Goal: Task Accomplishment & Management: Use online tool/utility

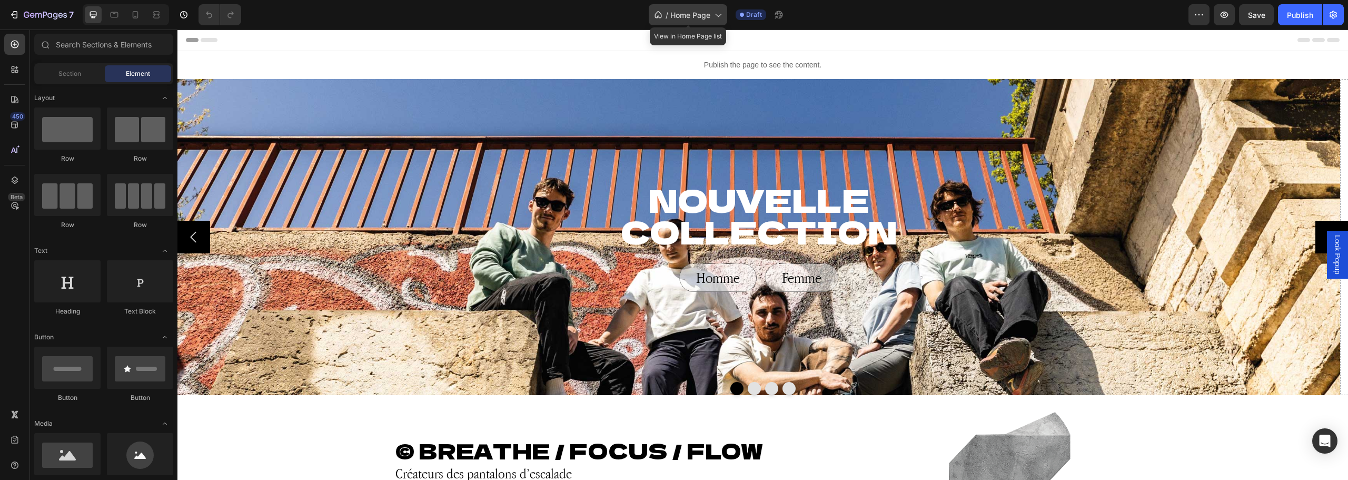
click at [700, 16] on span "Home Page" at bounding box center [690, 14] width 40 height 11
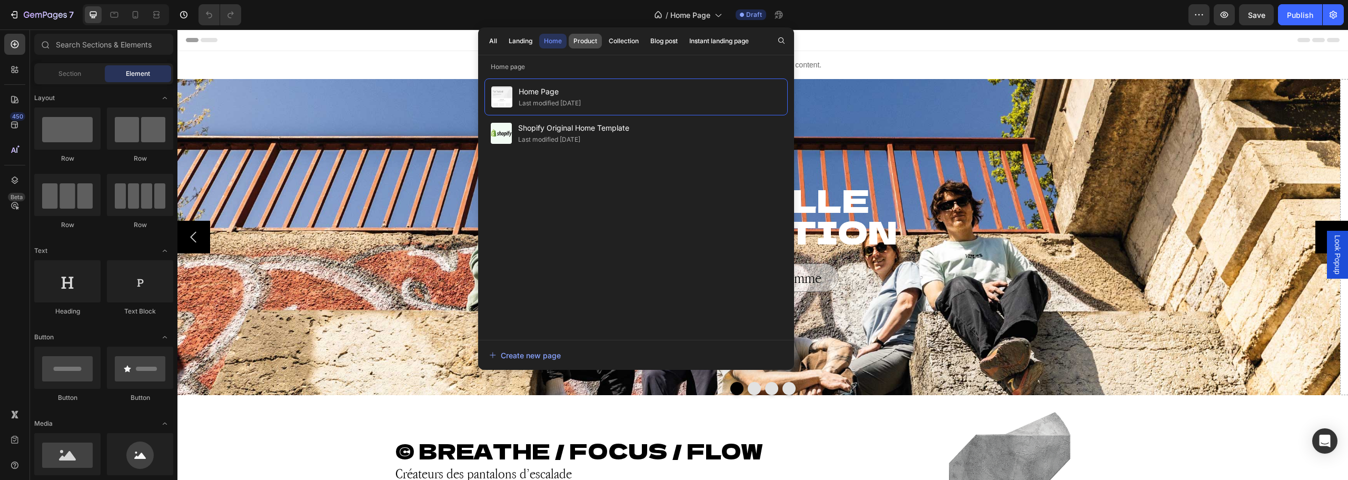
click at [589, 43] on div "Product" at bounding box center [585, 40] width 24 height 9
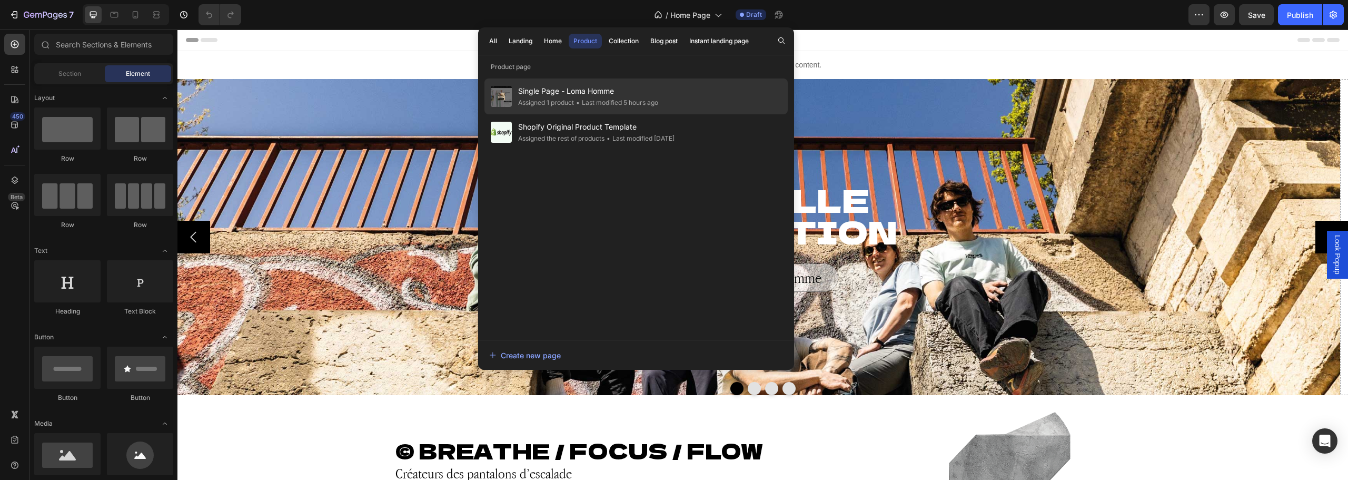
click at [606, 96] on span "Single Page - Loma Homme" at bounding box center [588, 91] width 140 height 13
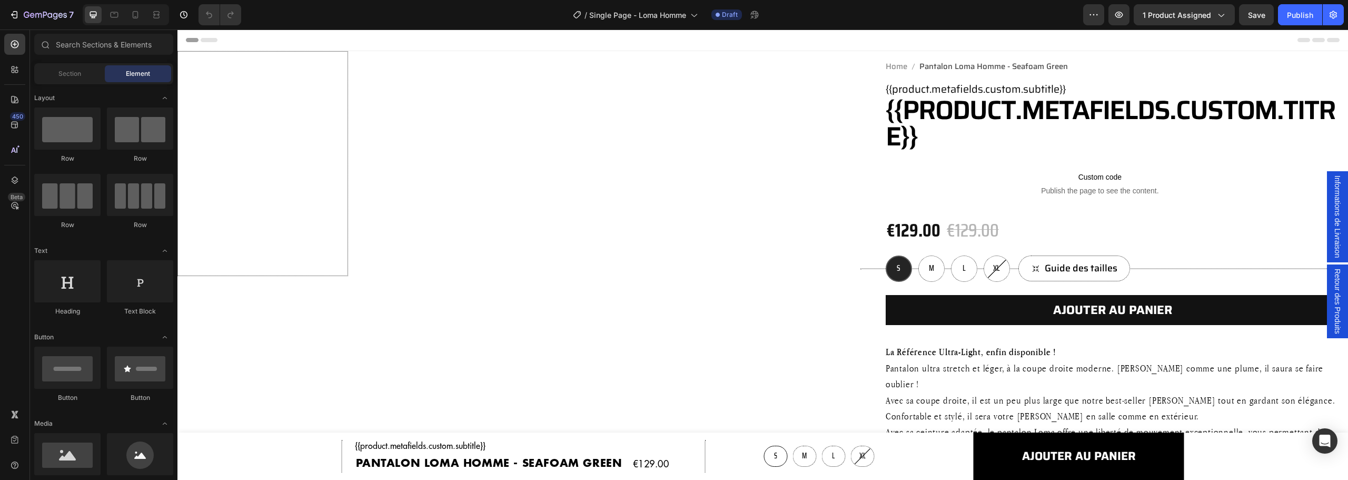
radio input "false"
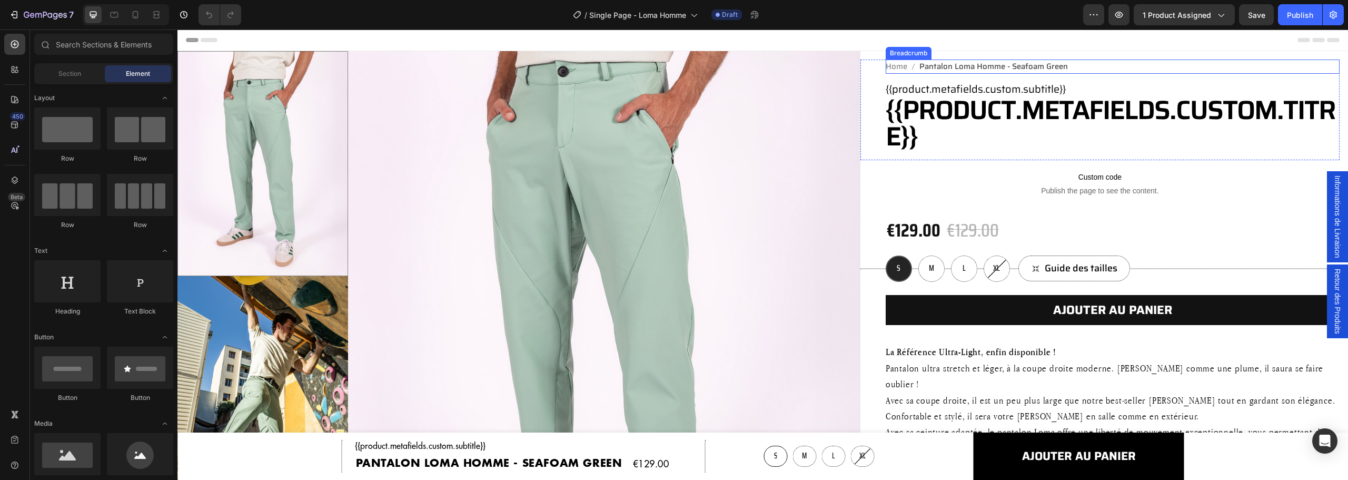
click at [1079, 64] on nav "Home Pantalon [GEOGRAPHIC_DATA]" at bounding box center [1112, 66] width 454 height 14
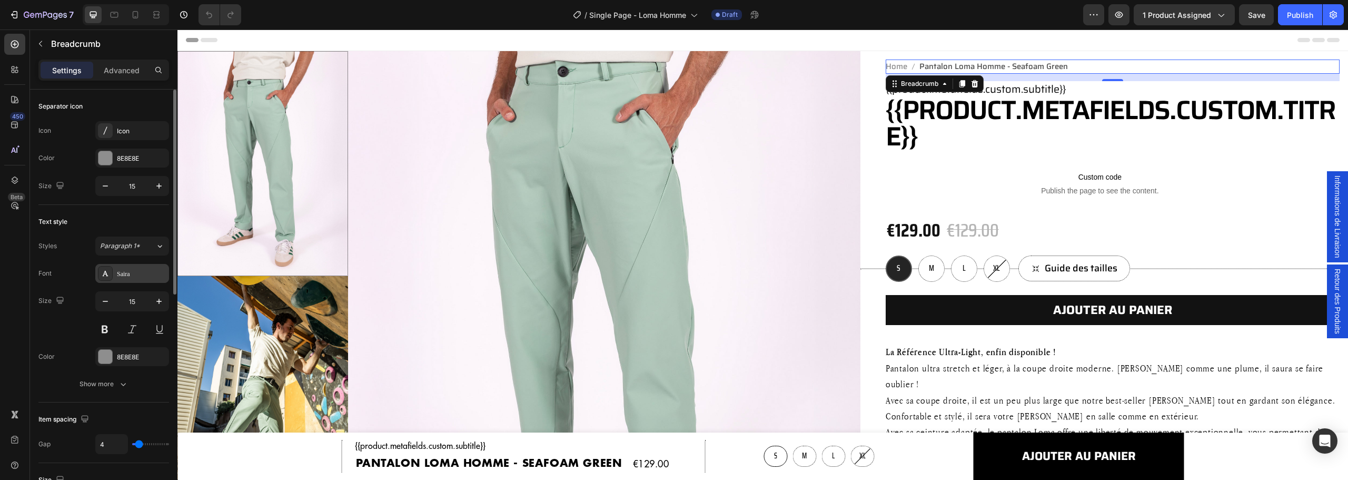
click at [122, 268] on div "Saira" at bounding box center [132, 273] width 74 height 19
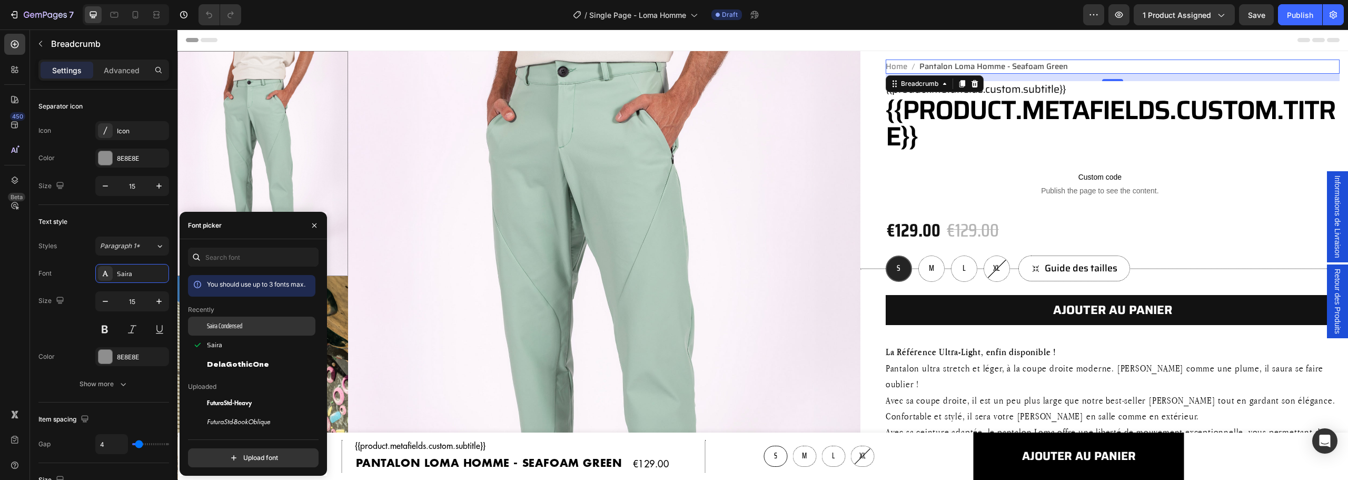
click at [244, 325] on div "Saira Condensed" at bounding box center [260, 325] width 106 height 9
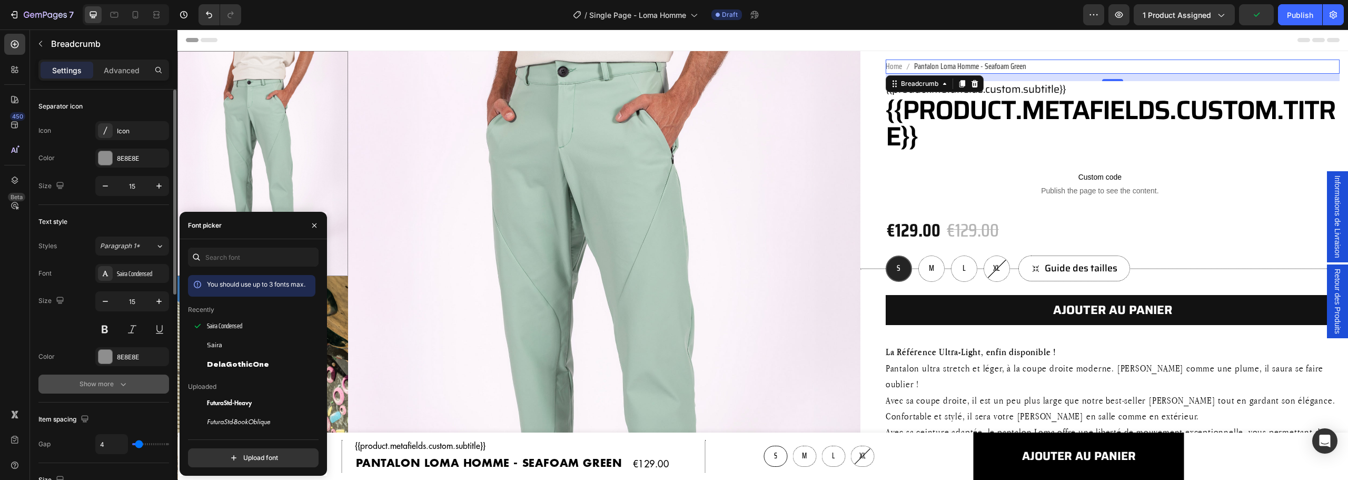
click at [99, 386] on div "Show more" at bounding box center [103, 383] width 49 height 11
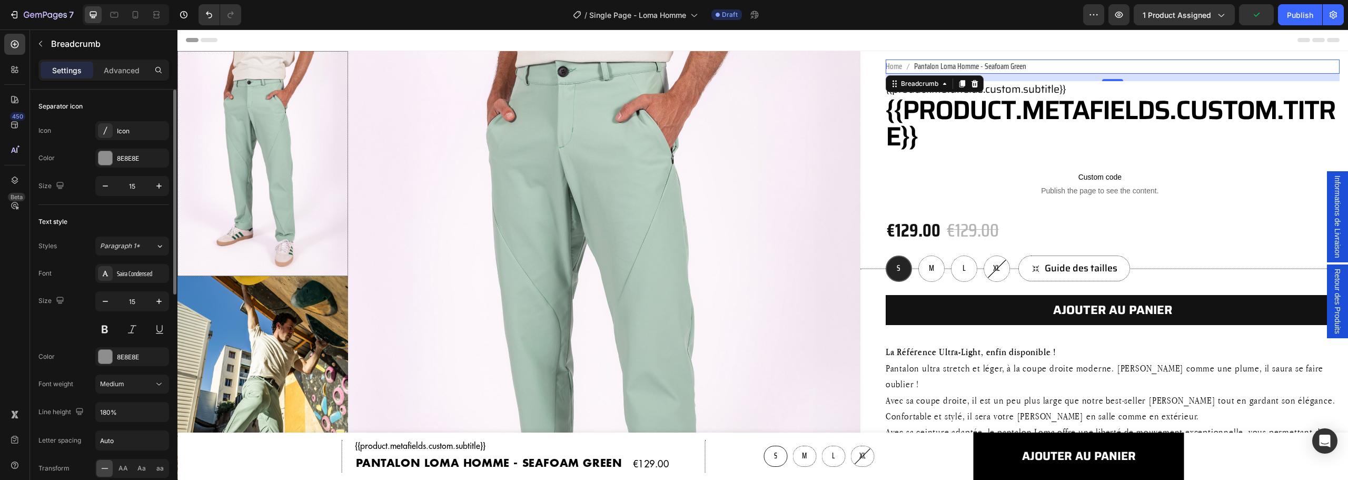
scroll to position [158, 0]
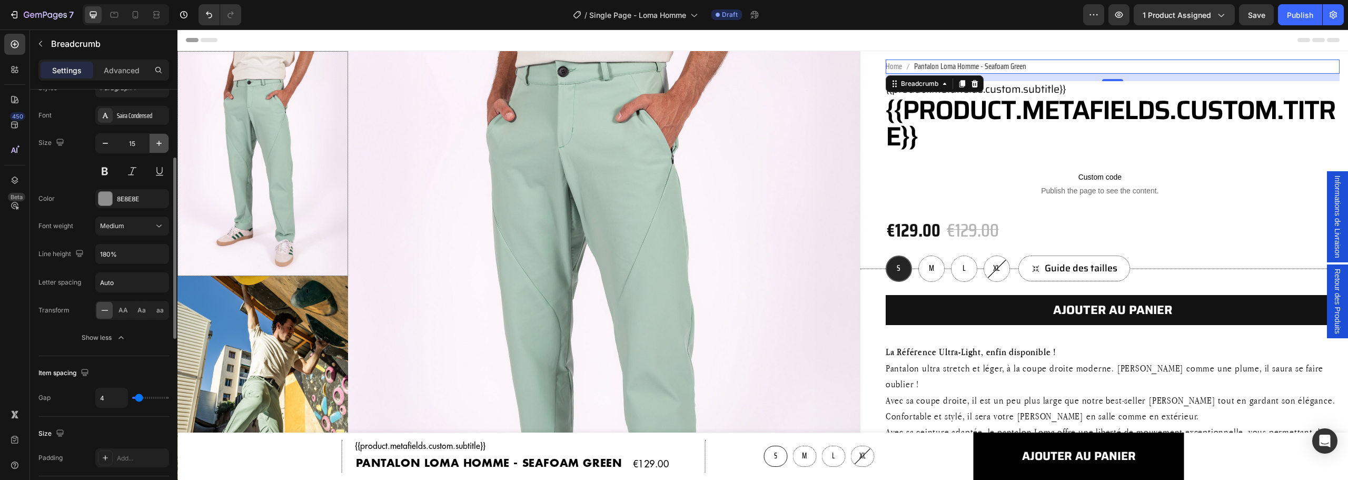
click at [157, 145] on icon "button" at bounding box center [159, 143] width 11 height 11
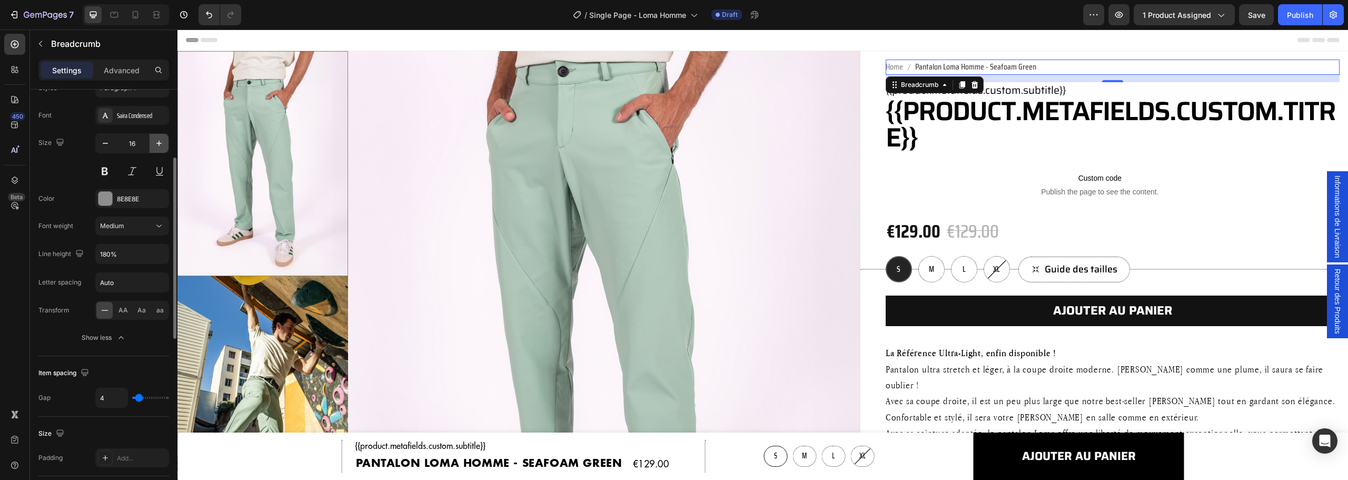
click at [161, 146] on icon "button" at bounding box center [159, 143] width 11 height 11
type input "17"
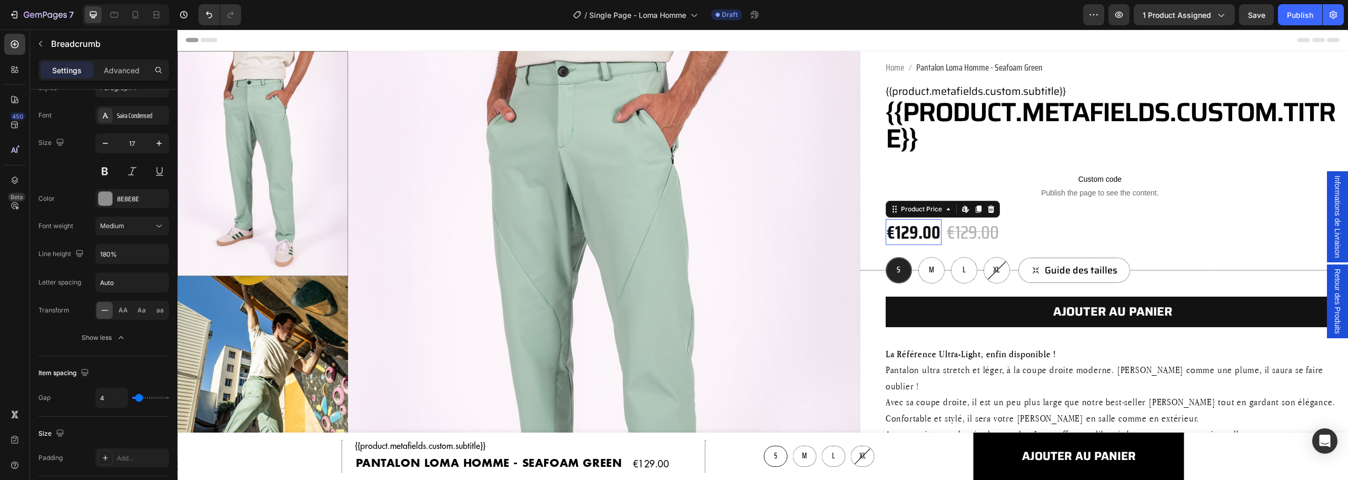
click at [902, 227] on div "€129.00" at bounding box center [913, 232] width 56 height 26
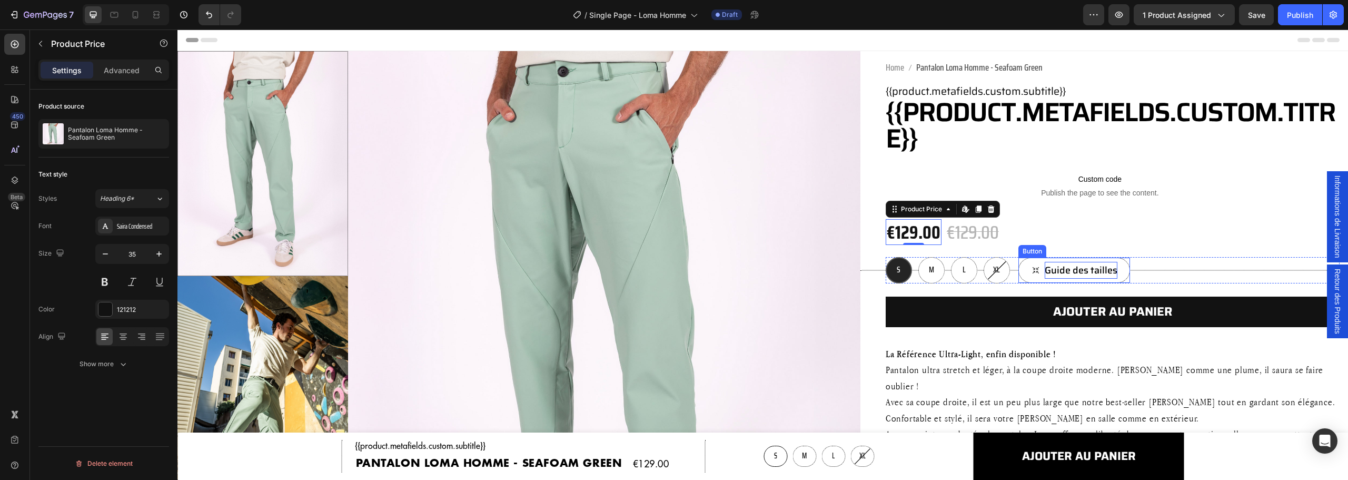
click at [1051, 270] on p "Guide des tailles" at bounding box center [1080, 270] width 73 height 17
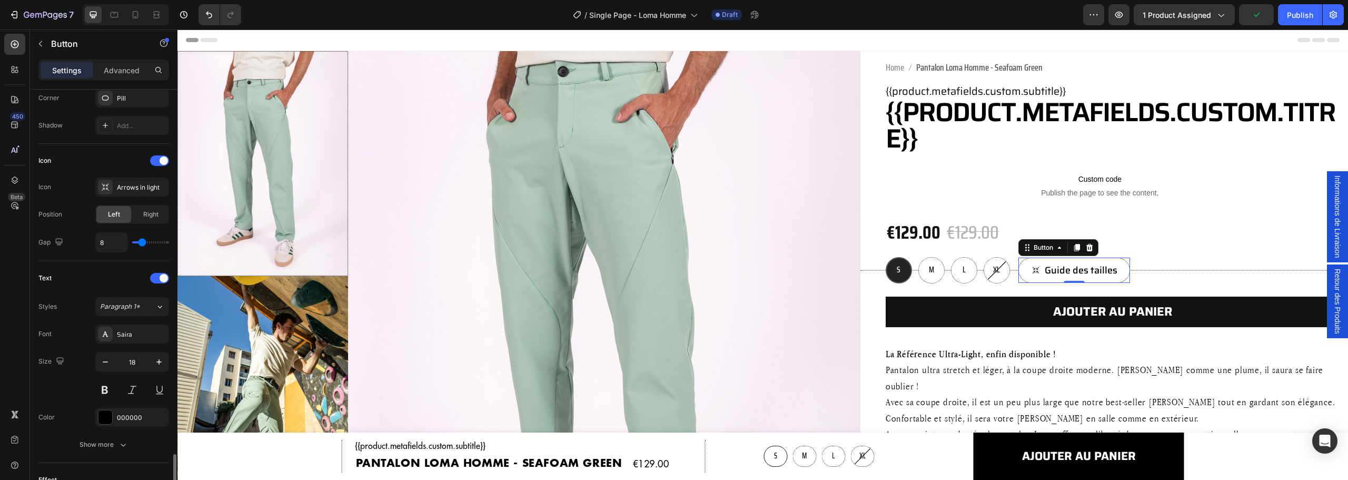
scroll to position [418, 0]
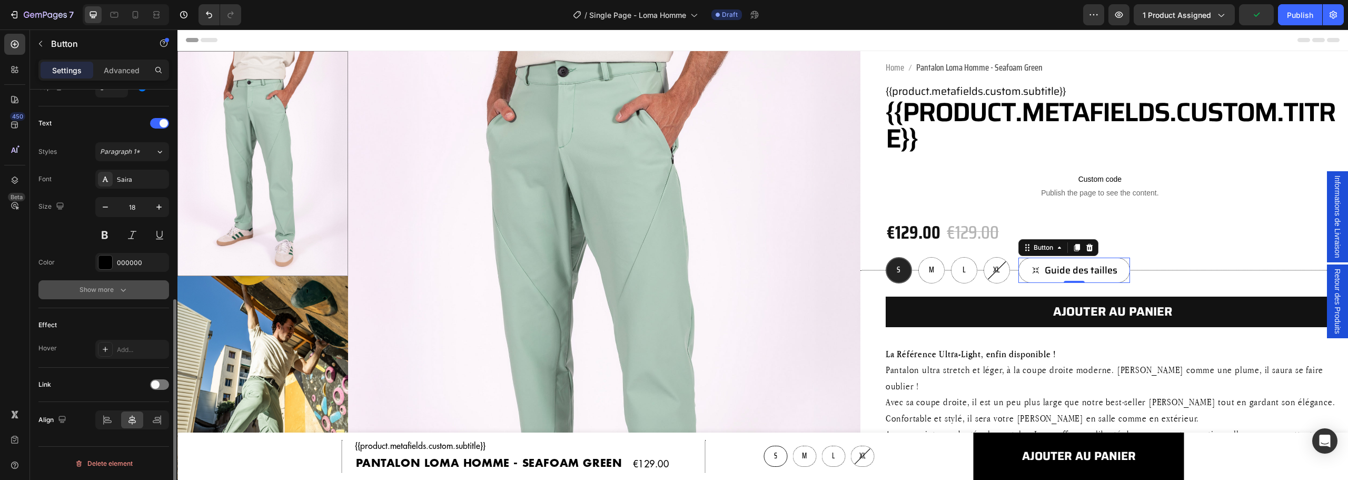
click at [103, 292] on div "Show more" at bounding box center [103, 289] width 49 height 11
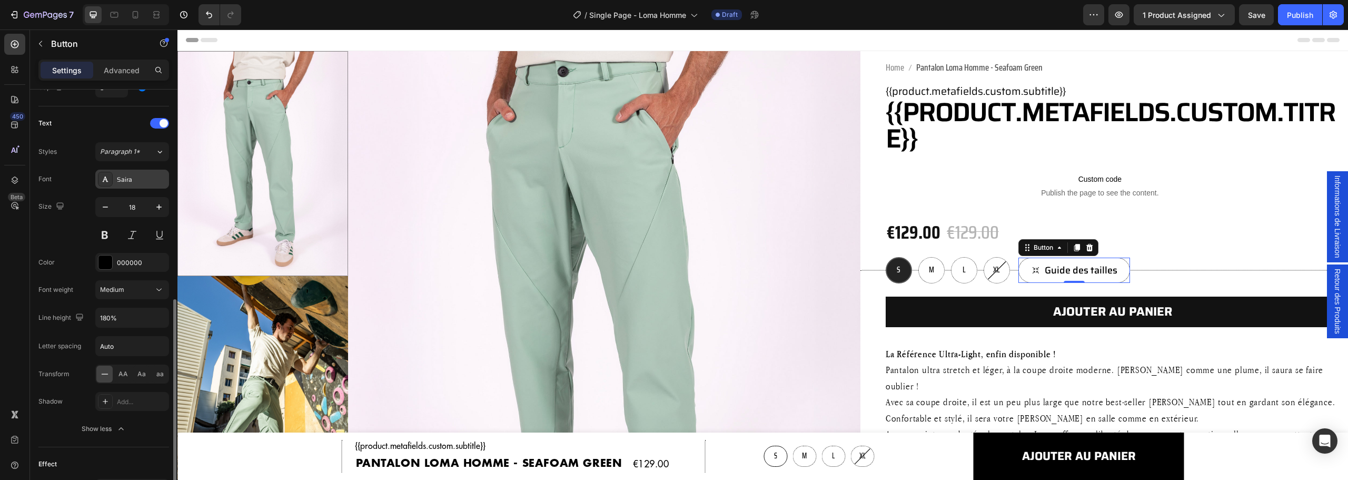
click at [135, 178] on div "Saira" at bounding box center [141, 179] width 49 height 9
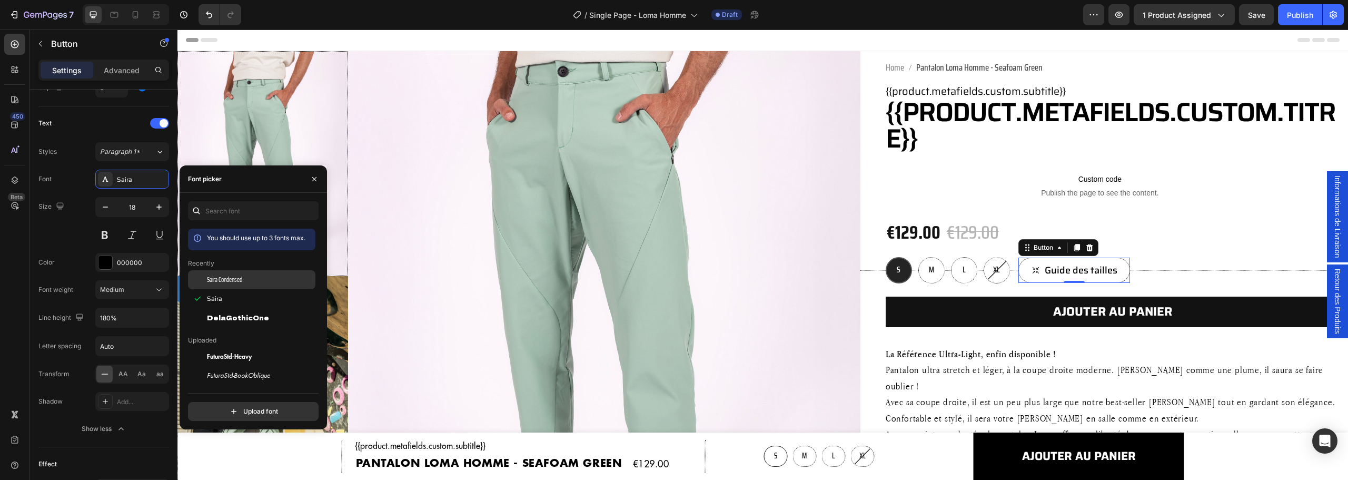
click at [236, 283] on span "Saira Condensed" at bounding box center [224, 279] width 35 height 9
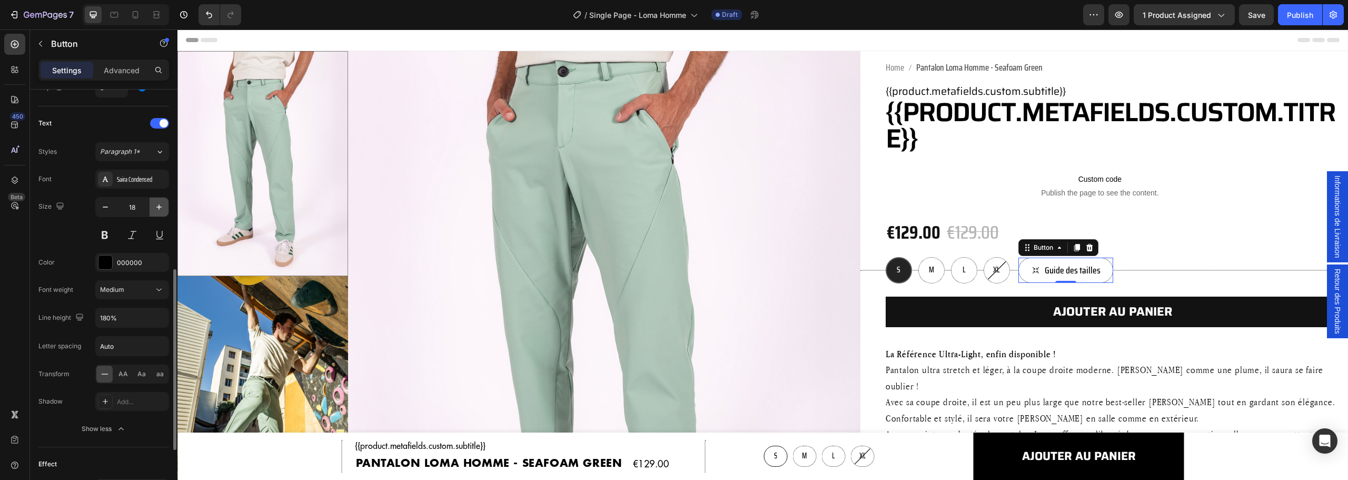
click at [164, 203] on icon "button" at bounding box center [159, 207] width 11 height 11
click at [163, 203] on icon "button" at bounding box center [159, 207] width 11 height 11
type input "20"
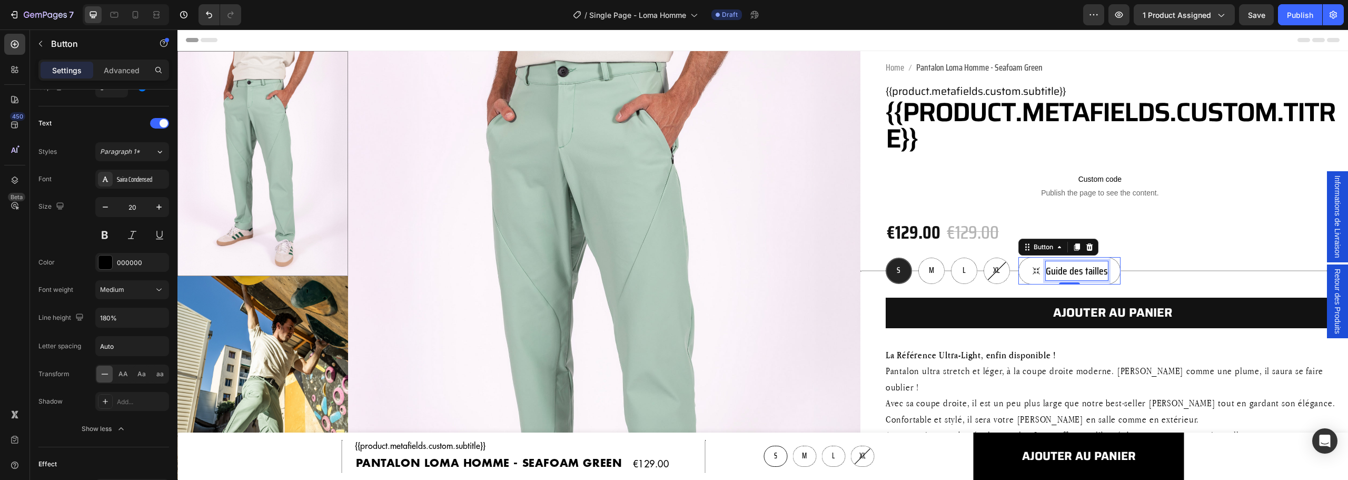
click at [1058, 270] on p "Guide des tailles" at bounding box center [1076, 270] width 62 height 19
click at [1031, 268] on icon "<p>Guide des tailles</p>" at bounding box center [1036, 270] width 11 height 11
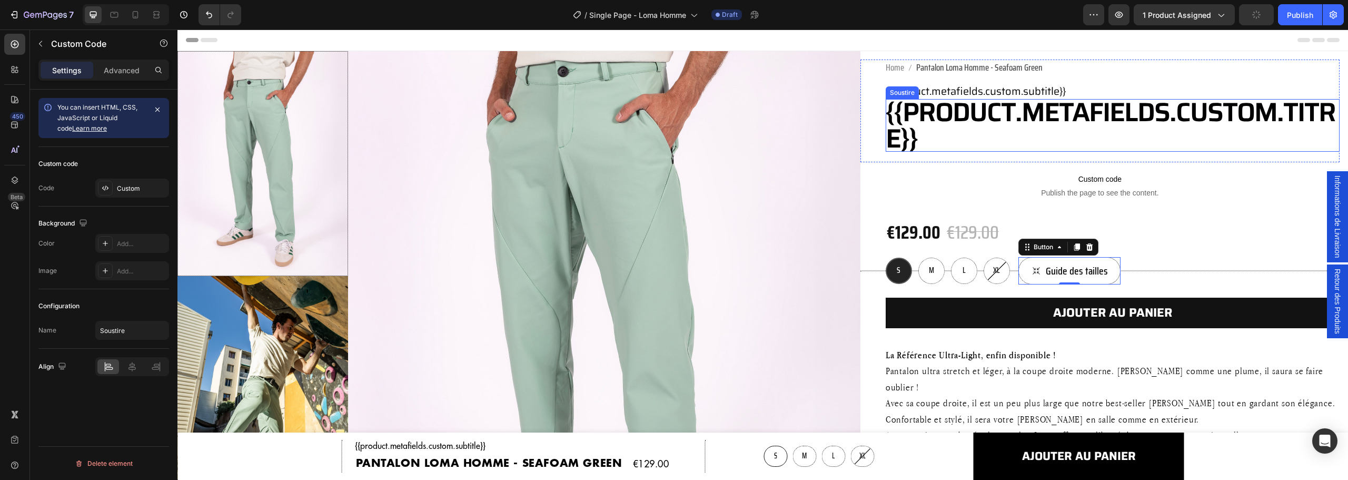
click at [1080, 123] on h1 "{{product.metafields.custom.titre}}" at bounding box center [1112, 125] width 454 height 53
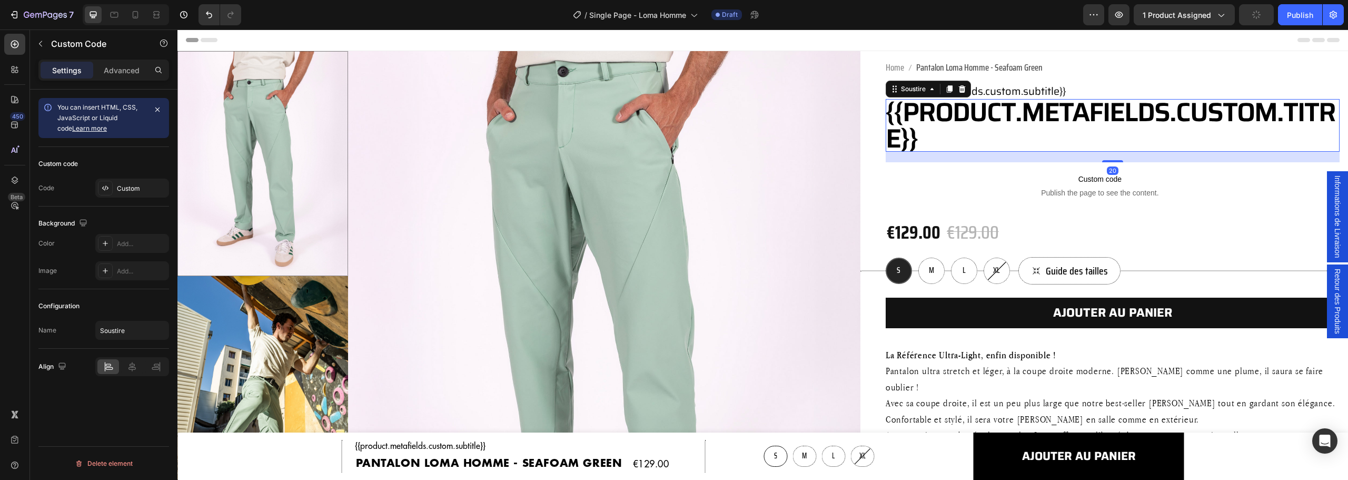
scroll to position [0, 0]
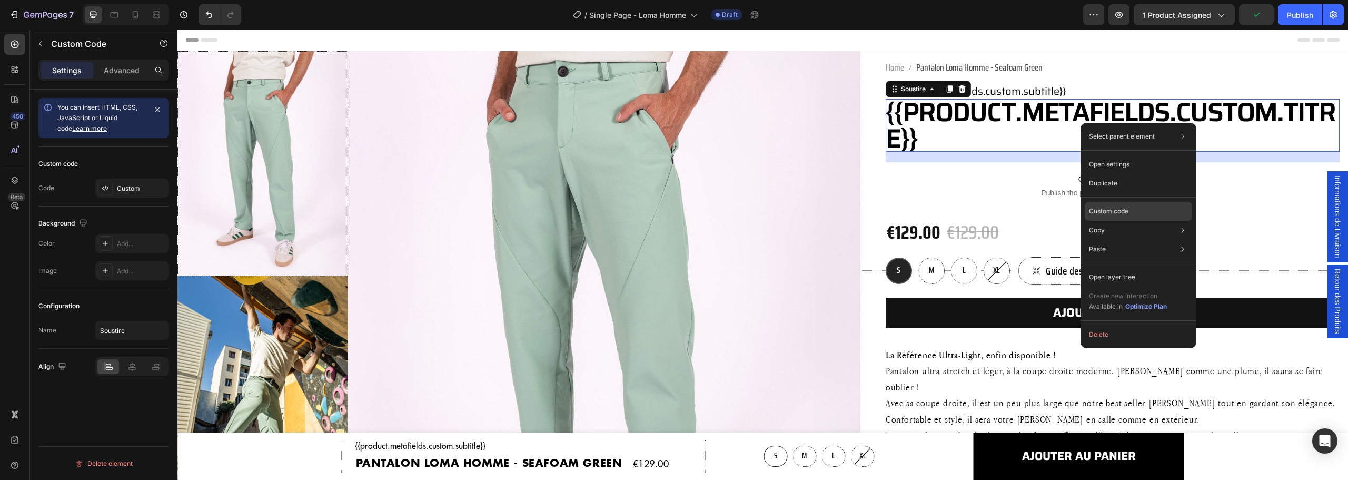
click at [1111, 211] on p "Custom code" at bounding box center [1108, 210] width 39 height 9
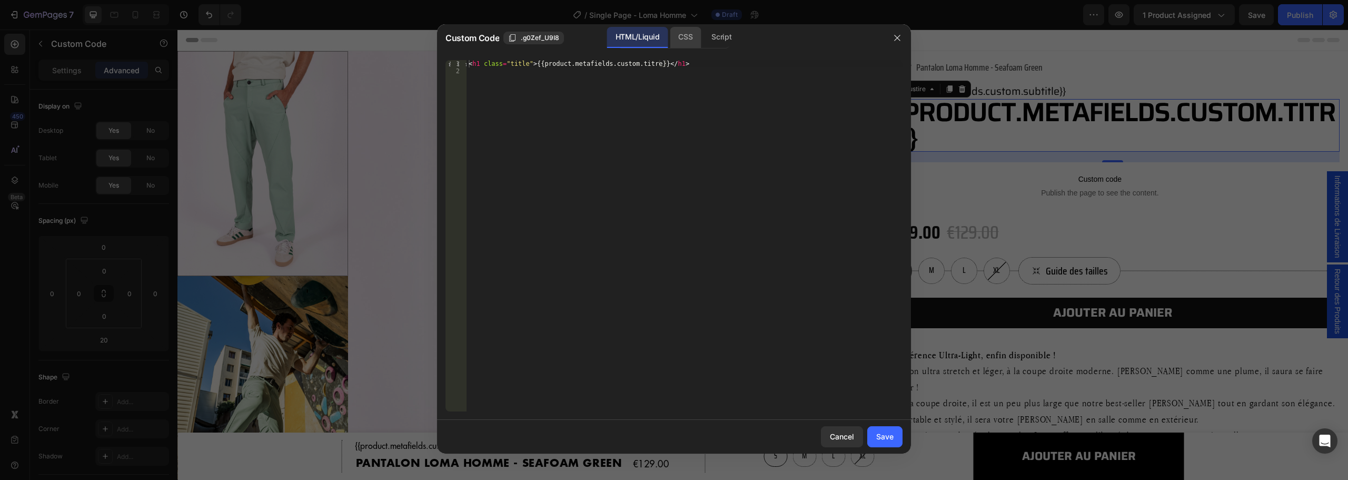
click at [703, 41] on div "CSS" at bounding box center [721, 37] width 37 height 21
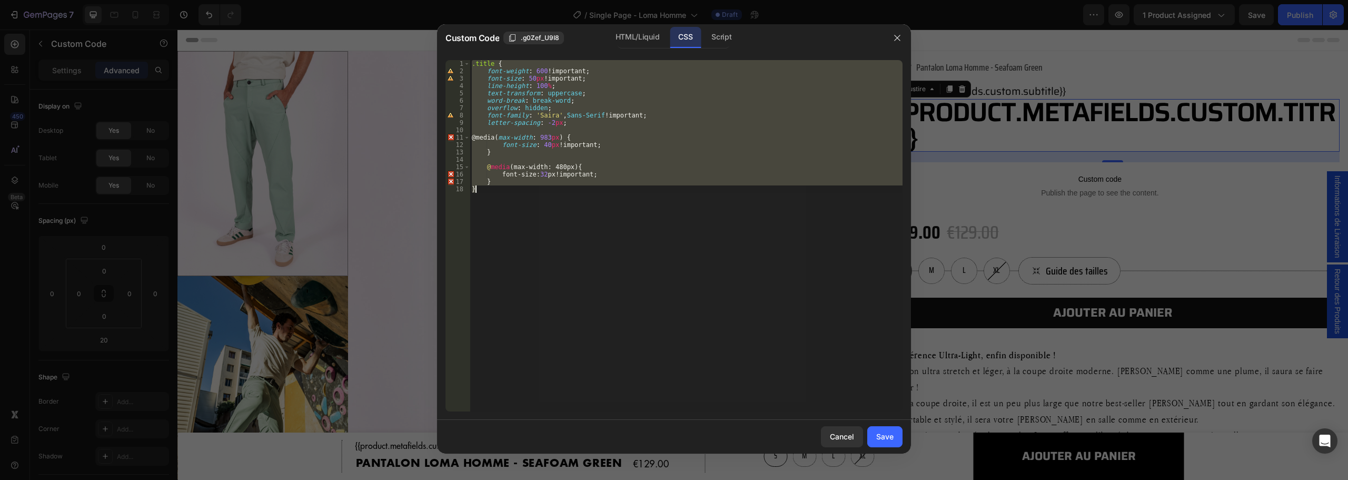
click at [550, 113] on div ".title { font-weight : 600 !important ; font-size : 50 px !important ; line-hei…" at bounding box center [686, 235] width 433 height 351
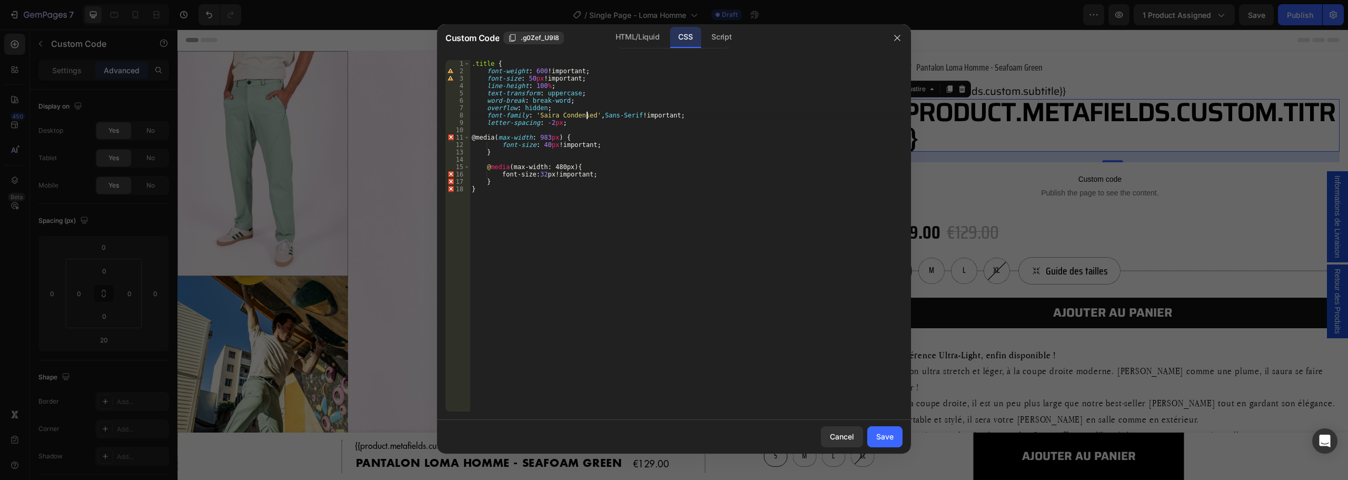
scroll to position [0, 9]
type textarea "font-family: 'Saira Condensed', Sans-Serif !important;"
click at [883, 432] on div "Save" at bounding box center [884, 436] width 17 height 11
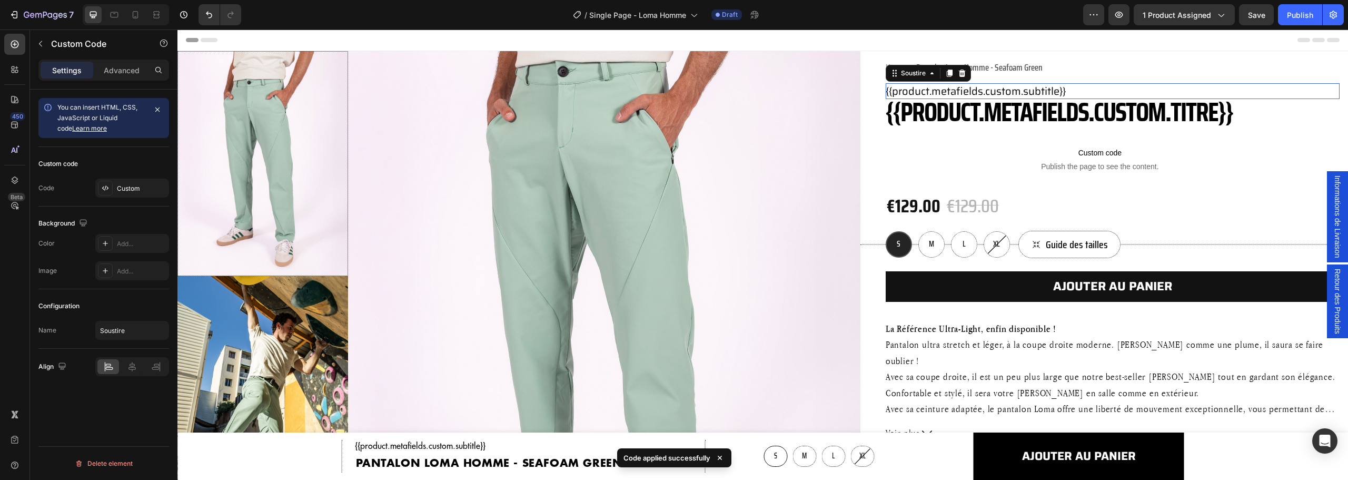
click at [1063, 85] on p "{{product.metafields.custom.subtitle}}" at bounding box center [1112, 91] width 454 height 16
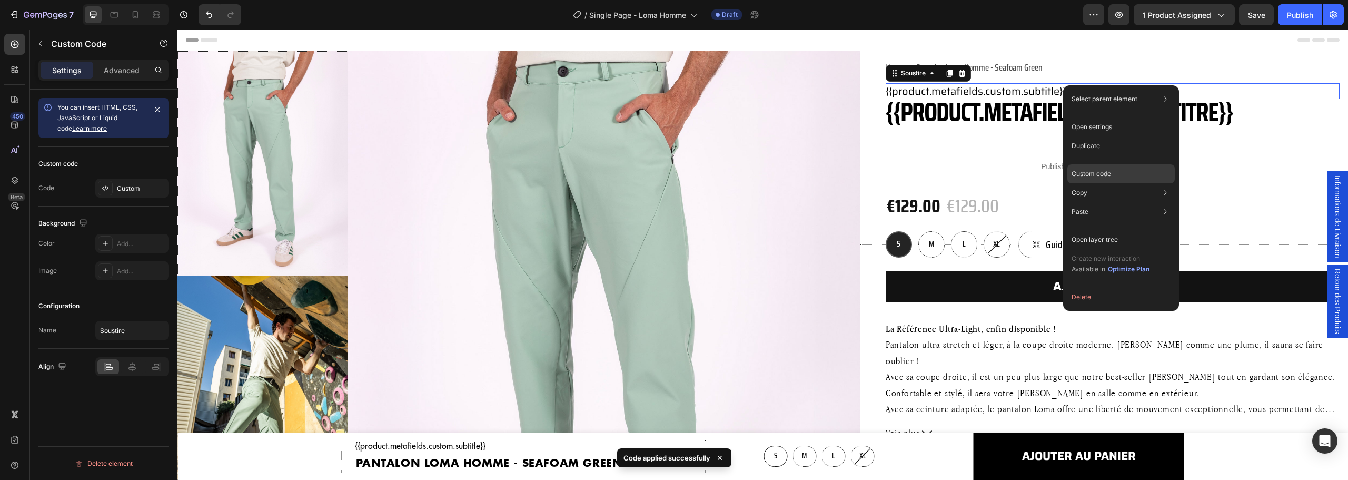
click at [1116, 202] on div "Custom code" at bounding box center [1120, 211] width 107 height 19
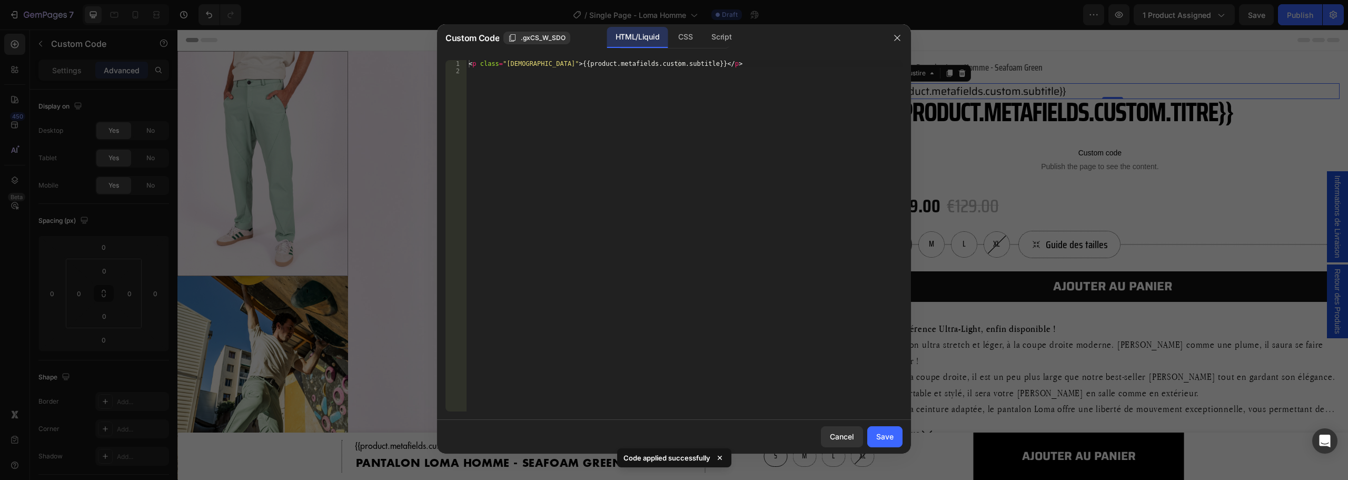
click at [669, 34] on div "HTML/Liquid CSS Script" at bounding box center [673, 38] width 112 height 22
click at [703, 37] on div "CSS" at bounding box center [721, 37] width 37 height 21
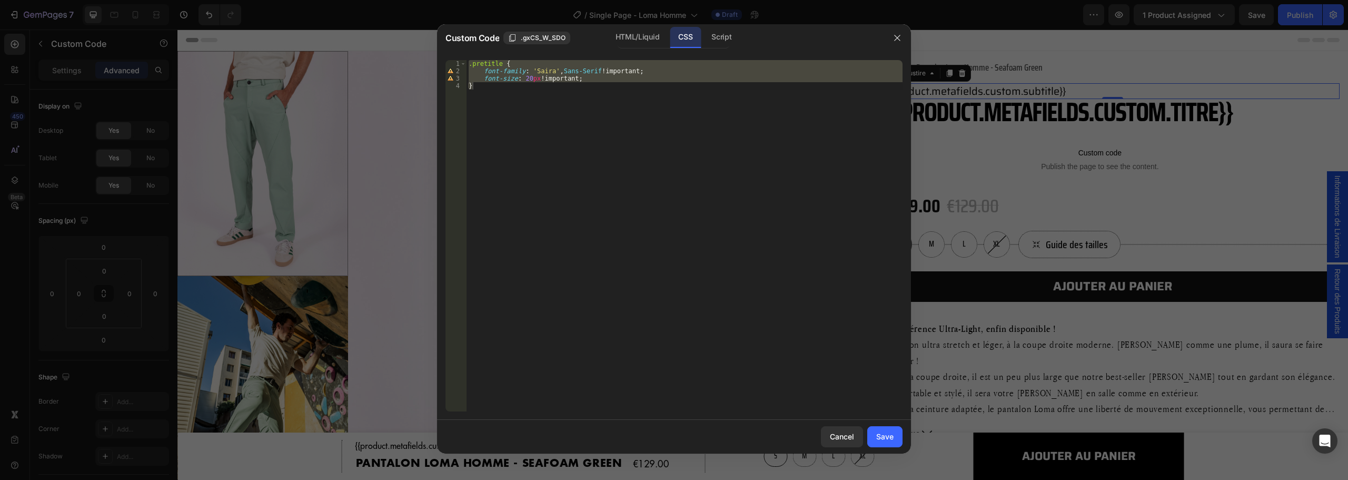
click at [592, 68] on div ".pretitle { font-family : ' Saira ' , Sans-Serif !important ; font-size : 20 px…" at bounding box center [684, 235] width 436 height 351
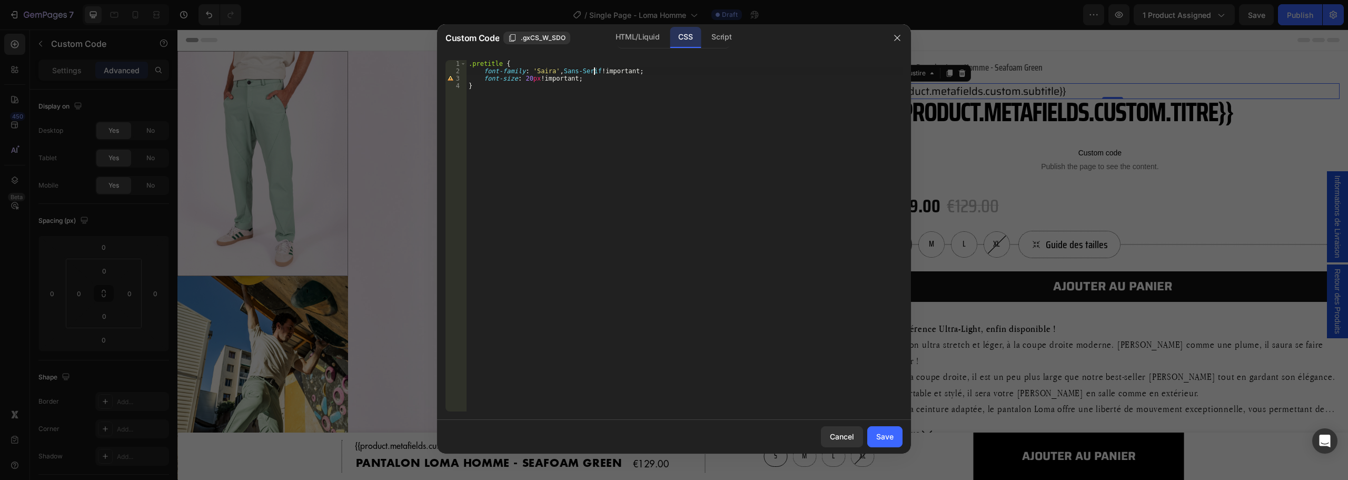
click at [546, 72] on div ".pretitle { font-family : ' Saira ' , Sans-Serif !important ; font-size : 20 px…" at bounding box center [684, 243] width 436 height 366
type textarea "font-family: 'Saira Condensed', Sans-Serif !important;"
click at [888, 440] on div "Save" at bounding box center [884, 436] width 17 height 11
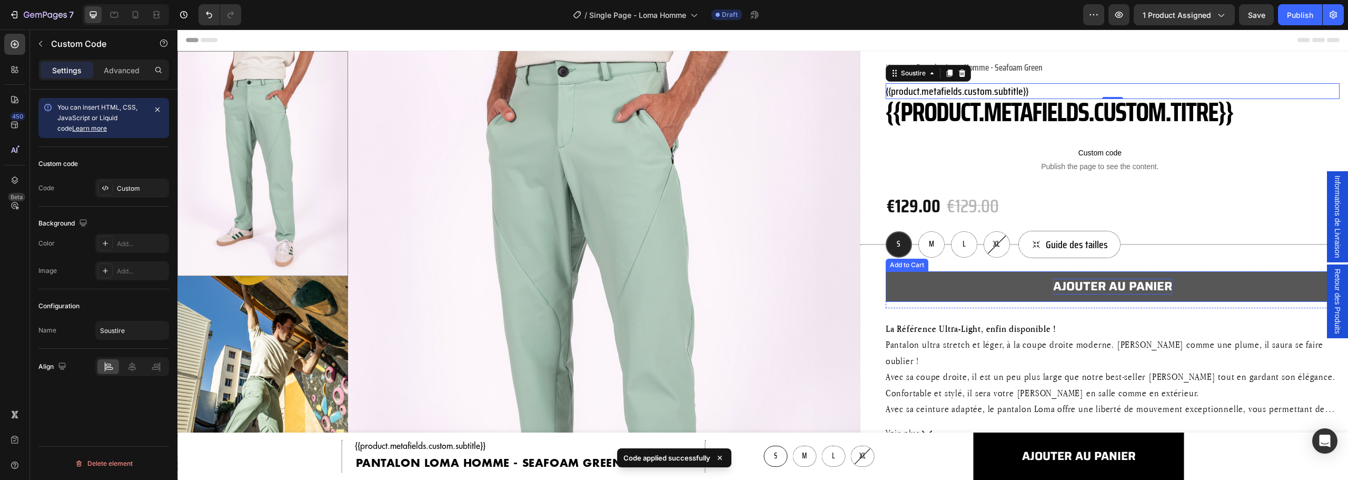
click at [1104, 283] on div "ajouter au panier" at bounding box center [1112, 286] width 119 height 16
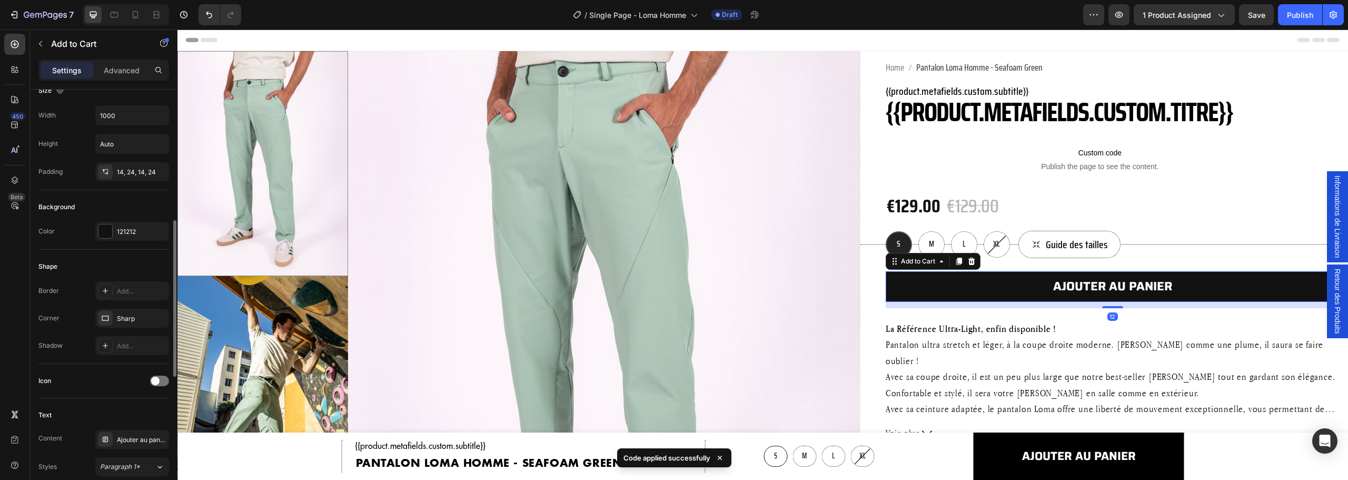
scroll to position [368, 0]
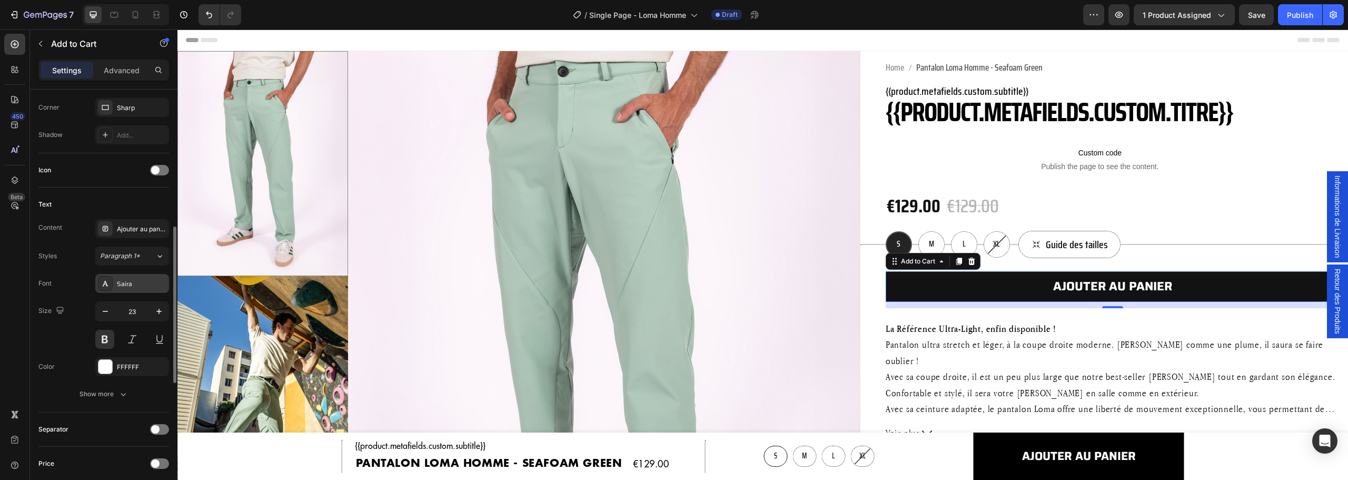
click at [139, 281] on div "Saira" at bounding box center [141, 283] width 49 height 9
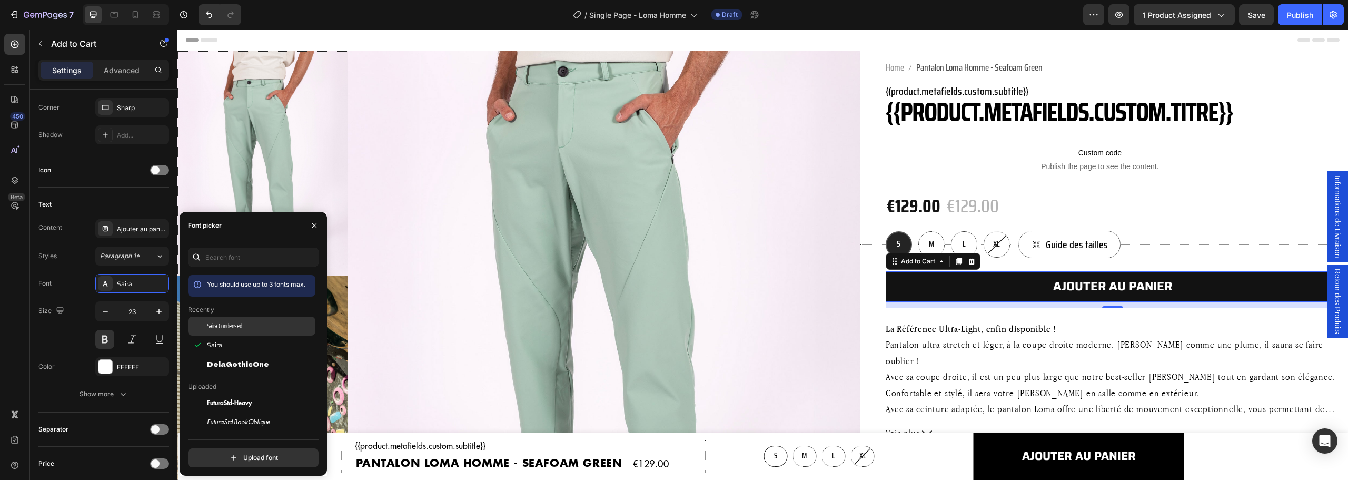
click at [242, 324] on span "Saira Condensed" at bounding box center [224, 325] width 35 height 9
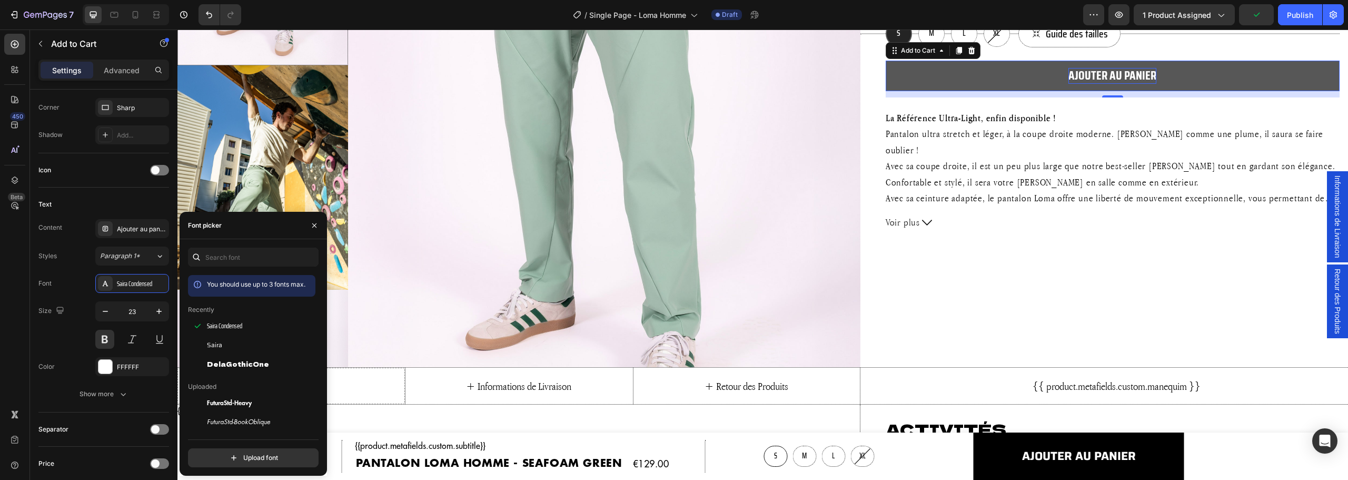
scroll to position [421, 0]
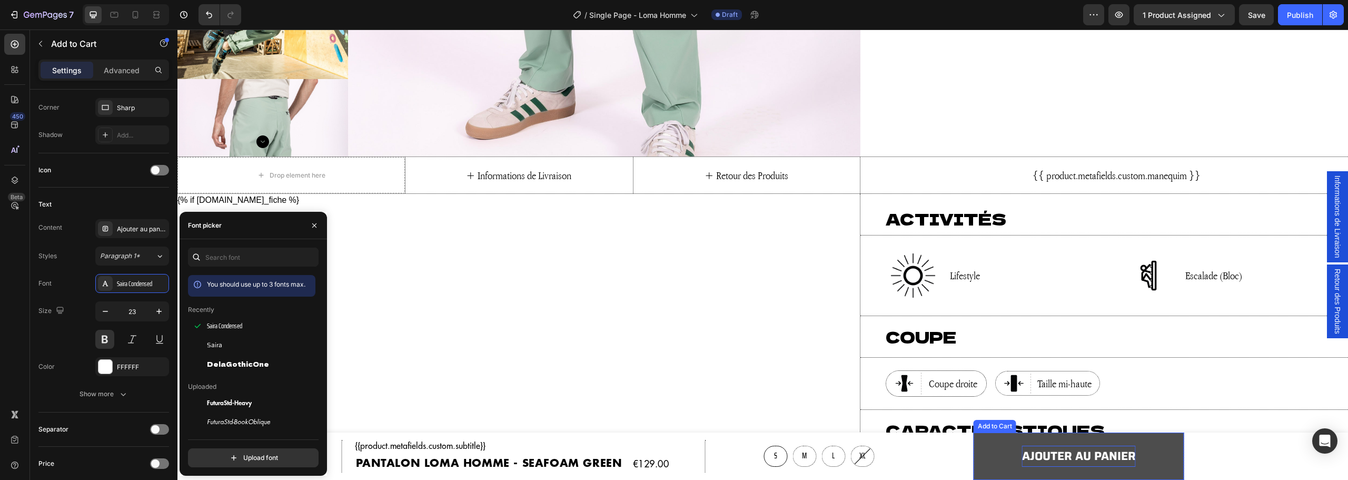
click at [1060, 454] on div "Ajouter au panier" at bounding box center [1079, 455] width 114 height 21
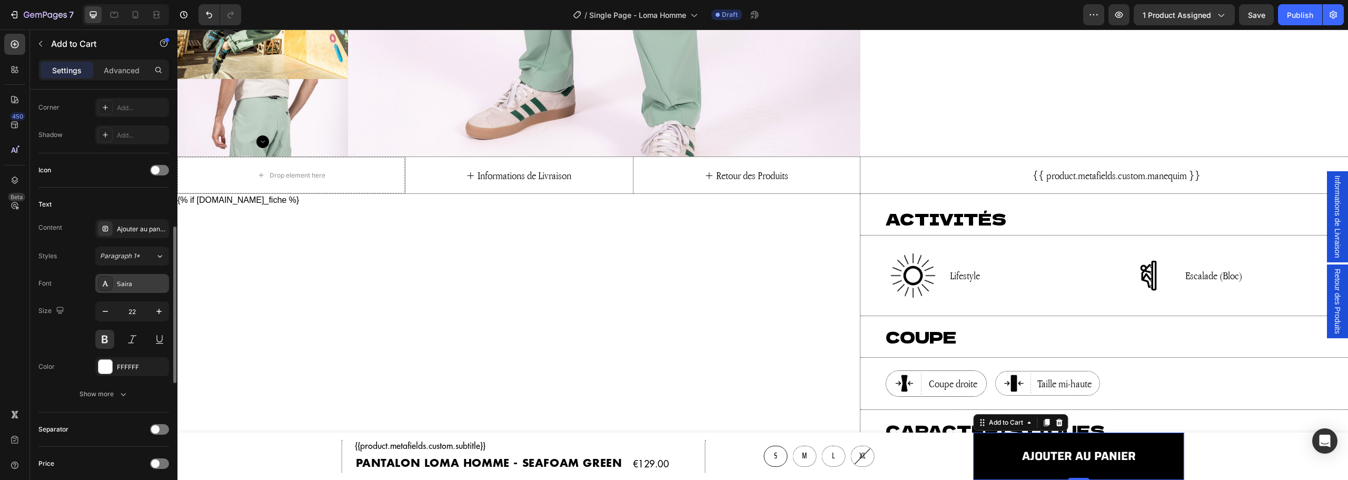
click at [131, 280] on div "Saira" at bounding box center [141, 283] width 49 height 9
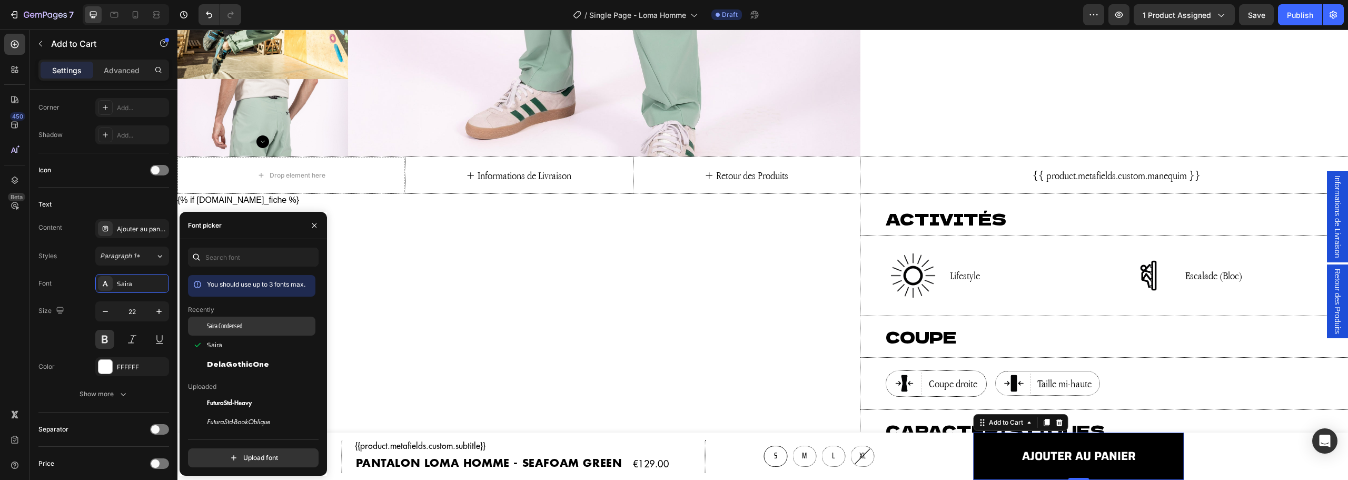
click at [254, 326] on div "Saira Condensed" at bounding box center [260, 325] width 106 height 9
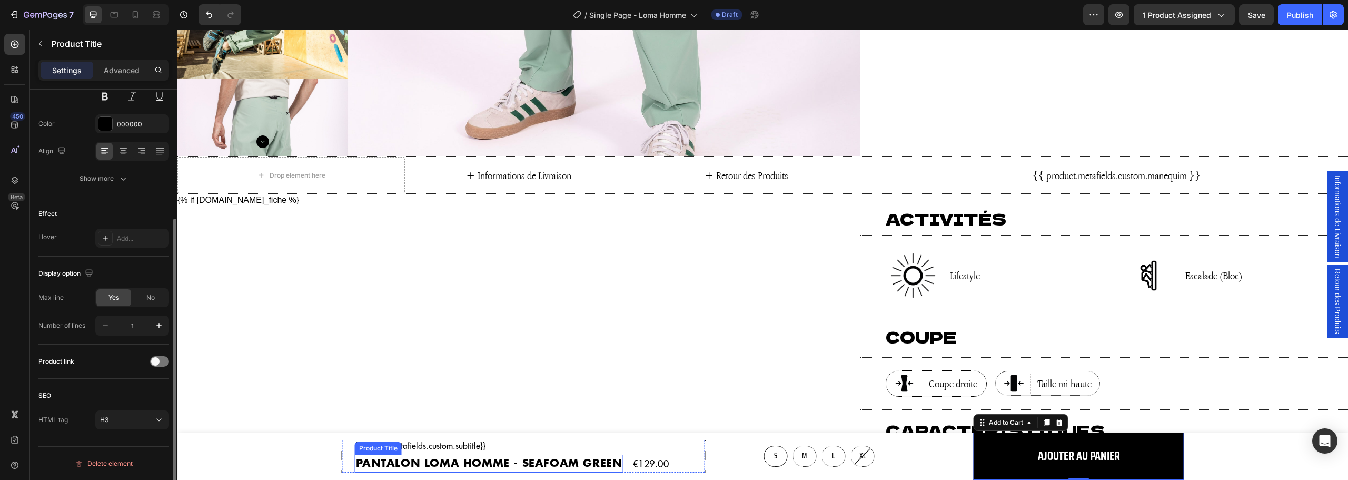
click at [529, 457] on h3 "Pantalon Loma Homme - Seafoam Green" at bounding box center [489, 463] width 268 height 18
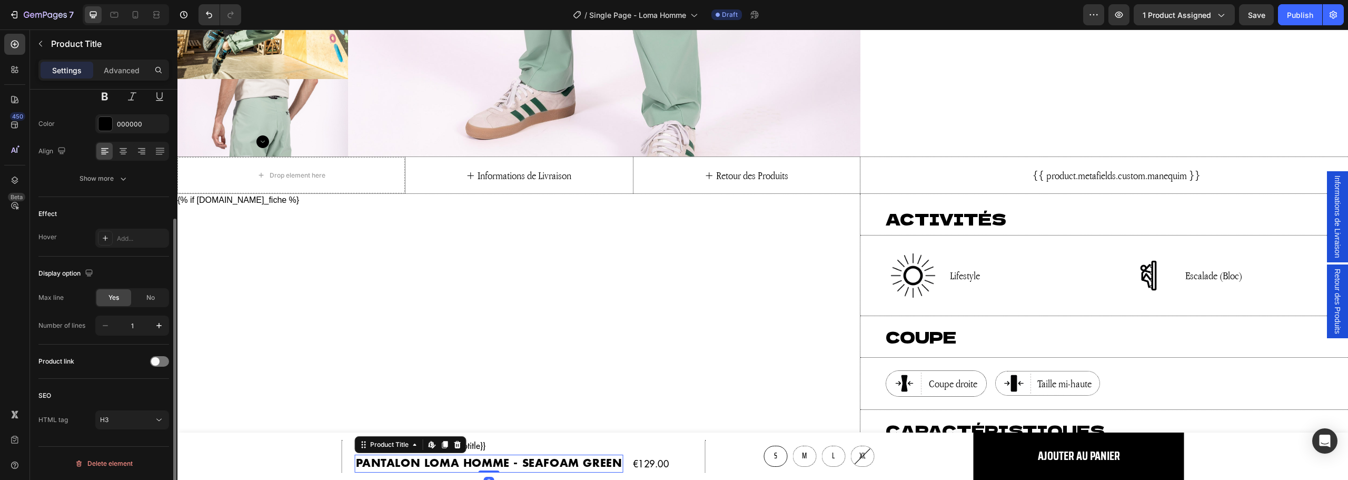
scroll to position [0, 0]
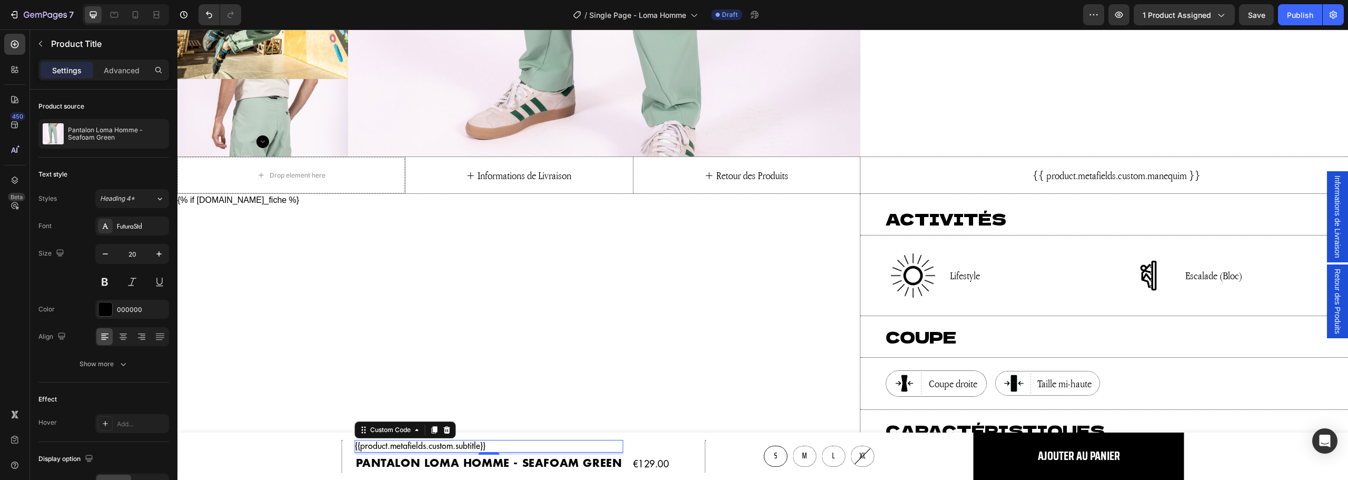
click at [483, 447] on p "{{product.metafields.custom.subtitle}}" at bounding box center [489, 446] width 268 height 13
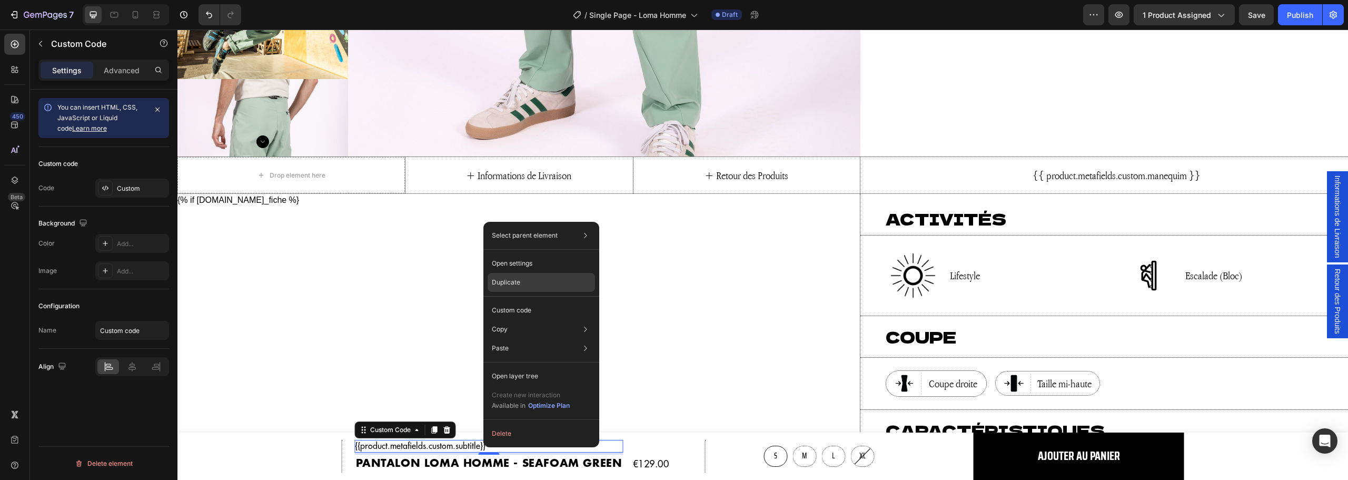
click at [538, 301] on div "Duplicate" at bounding box center [540, 310] width 107 height 19
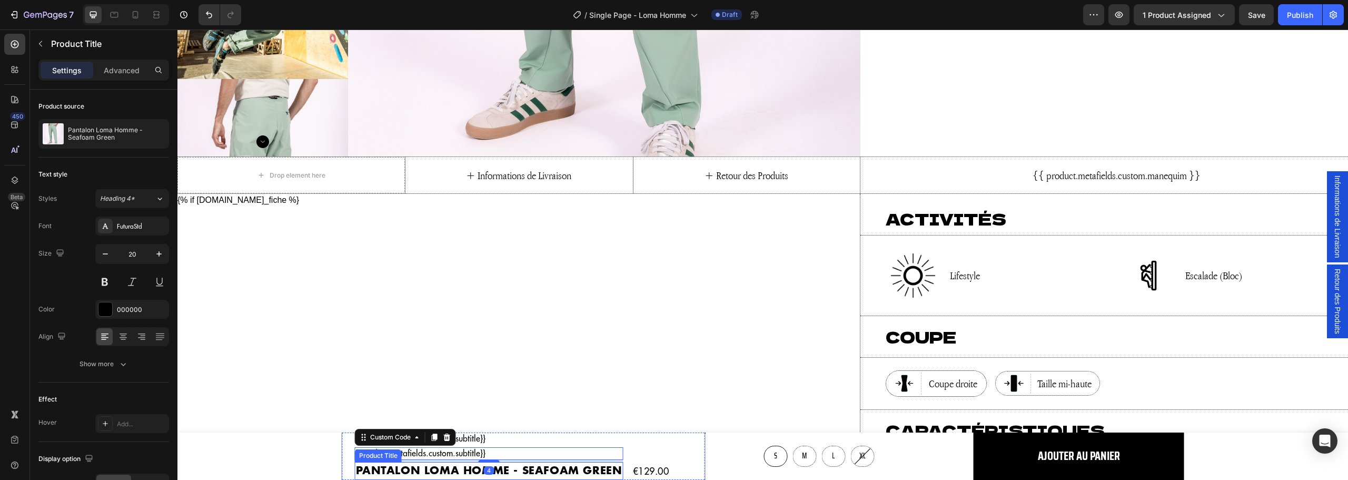
click at [522, 470] on h3 "Pantalon Loma Homme - Seafoam Green" at bounding box center [489, 471] width 268 height 18
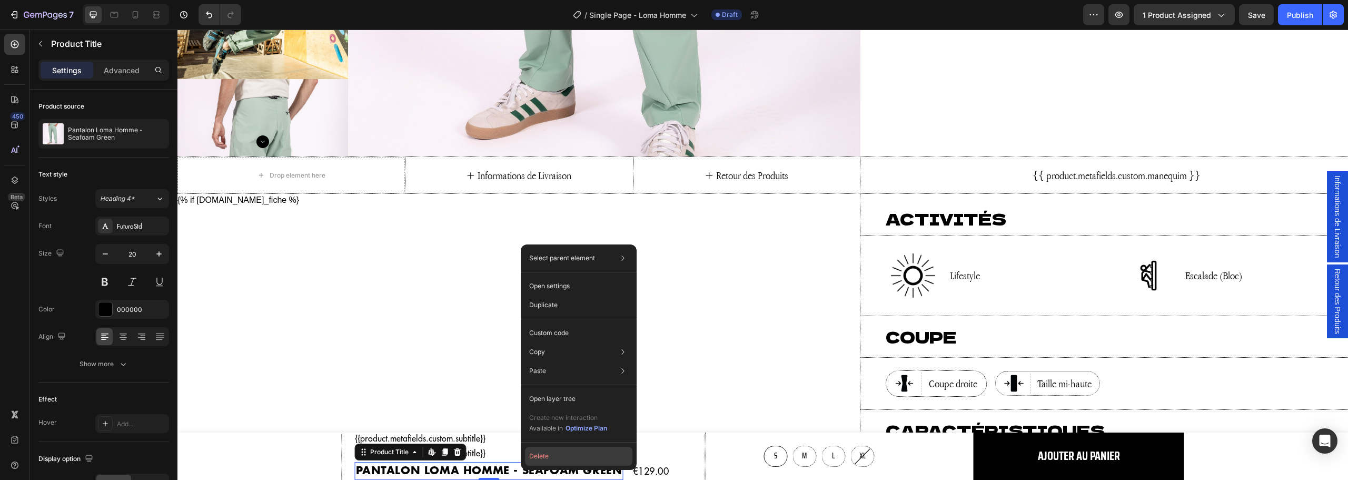
click at [553, 457] on button "Delete" at bounding box center [578, 455] width 107 height 19
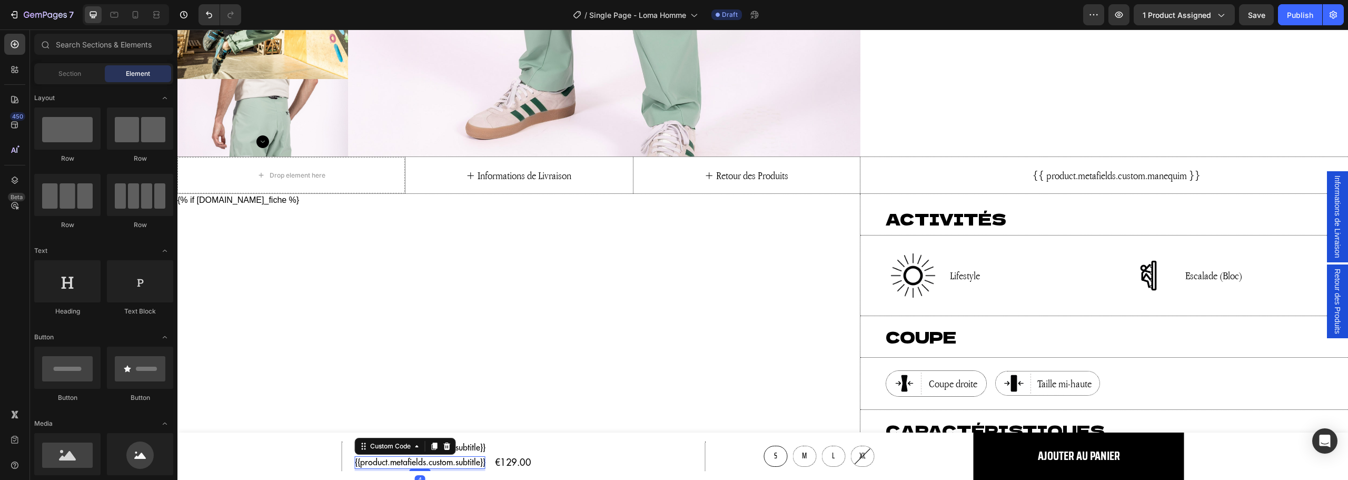
click at [464, 461] on p "{{product.metafields.custom.subtitle}}" at bounding box center [420, 462] width 131 height 13
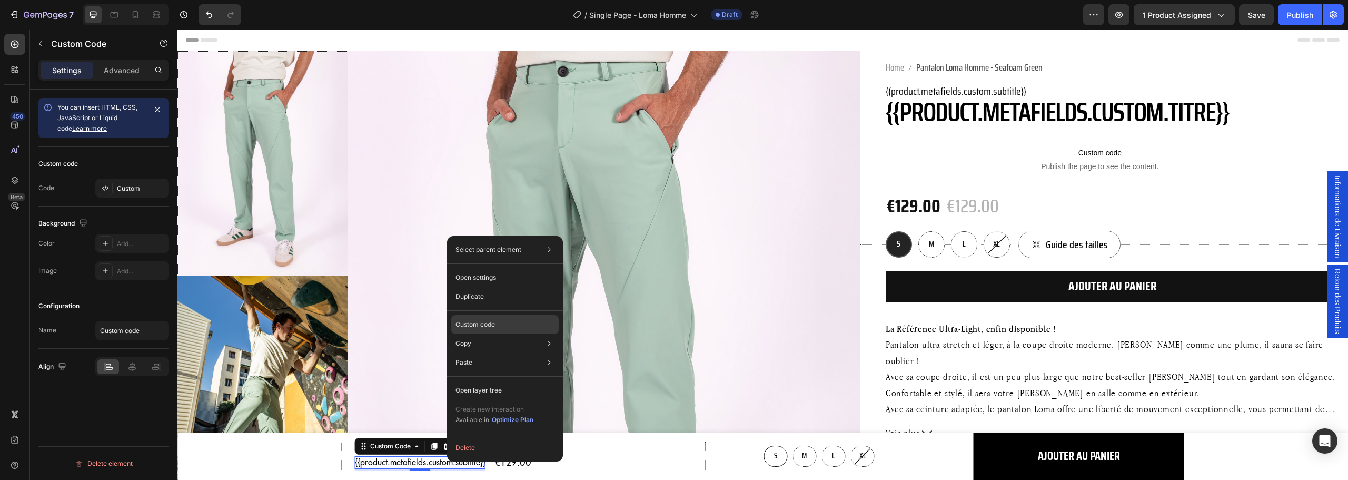
click at [492, 326] on p "Custom code" at bounding box center [474, 324] width 39 height 9
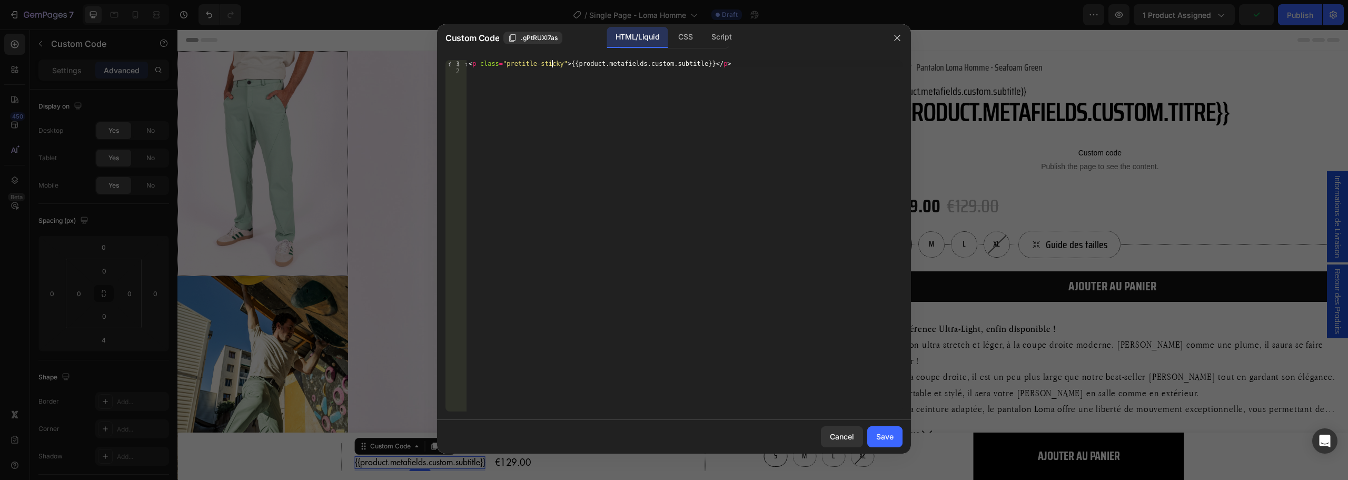
click at [550, 62] on div "< p class = "pretitle-sticky" > {{product.metafields.custom.subtitle}} </ p >" at bounding box center [684, 243] width 436 height 366
click at [512, 62] on div "< p class = "pretitle-sticky" > {{product.metafields.custom.subtitle}} </ p >" at bounding box center [684, 243] width 436 height 366
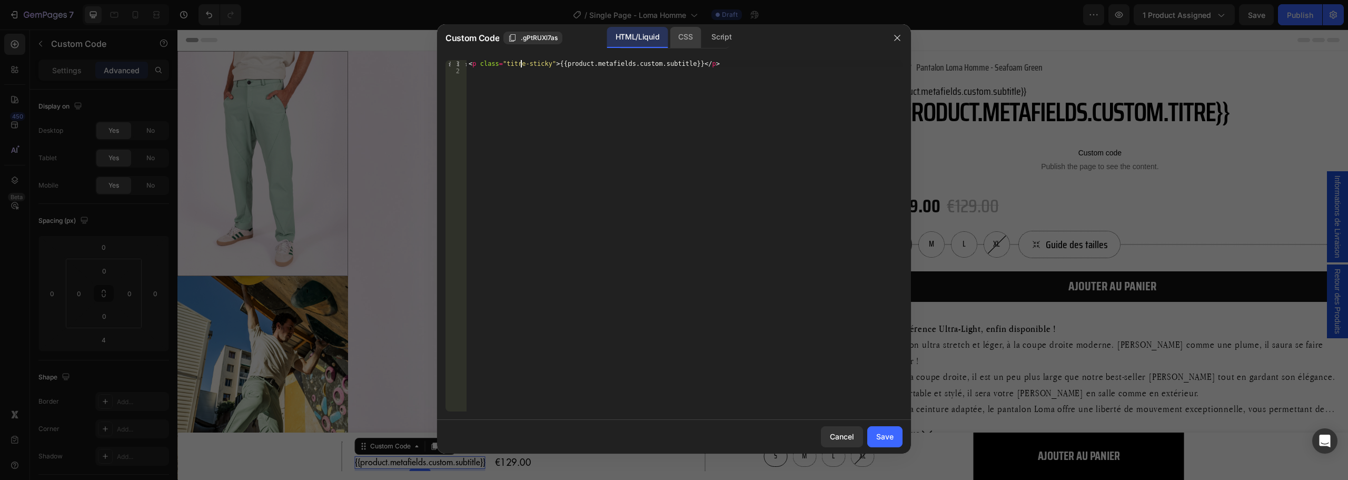
click at [703, 35] on div "CSS" at bounding box center [721, 37] width 37 height 21
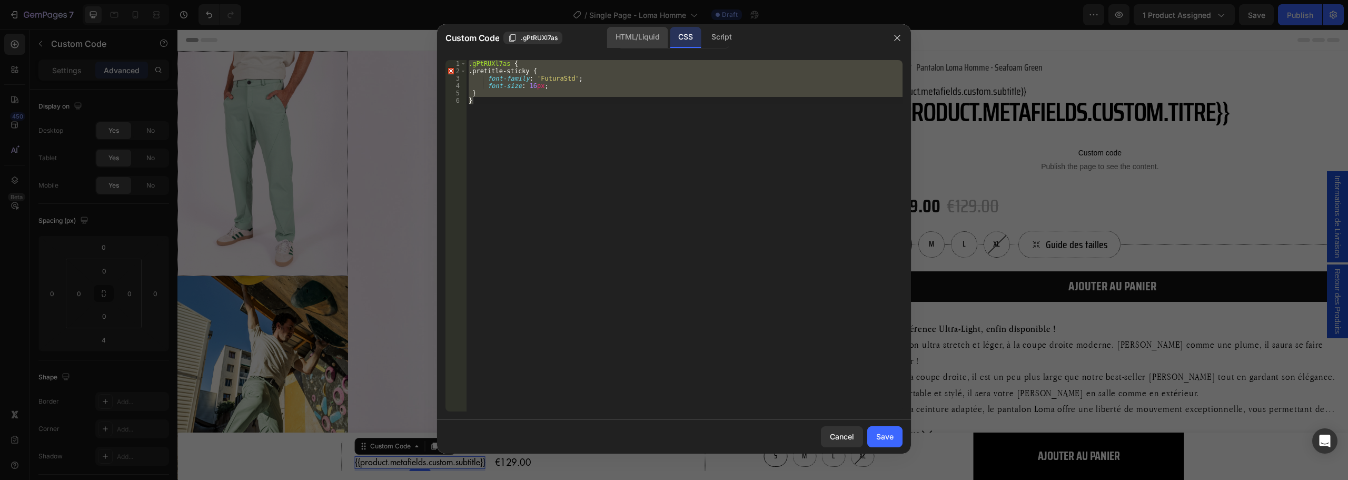
click at [637, 44] on div "HTML/Liquid" at bounding box center [637, 37] width 61 height 21
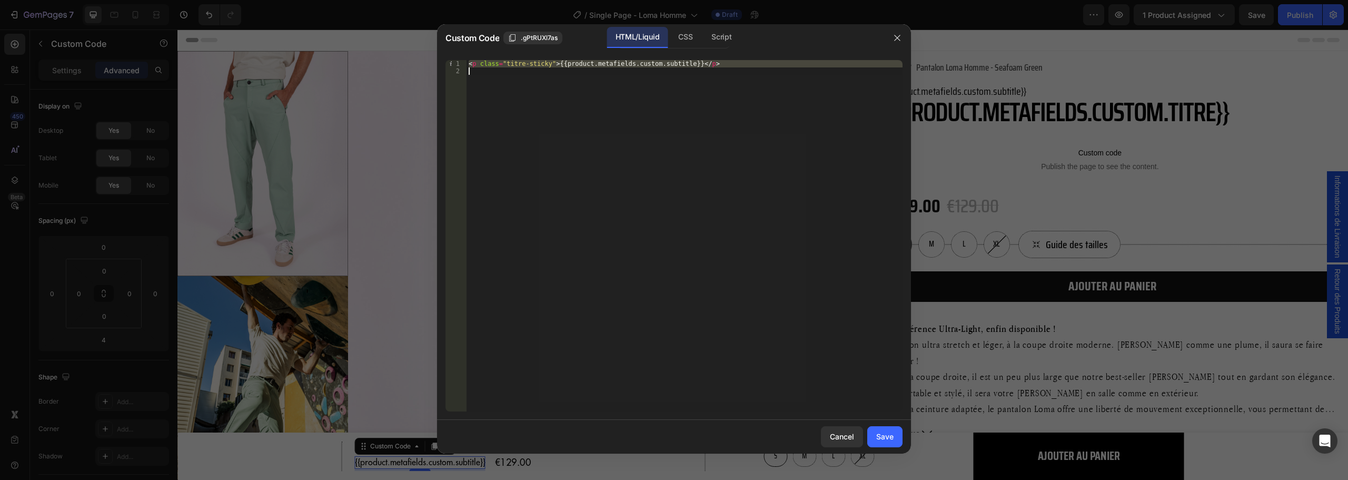
drag, startPoint x: 533, startPoint y: 63, endPoint x: 539, endPoint y: 63, distance: 6.3
click at [534, 63] on div "< p class = "titre-sticky" > {{product.metafields.custom.subtitle}} </ p >" at bounding box center [684, 235] width 436 height 351
drag, startPoint x: 545, startPoint y: 62, endPoint x: 502, endPoint y: 64, distance: 43.2
click at [502, 64] on div "< p class = "titre-sticky" > {{product.metafields.custom.subtitle}} </ p >" at bounding box center [684, 243] width 436 height 366
click at [703, 36] on div "CSS" at bounding box center [721, 37] width 37 height 21
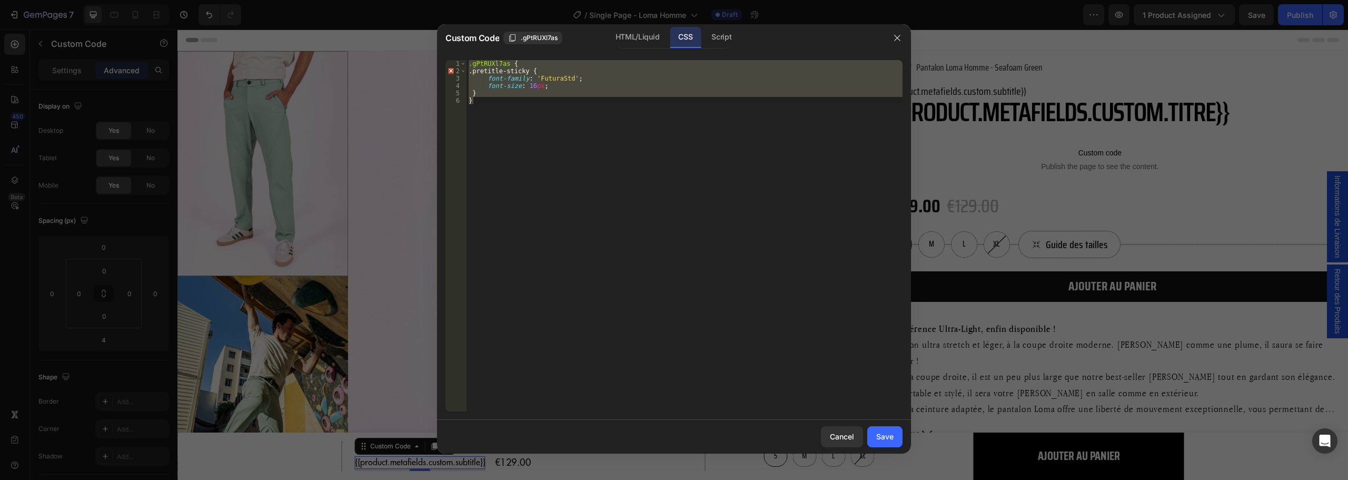
click at [490, 64] on div ".gPtRUXl7as { .pretitle-sticky { font-family : ' FuturaStd ' ; font-size : 16 p…" at bounding box center [684, 235] width 436 height 351
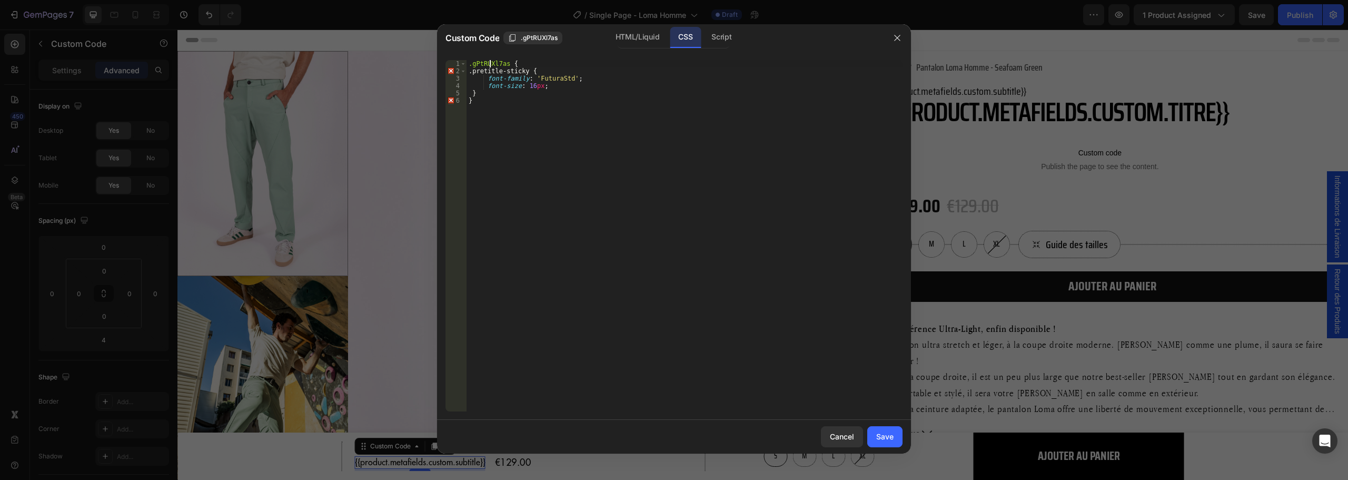
click at [490, 64] on div ".gPtRUXl7as { .pretitle-sticky { font-family : ' FuturaStd ' ; font-size : 16 p…" at bounding box center [684, 243] width 436 height 366
drag, startPoint x: 528, startPoint y: 72, endPoint x: 476, endPoint y: 72, distance: 51.6
click at [476, 72] on div ".gPtRUXl7as { .pretitle-sticky { font-family : ' FuturaStd ' ; font-size : 16 p…" at bounding box center [684, 243] width 436 height 366
paste textarea "titr"
click at [560, 78] on div ".gPtRUXl7as { .titre-sticky { font-family : ' FuturaStd ' ; font-size : 16 px ;…" at bounding box center [684, 243] width 436 height 366
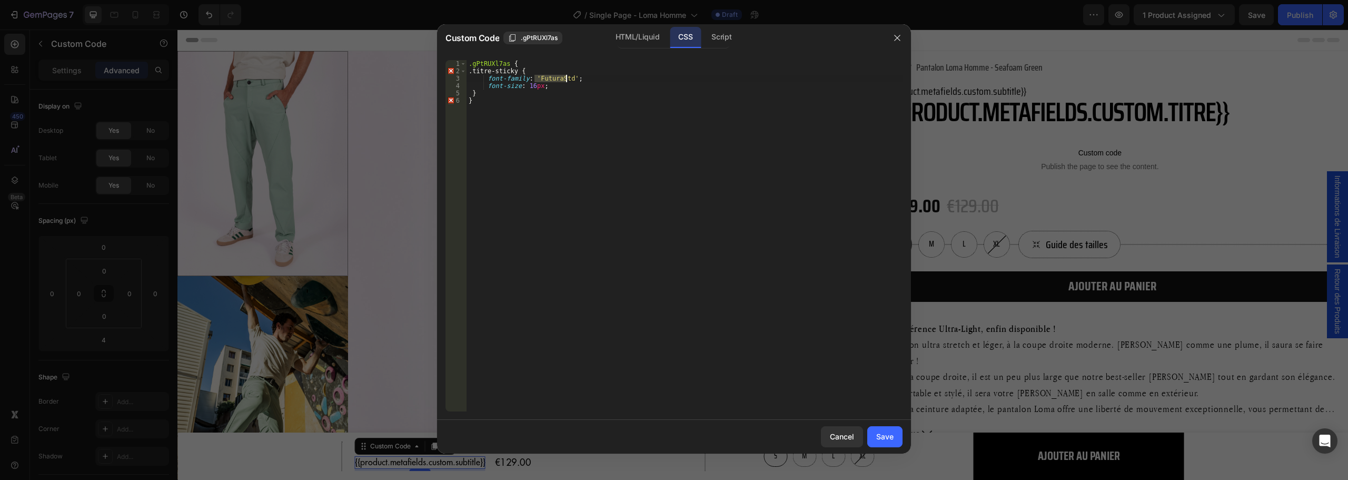
click at [560, 78] on div ".gPtRUXl7as { .titre-sticky { font-family : ' FuturaStd ' ; font-size : 16 px ;…" at bounding box center [684, 243] width 436 height 366
drag, startPoint x: 531, startPoint y: 87, endPoint x: 524, endPoint y: 86, distance: 6.4
click at [524, 86] on div ".gPtRUXl7as { .titre-sticky { font-family : ' Saira Condensed ' , Sans-Serif ; …" at bounding box center [684, 243] width 436 height 366
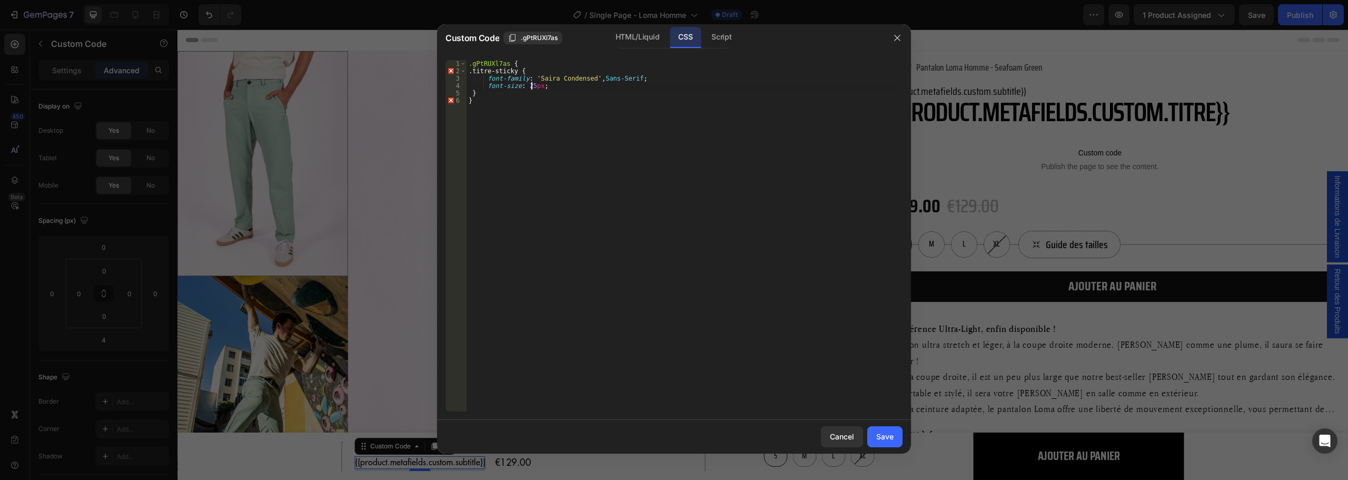
type textarea "font-size: 25px;"
click at [903, 433] on div "Cancel Save" at bounding box center [674, 437] width 474 height 34
drag, startPoint x: 894, startPoint y: 436, endPoint x: 417, endPoint y: 378, distance: 480.4
click at [894, 436] on button "Save" at bounding box center [884, 436] width 35 height 21
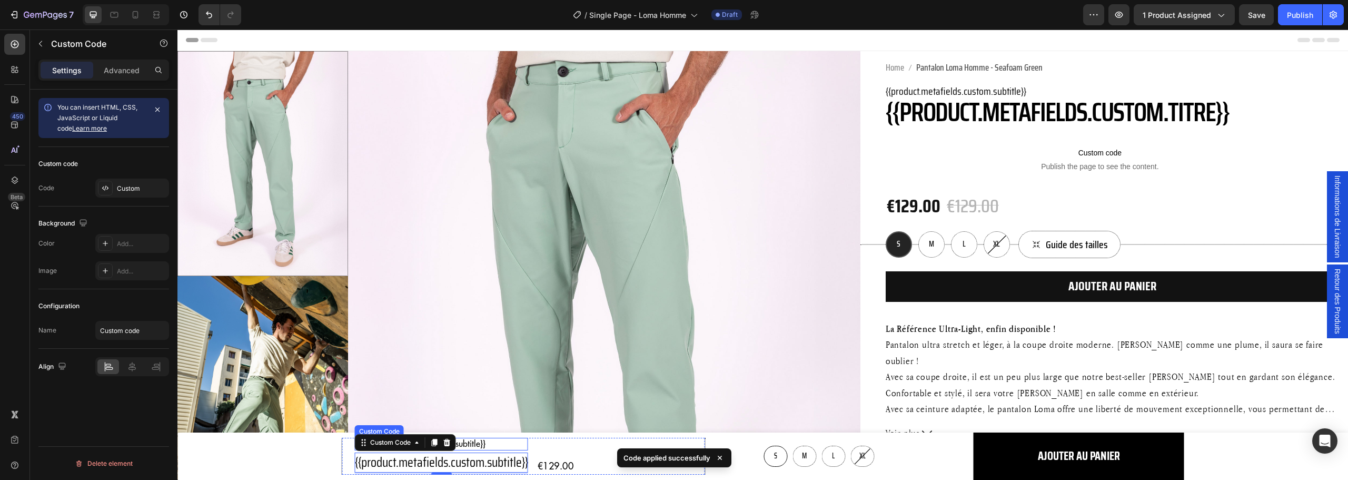
click at [475, 443] on p "{{product.metafields.custom.subtitle}}" at bounding box center [441, 443] width 173 height 13
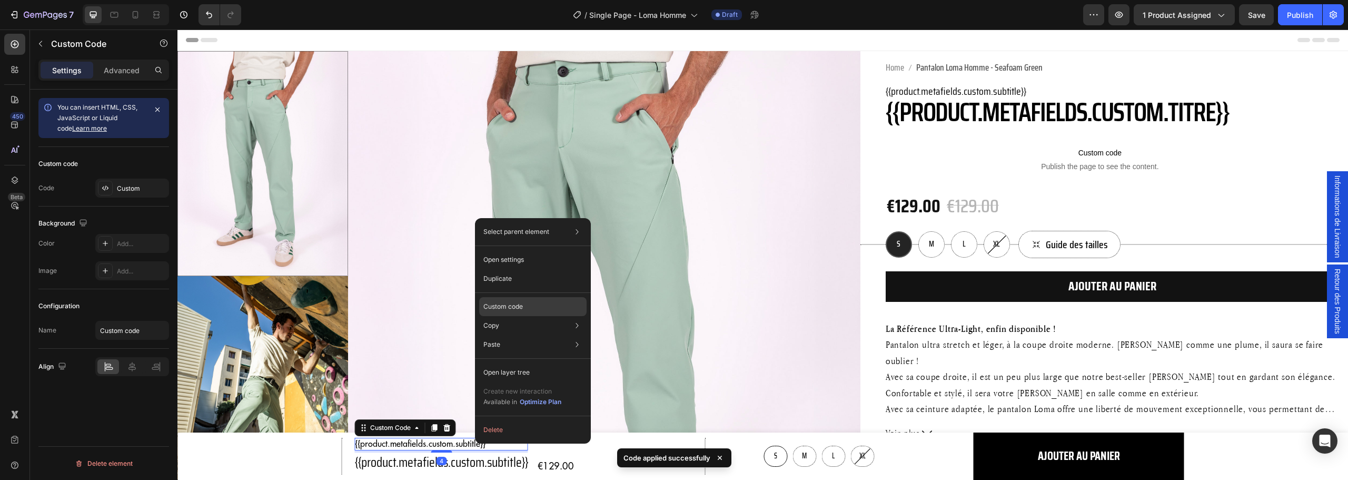
click at [521, 308] on p "Custom code" at bounding box center [502, 306] width 39 height 9
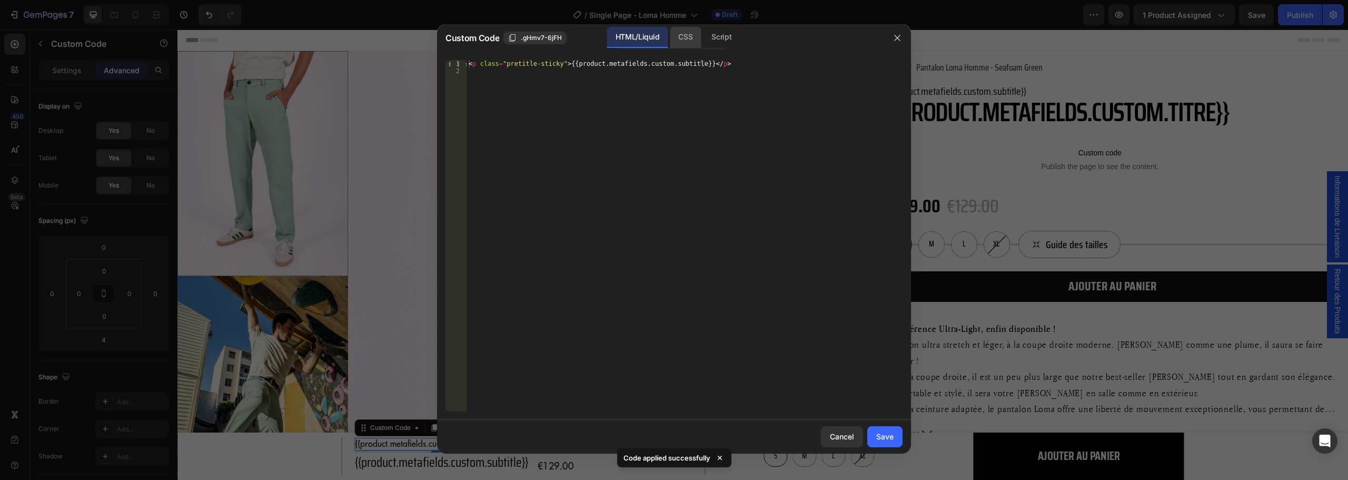
click at [703, 38] on div "CSS" at bounding box center [721, 37] width 37 height 21
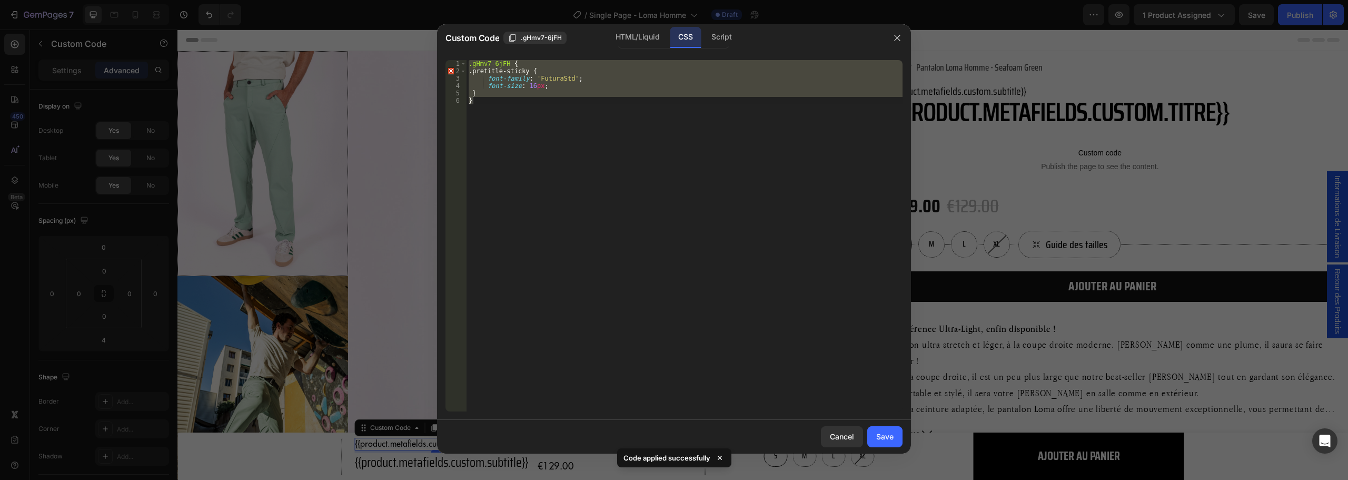
click at [556, 75] on div ".gHmv7-6jFH { .pretitle-sticky { font-family : ' FuturaStd ' ; font-size : 16 p…" at bounding box center [684, 235] width 436 height 351
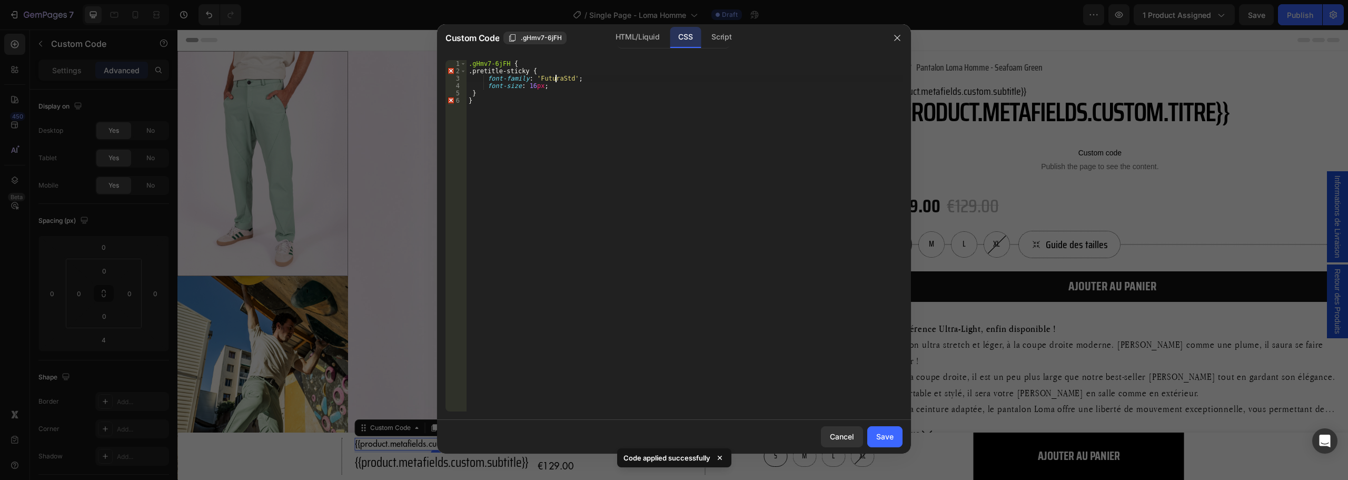
click at [556, 75] on div ".gHmv7-6jFH { .pretitle-sticky { font-family : ' FuturaStd ' ; font-size : 16 p…" at bounding box center [684, 243] width 436 height 366
type textarea "font-family: 'Saira Condensed';"
click at [879, 441] on div "Save" at bounding box center [884, 436] width 17 height 11
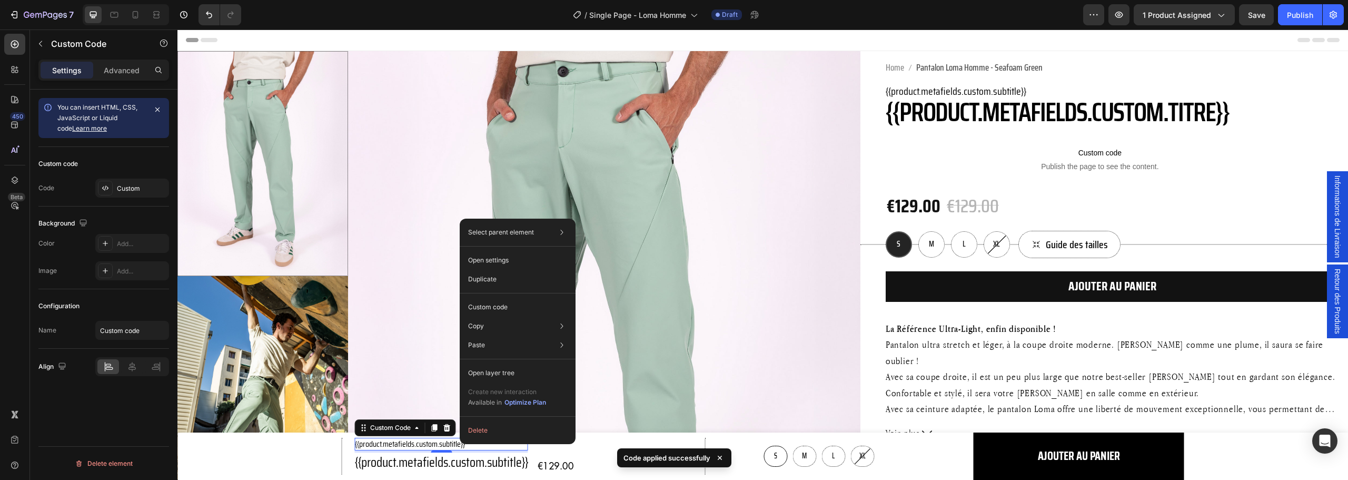
click at [440, 463] on div "4" at bounding box center [441, 460] width 11 height 8
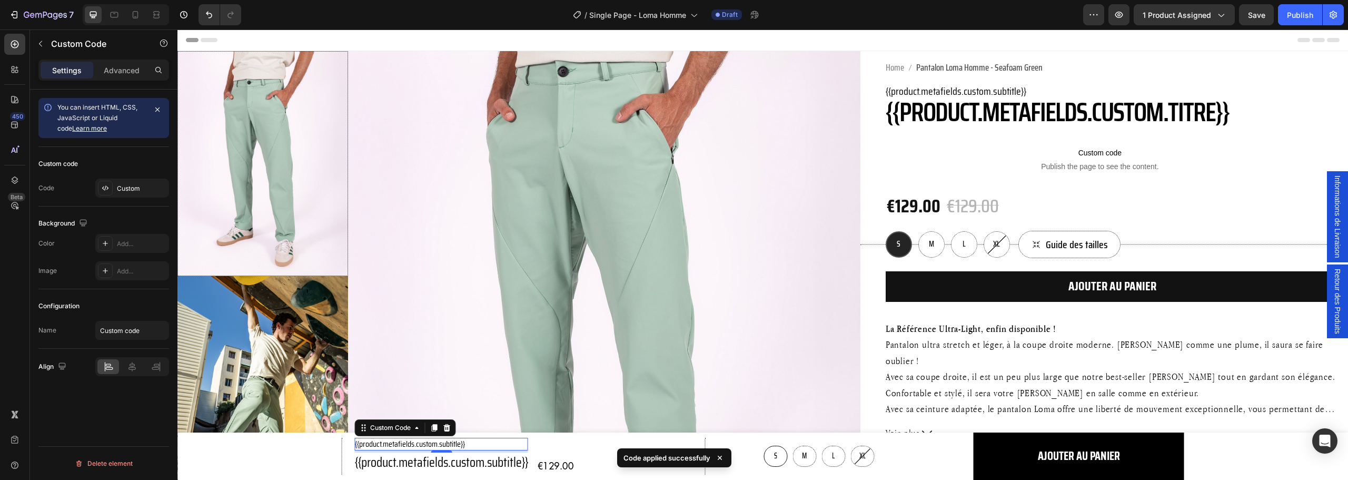
click at [440, 463] on div "4" at bounding box center [441, 460] width 11 height 8
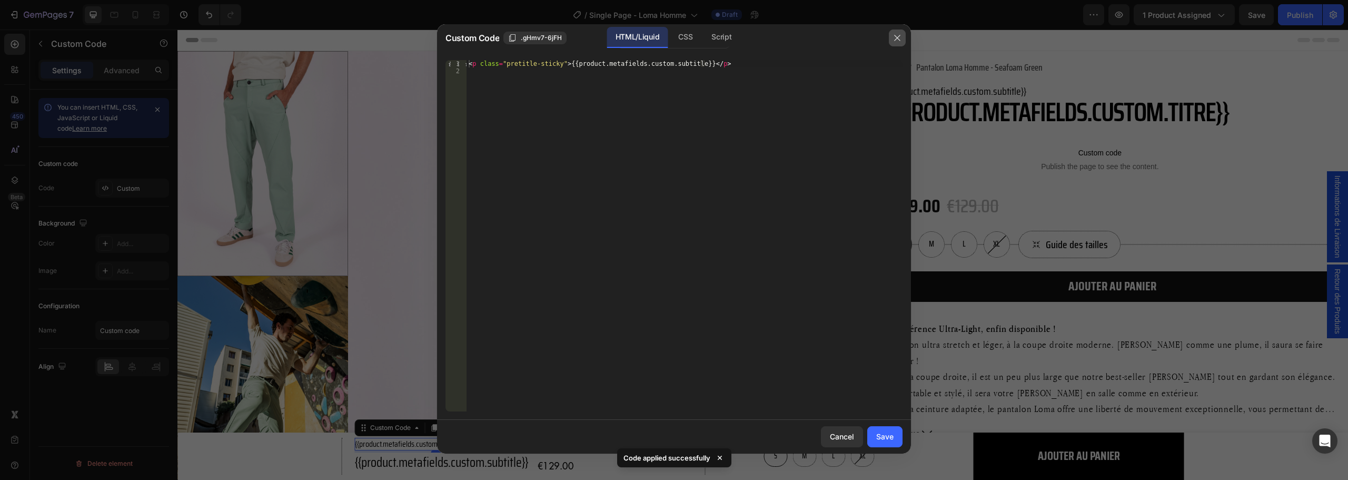
click at [902, 34] on button "button" at bounding box center [897, 37] width 17 height 17
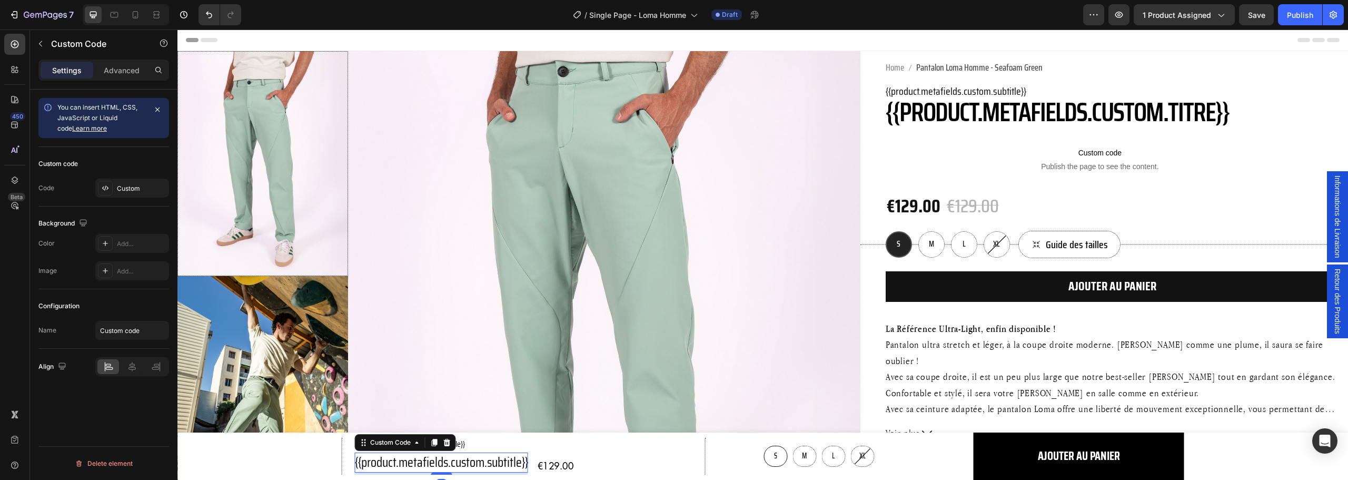
click at [486, 466] on p "{{product.metafields.custom.subtitle}}" at bounding box center [441, 462] width 173 height 20
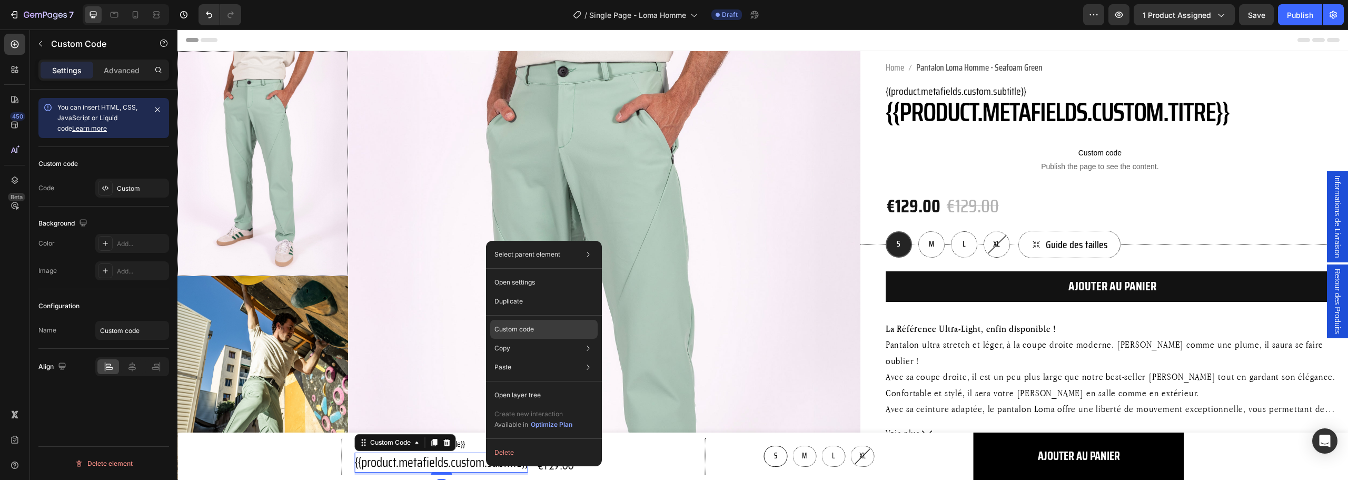
click at [530, 332] on p "Custom code" at bounding box center [513, 328] width 39 height 9
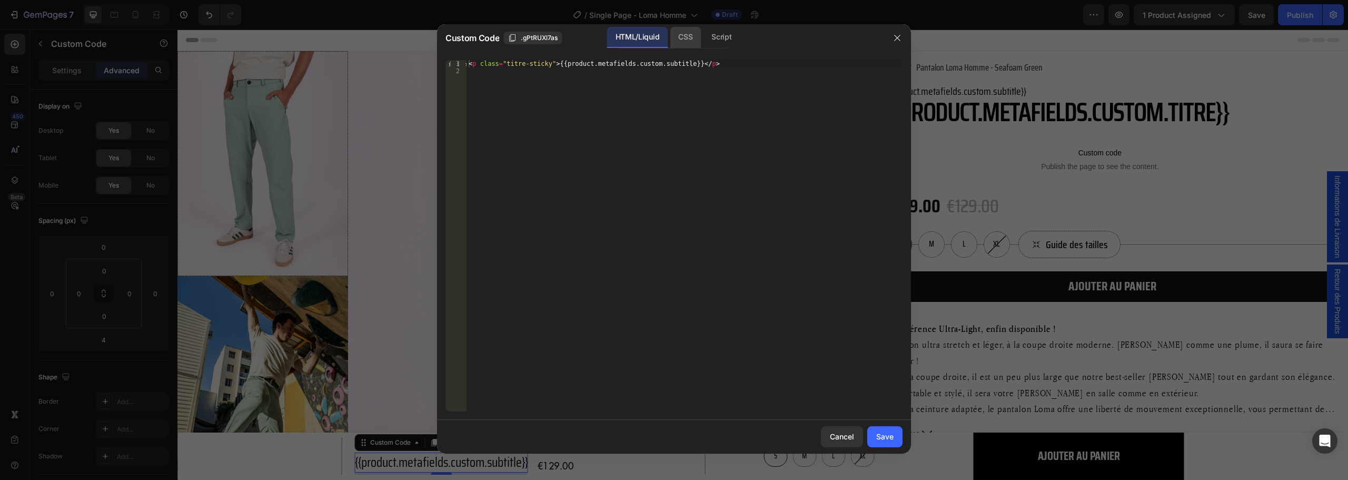
click at [703, 35] on div "CSS" at bounding box center [721, 37] width 37 height 21
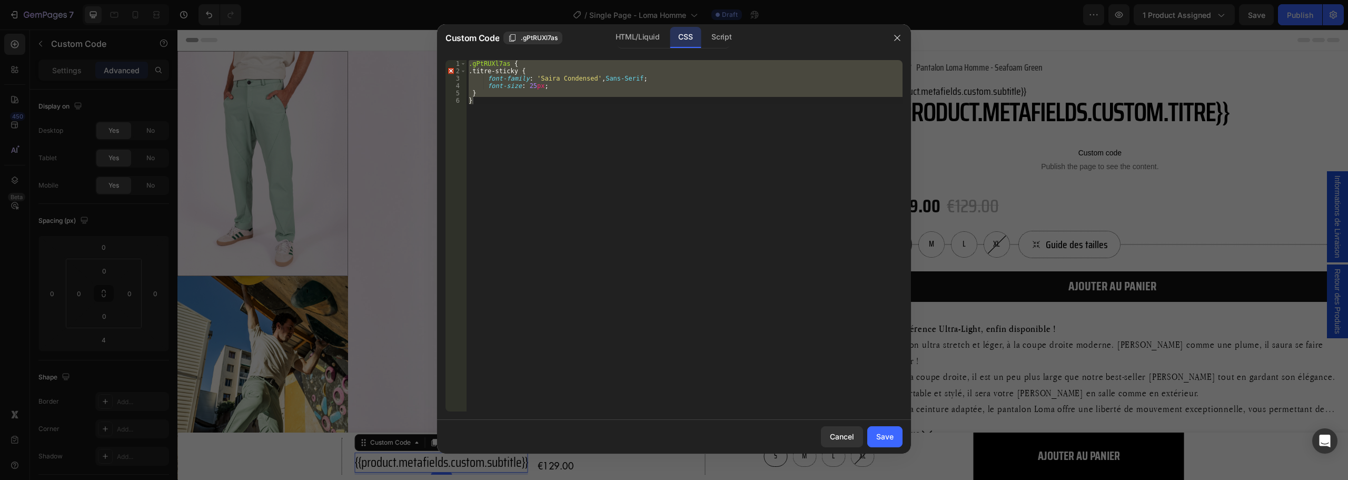
click at [566, 84] on div ".gPtRUXl7as { .titre-sticky { font-family : ' Saira Condensed ' , Sans-Serif ; …" at bounding box center [684, 235] width 436 height 351
type textarea "font-size: 25px;"
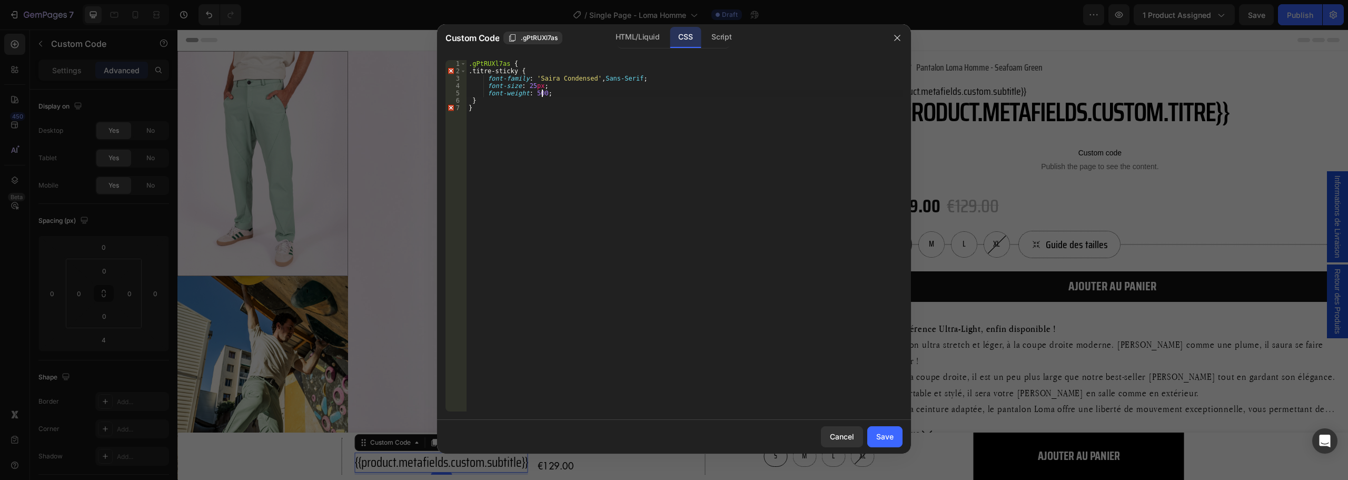
scroll to position [0, 6]
type textarea "font-weight: 500;"
click at [878, 441] on div "Save" at bounding box center [884, 436] width 17 height 11
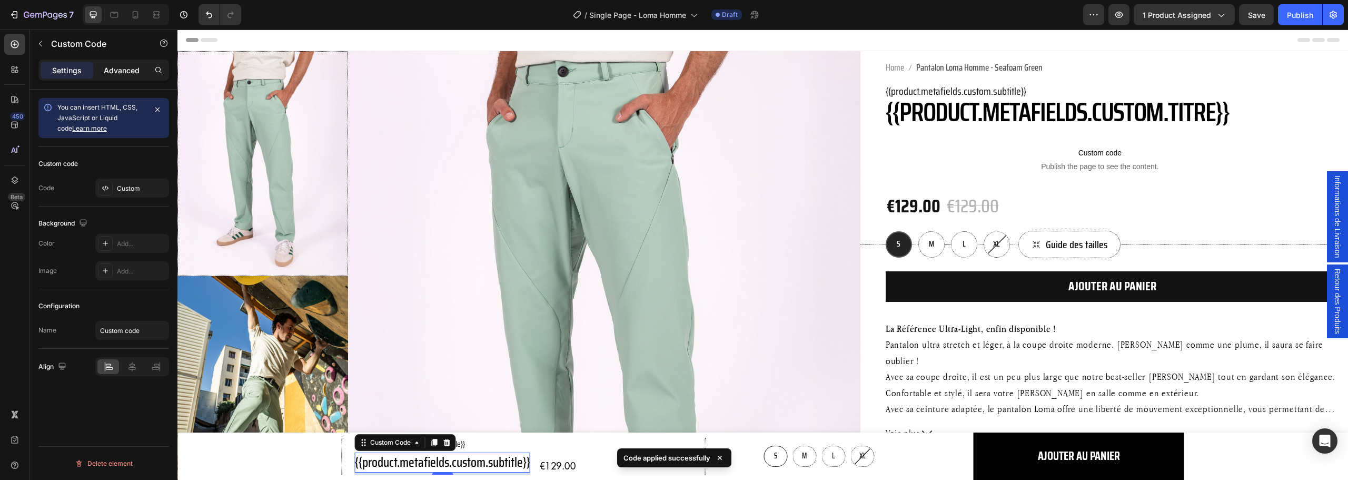
click at [126, 71] on p "Advanced" at bounding box center [122, 70] width 36 height 11
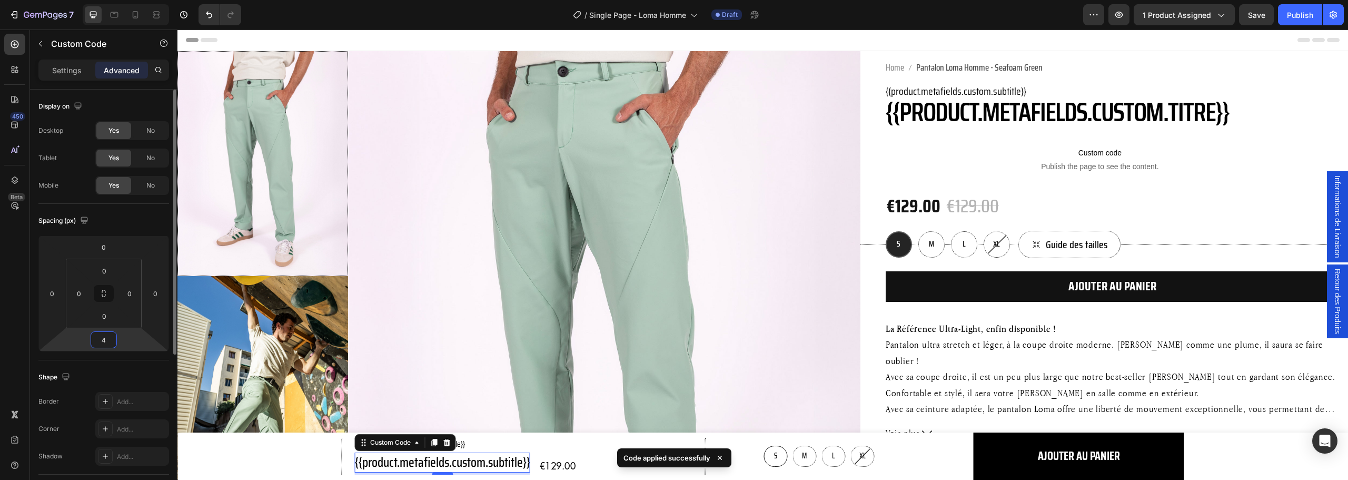
click at [109, 339] on input "4" at bounding box center [103, 340] width 21 height 16
type input "0"
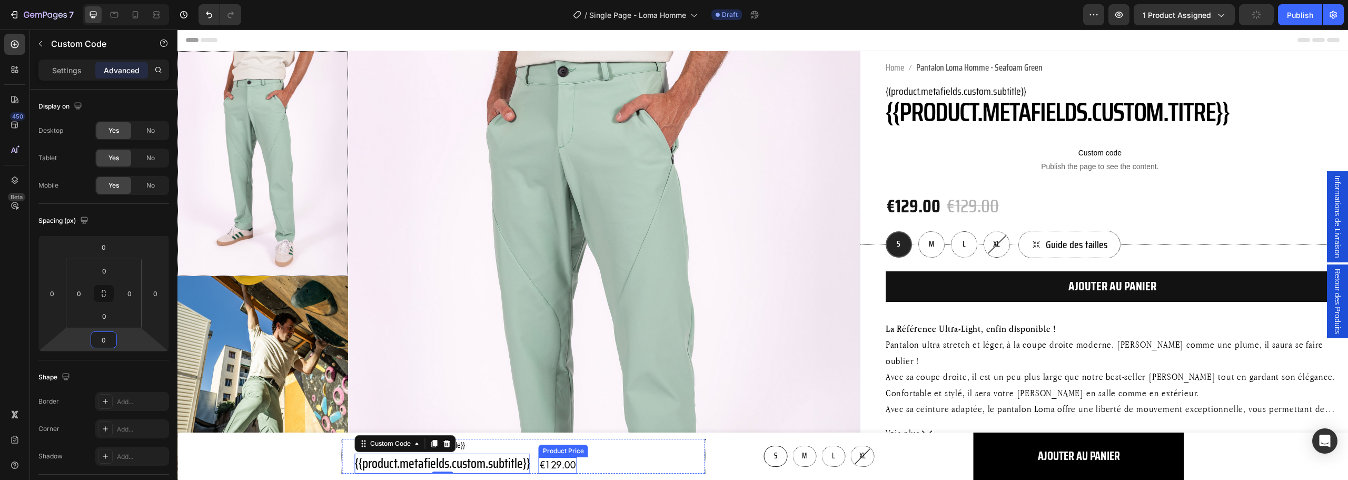
click at [561, 465] on div "€129.00" at bounding box center [558, 465] width 38 height 16
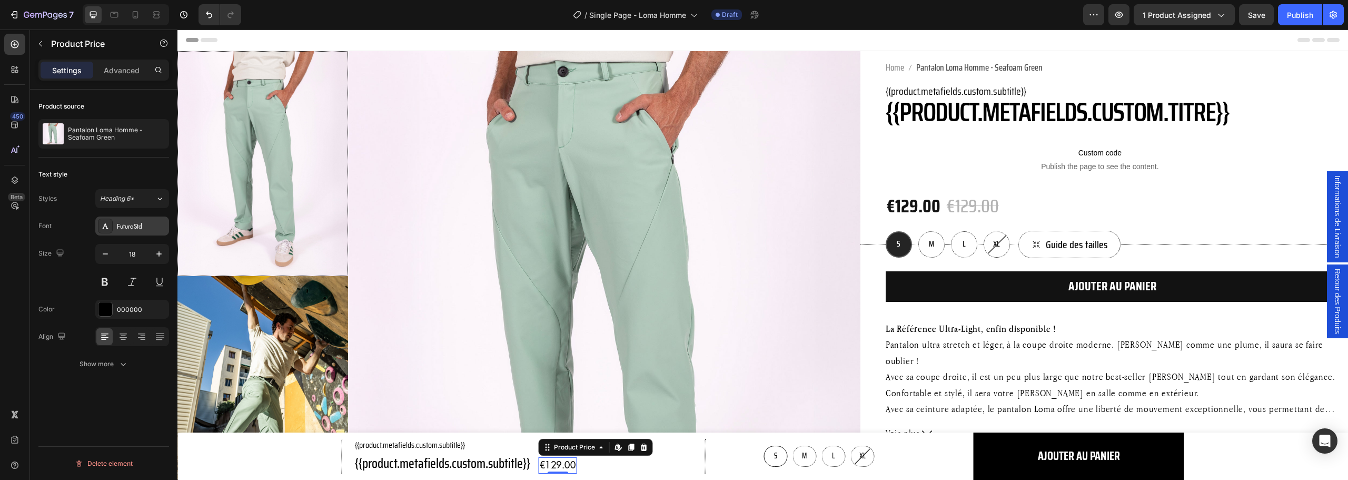
click at [136, 231] on div "FuturaStd" at bounding box center [141, 226] width 49 height 9
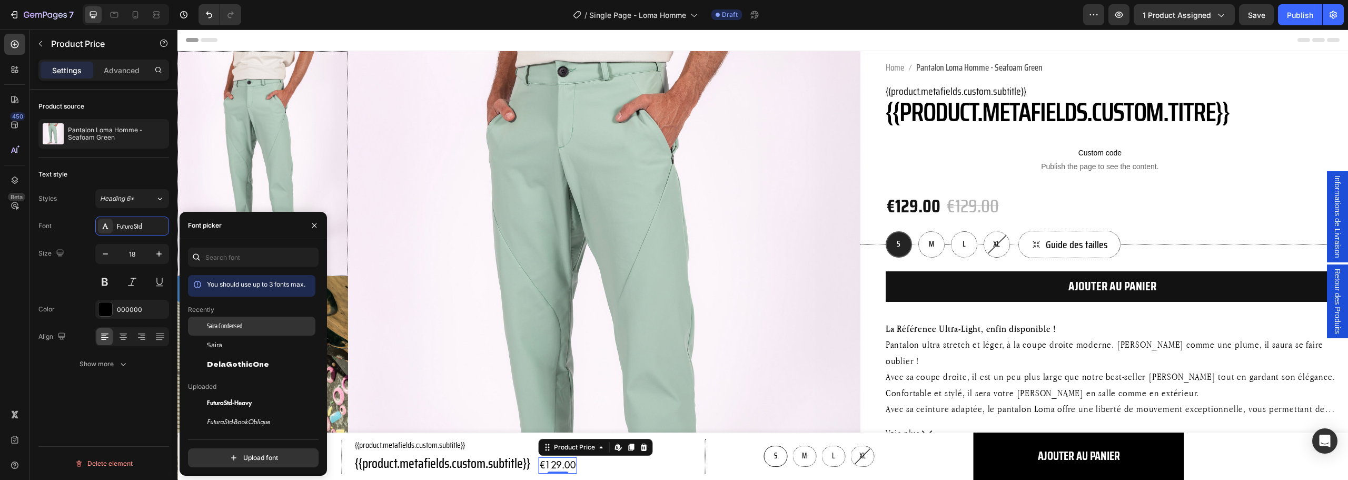
click at [246, 324] on div "Saira Condensed" at bounding box center [260, 325] width 106 height 9
click at [160, 256] on icon "button" at bounding box center [159, 253] width 11 height 11
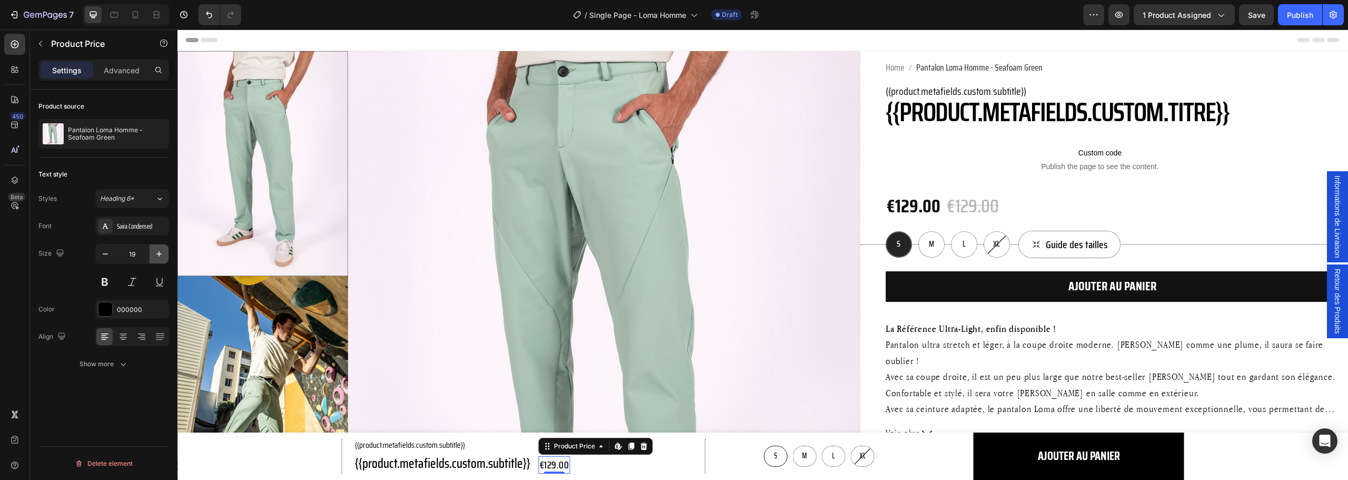
click at [160, 256] on icon "button" at bounding box center [159, 253] width 11 height 11
type input "23"
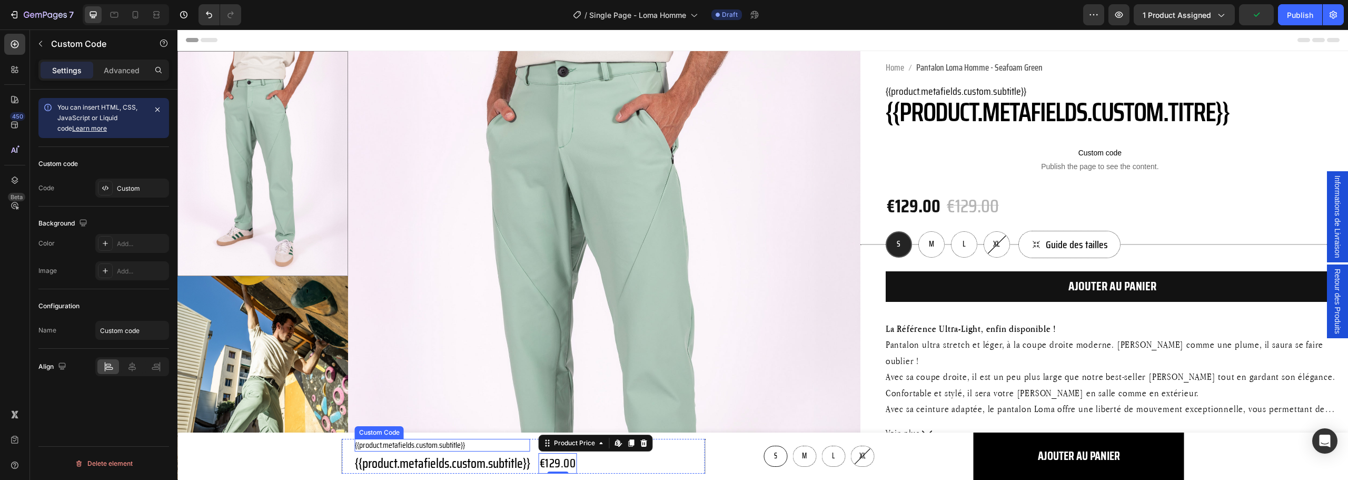
click at [402, 443] on p "{{product.metafields.custom.subtitle}}" at bounding box center [442, 444] width 175 height 13
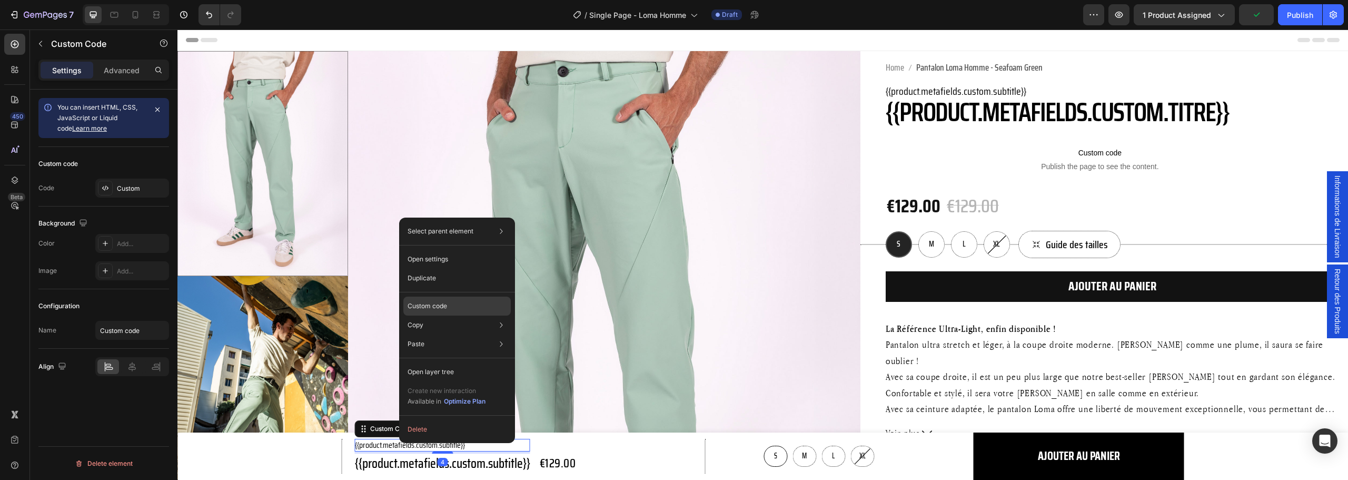
click at [450, 334] on div "Custom code" at bounding box center [456, 343] width 107 height 19
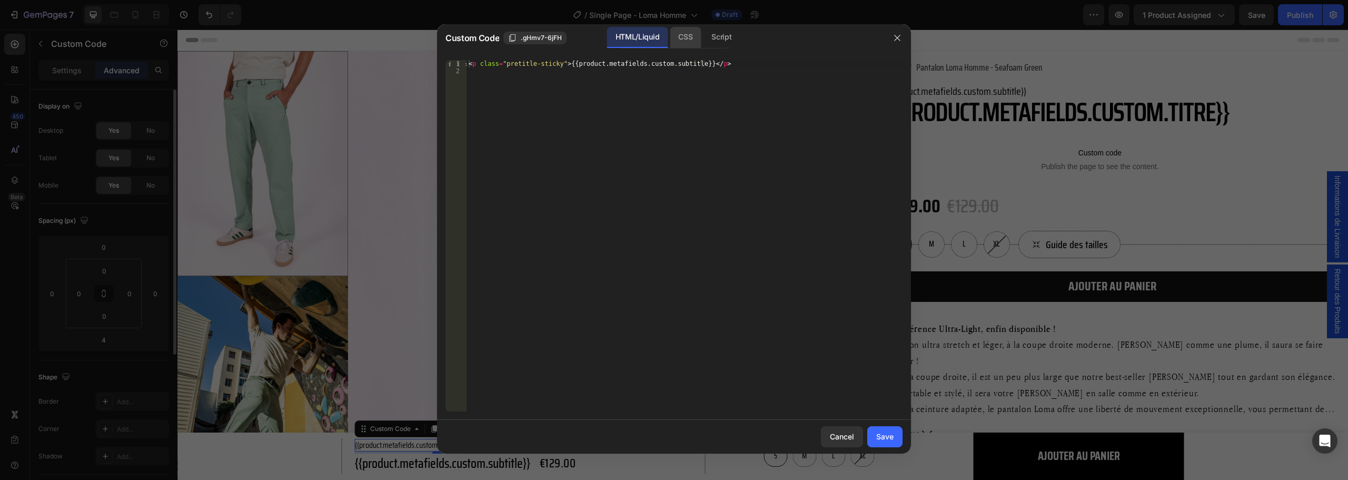
click at [703, 29] on div "CSS" at bounding box center [721, 37] width 37 height 21
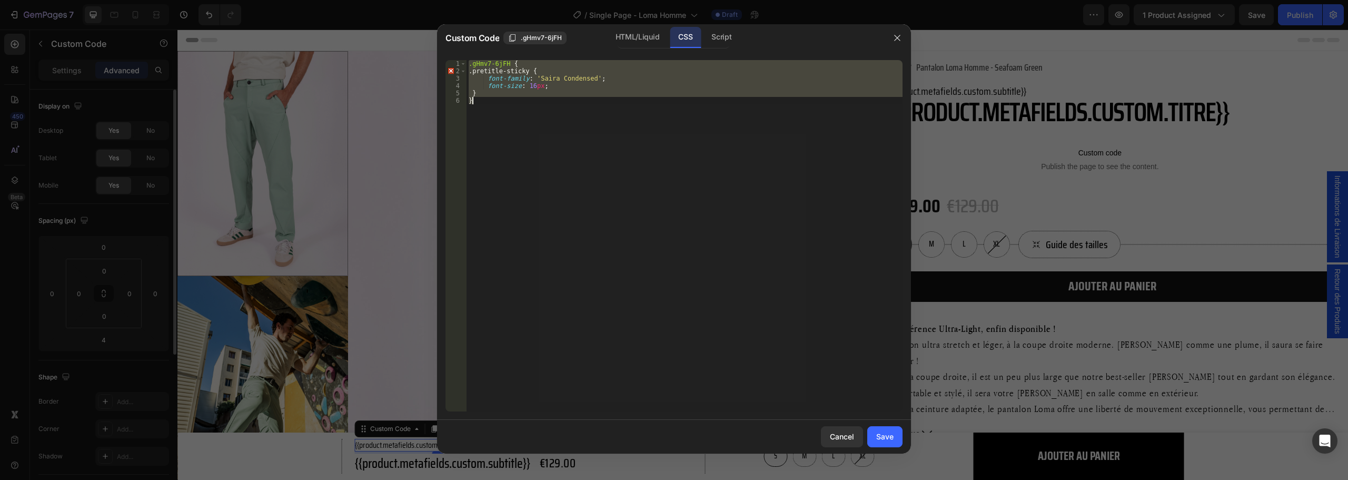
click at [592, 78] on div ".gHmv7-6jFH { .pretitle-sticky { font-family : ' Saira Condensed ' ; font-size …" at bounding box center [684, 235] width 436 height 351
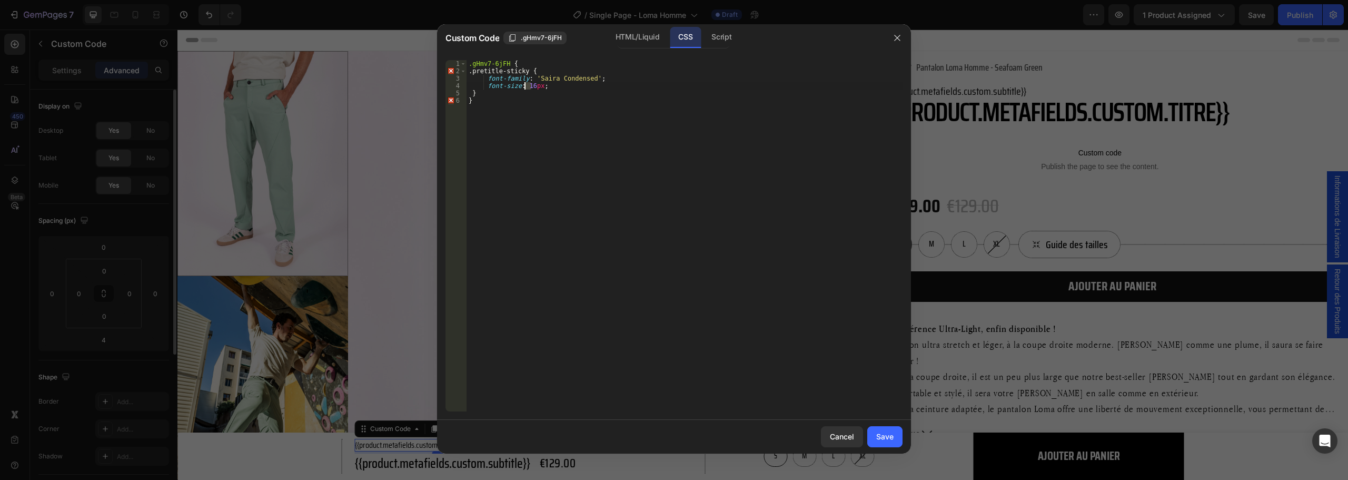
drag, startPoint x: 532, startPoint y: 85, endPoint x: 525, endPoint y: 84, distance: 7.4
click at [525, 84] on div ".gHmv7-6jFH { .pretitle-sticky { font-family : ' Saira Condensed ' ; font-size …" at bounding box center [684, 243] width 436 height 366
type textarea "font-size: 20px;"
click at [882, 435] on div "Save" at bounding box center [884, 436] width 17 height 11
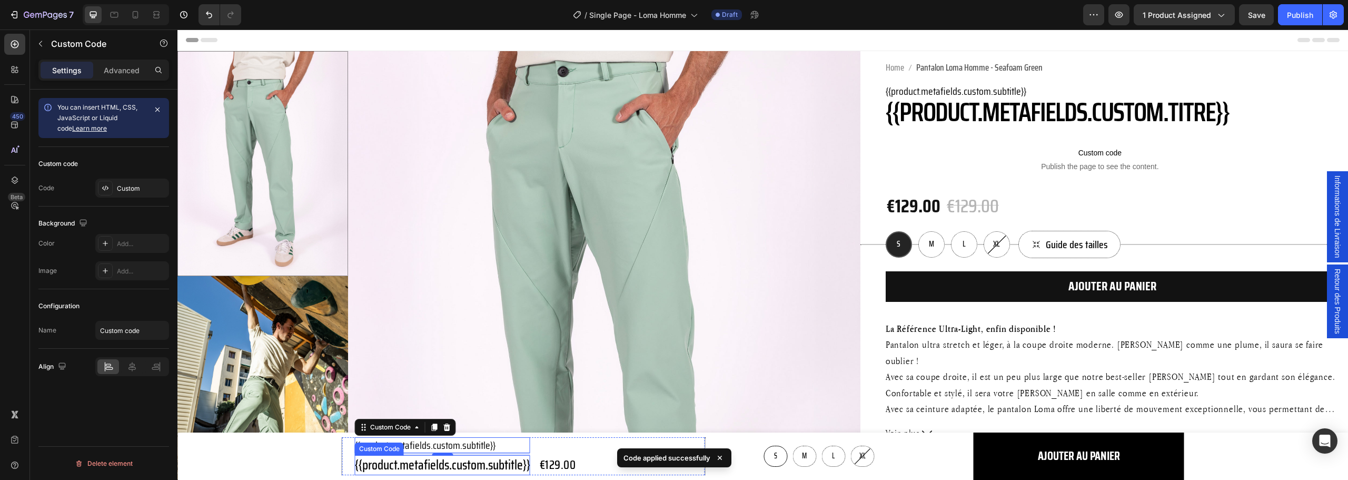
click at [470, 467] on p "{{product.metafields.custom.subtitle}}" at bounding box center [442, 465] width 175 height 20
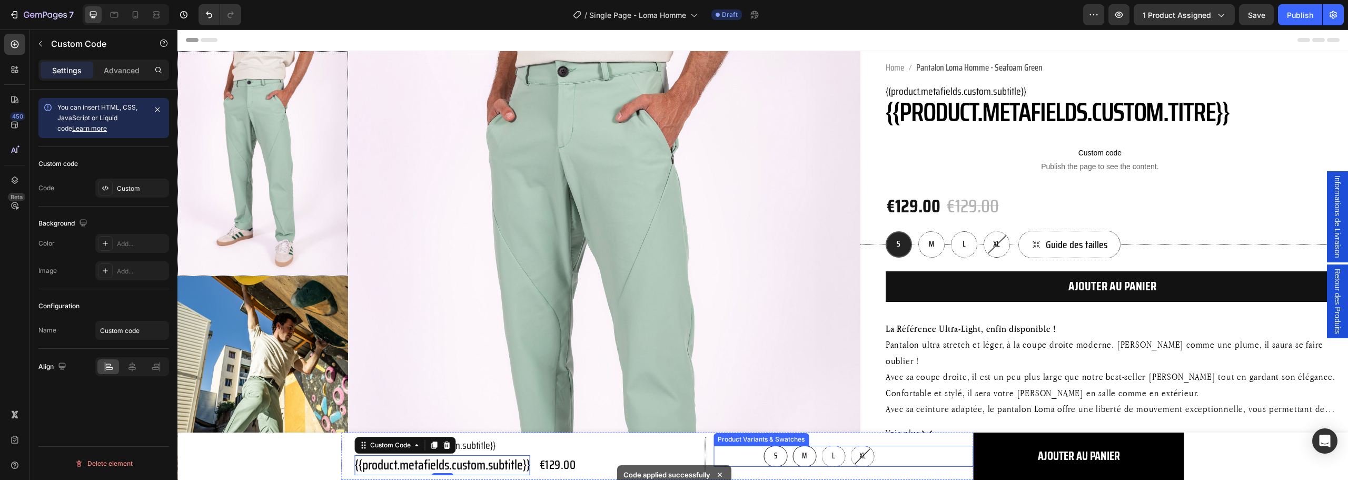
click at [811, 455] on div "M" at bounding box center [804, 455] width 24 height 21
click at [804, 445] on input "M M M" at bounding box center [804, 445] width 1 height 1
radio input "false"
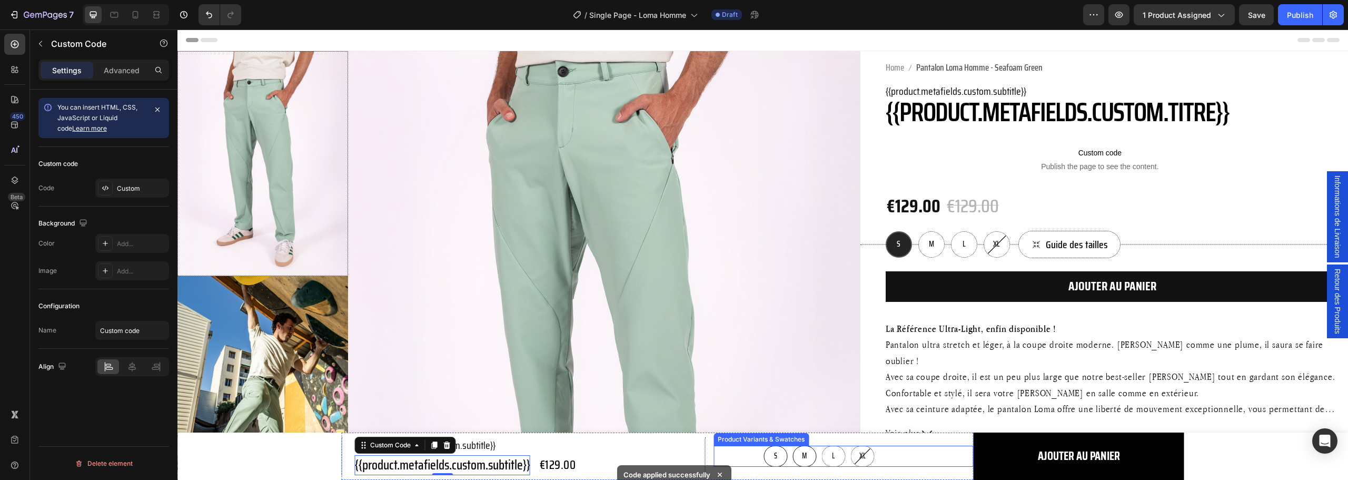
radio input "true"
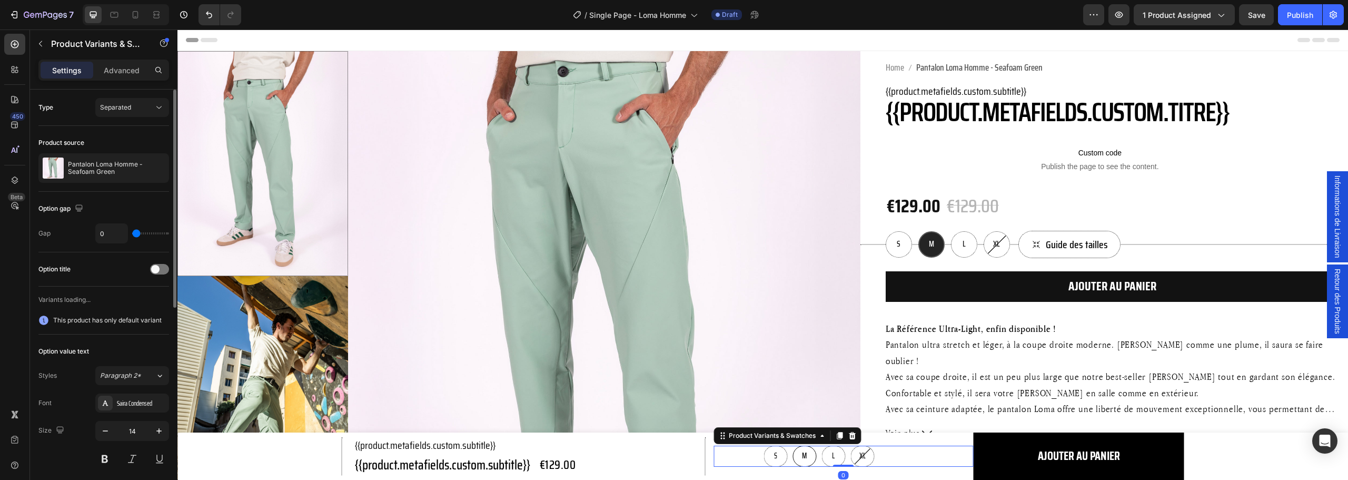
radio input "false"
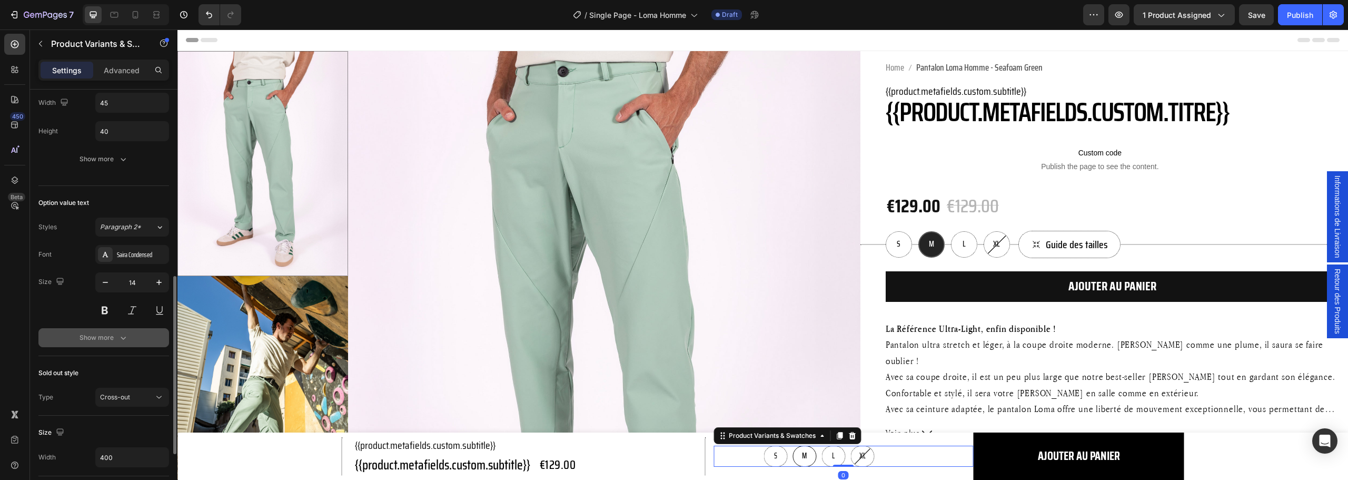
scroll to position [316, 0]
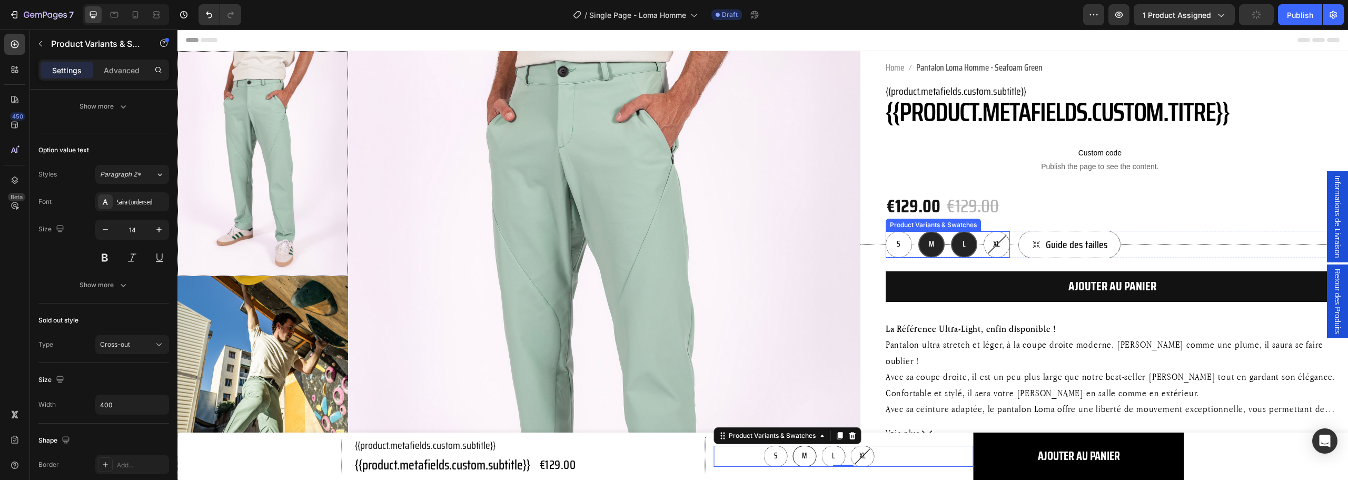
click at [969, 248] on div "L" at bounding box center [964, 244] width 26 height 26
click at [951, 231] on input "L L L" at bounding box center [950, 231] width 1 height 1
radio input "false"
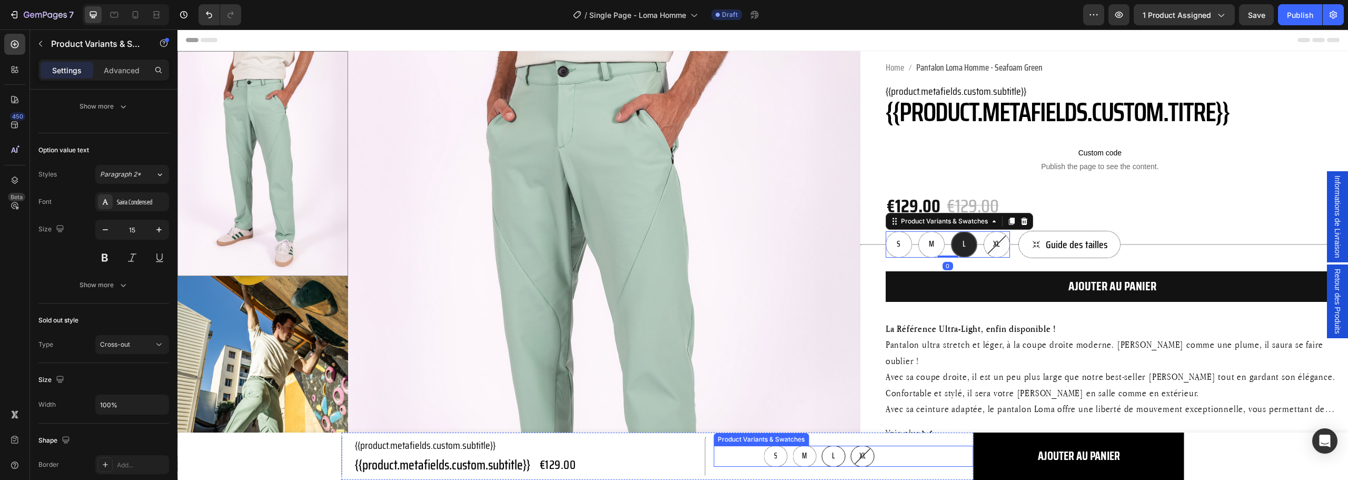
click at [859, 452] on span "XL" at bounding box center [862, 456] width 6 height 12
click at [862, 445] on input "XL XL XL" at bounding box center [862, 445] width 1 height 1
radio input "false"
radio input "true"
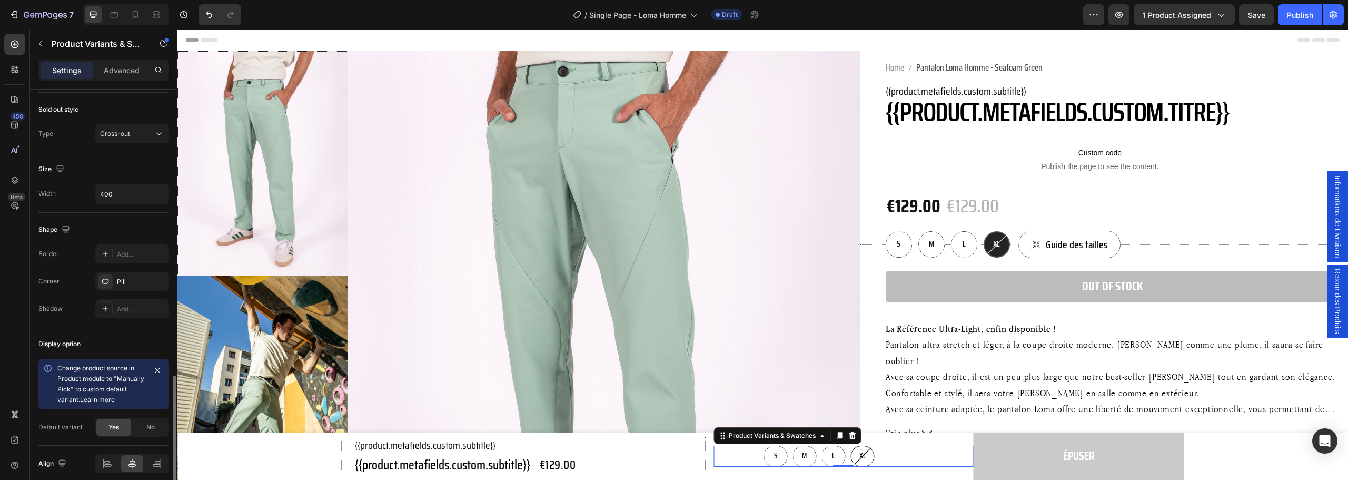
scroll to position [570, 0]
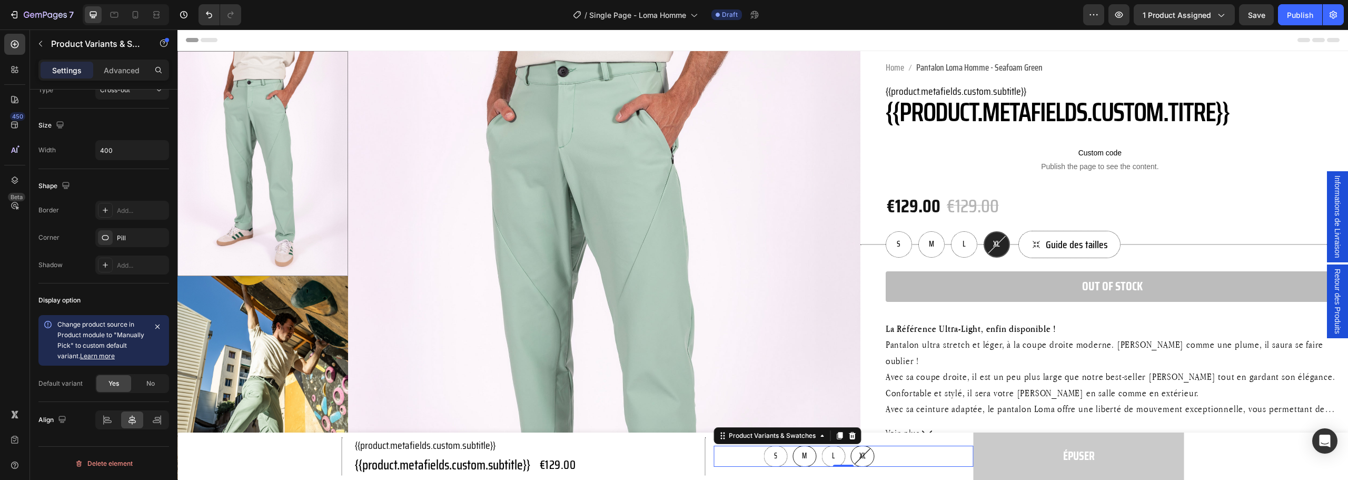
click at [803, 456] on div "M" at bounding box center [804, 455] width 24 height 21
click at [804, 445] on input "M M M" at bounding box center [804, 445] width 1 height 1
radio input "false"
radio input "true"
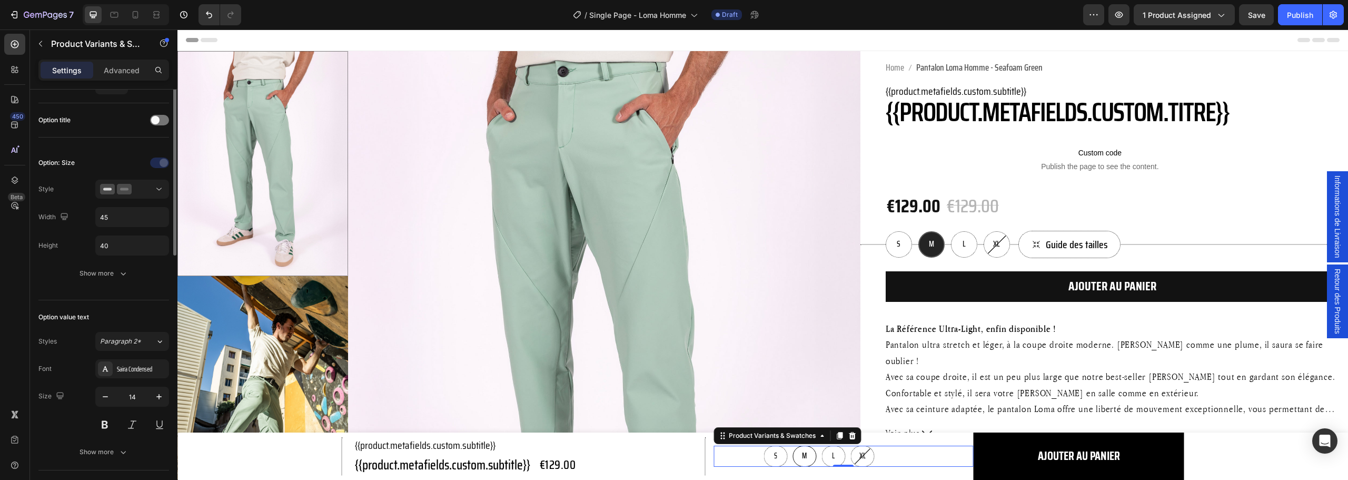
scroll to position [96, 0]
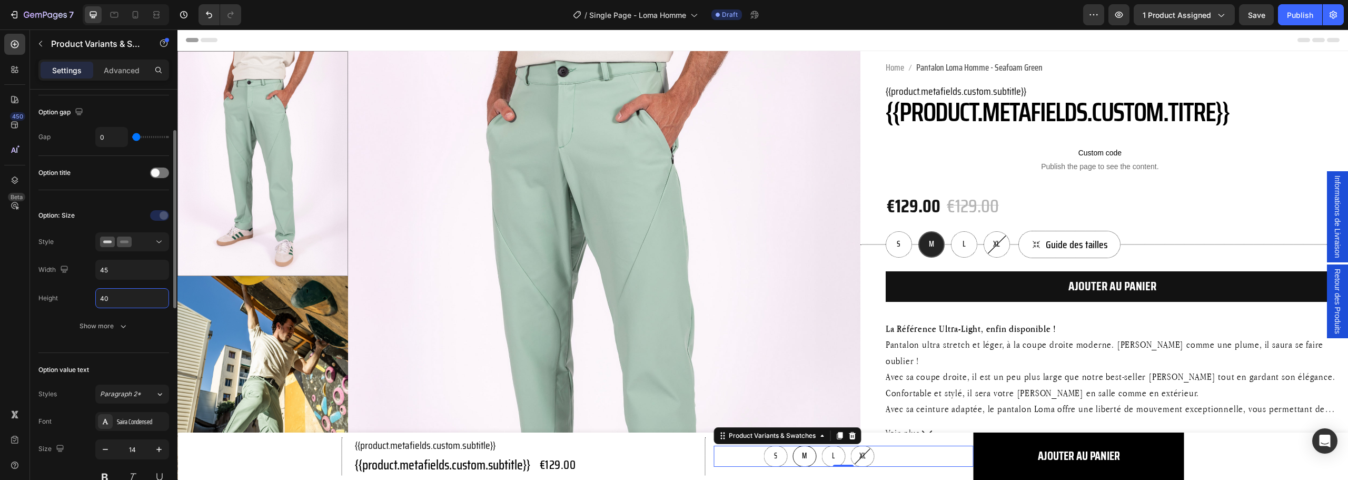
click at [119, 299] on input "40" at bounding box center [132, 297] width 73 height 19
click at [106, 274] on input "45" at bounding box center [132, 269] width 73 height 19
radio input "true"
type input "40"
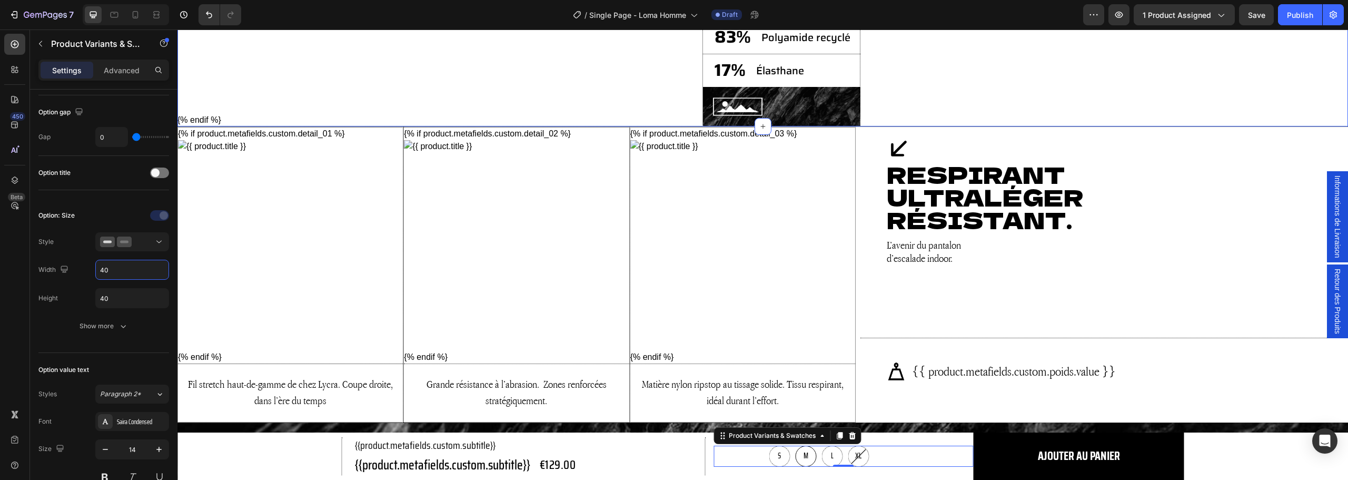
scroll to position [1159, 0]
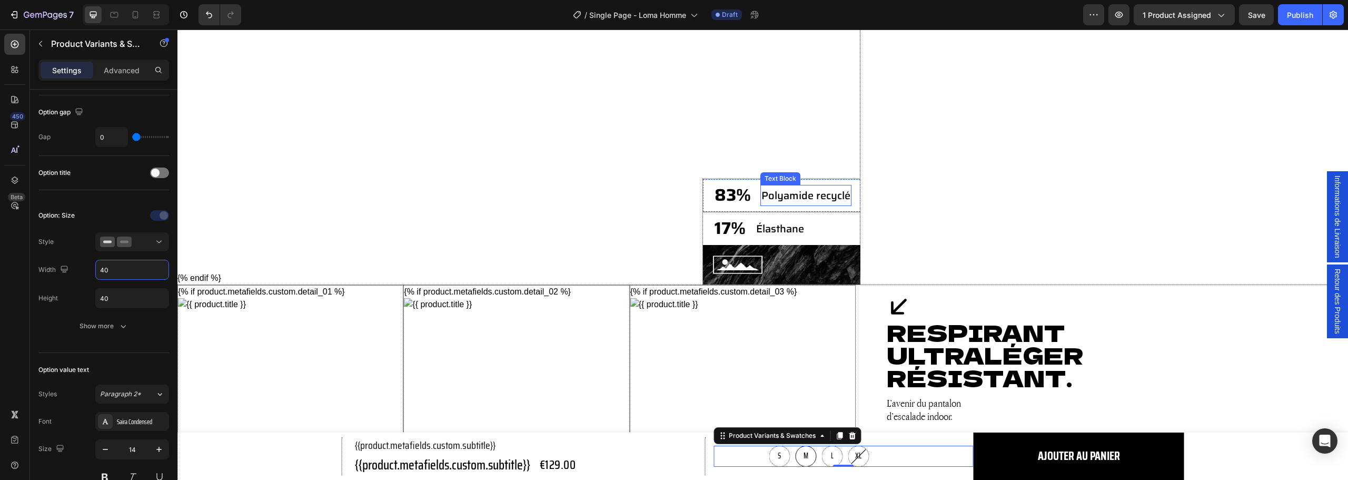
click at [785, 197] on p "Polyamide recyclé" at bounding box center [805, 195] width 89 height 19
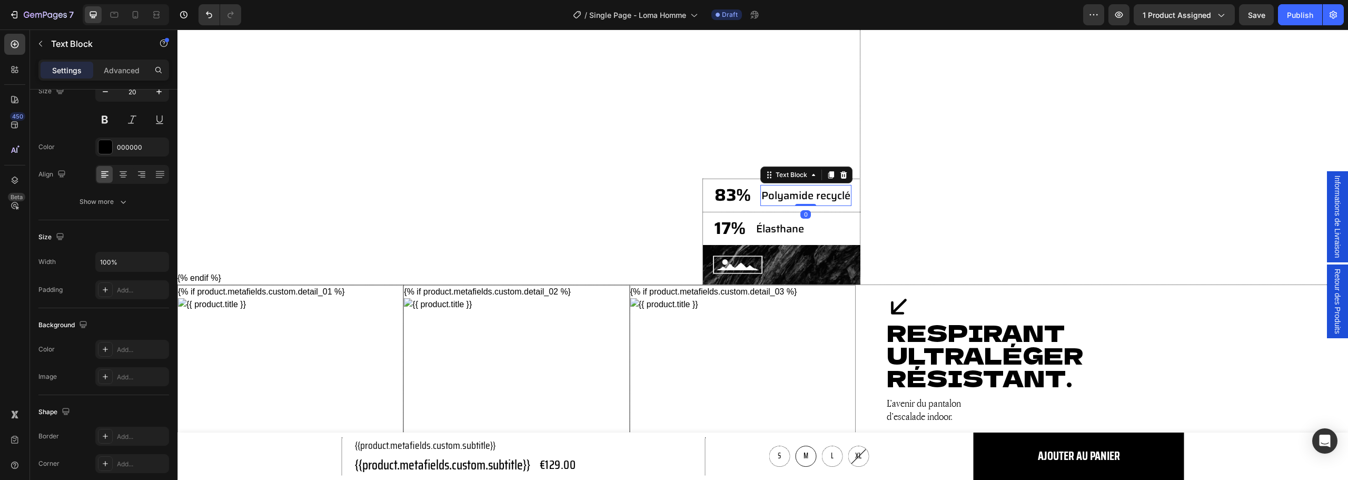
scroll to position [0, 0]
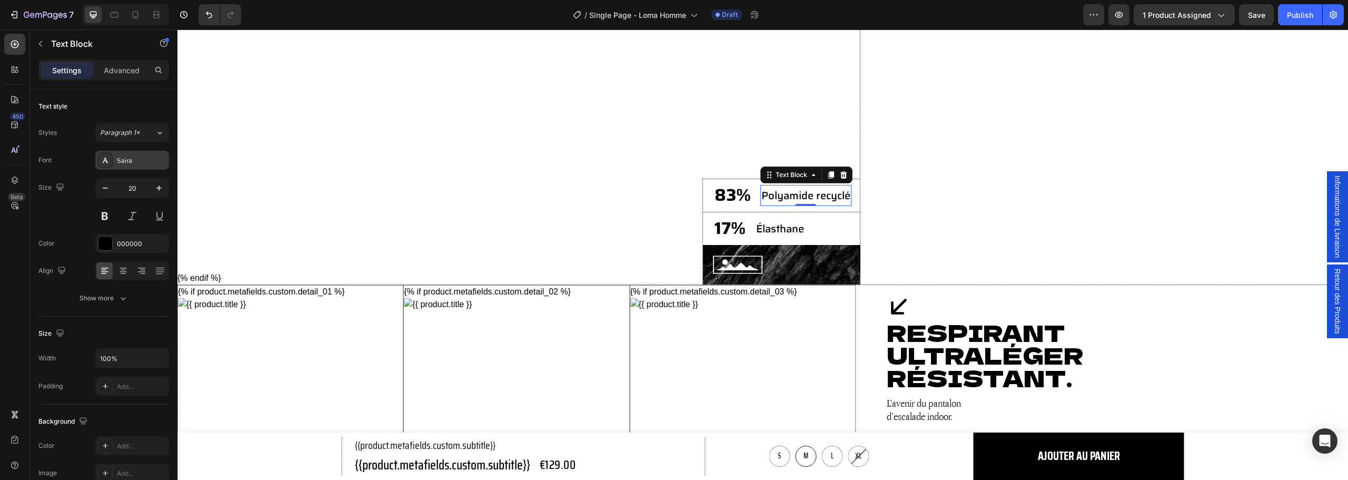
click at [136, 159] on div "Saira" at bounding box center [141, 160] width 49 height 9
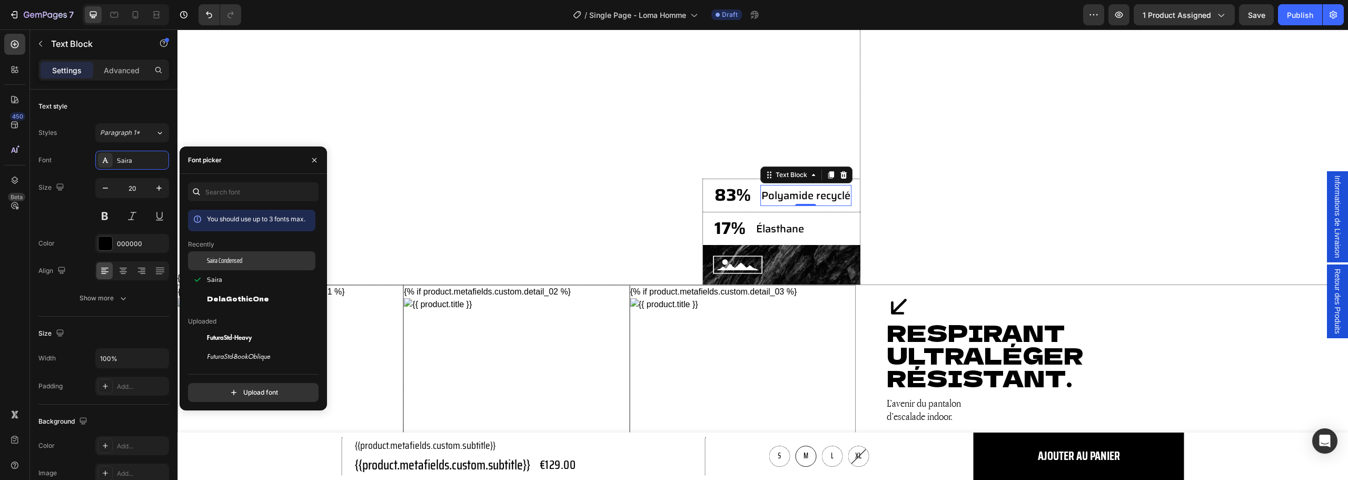
click at [233, 262] on span "Saira Condensed" at bounding box center [224, 260] width 35 height 9
click at [158, 184] on icon "button" at bounding box center [159, 188] width 11 height 11
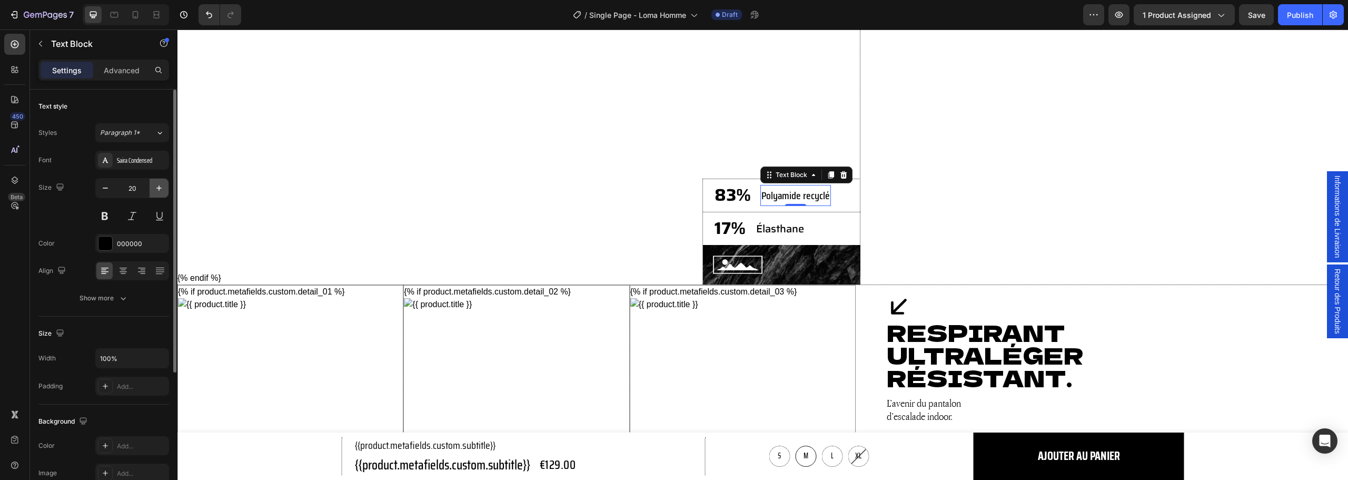
click at [158, 184] on icon "button" at bounding box center [159, 188] width 11 height 11
type input "22"
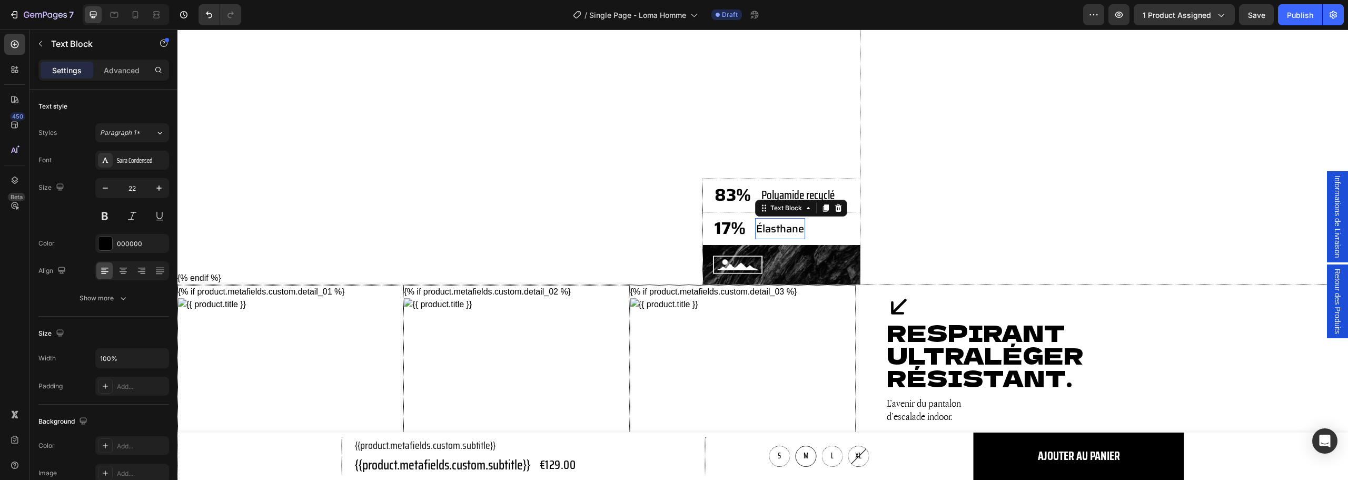
click at [767, 229] on p "Élasthane" at bounding box center [780, 228] width 48 height 19
click at [128, 156] on div "Saira" at bounding box center [141, 160] width 49 height 9
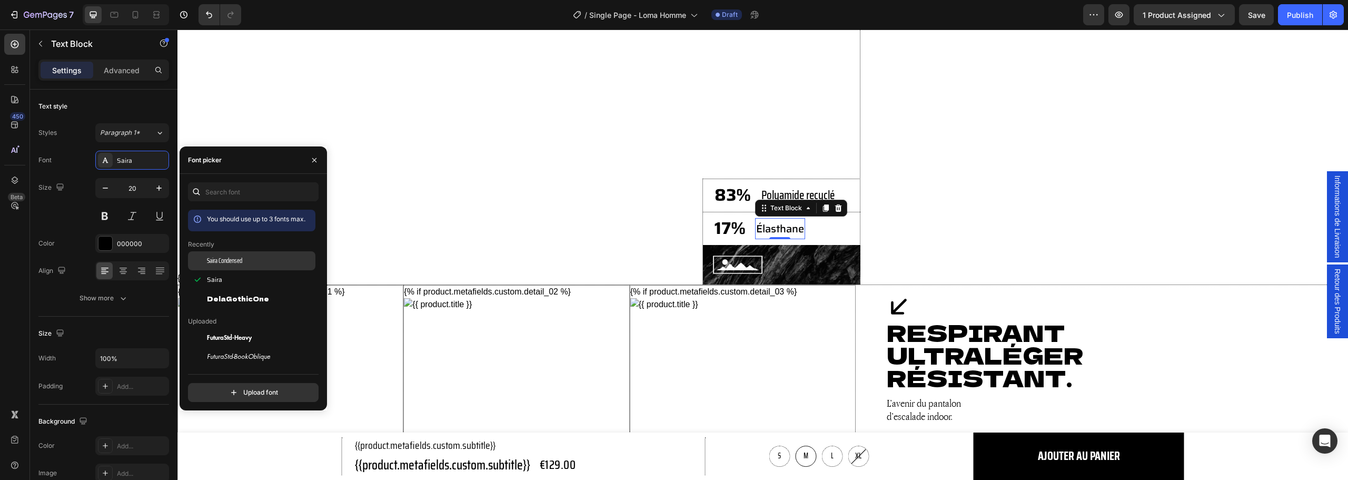
click at [225, 258] on span "Saira Condensed" at bounding box center [224, 260] width 35 height 9
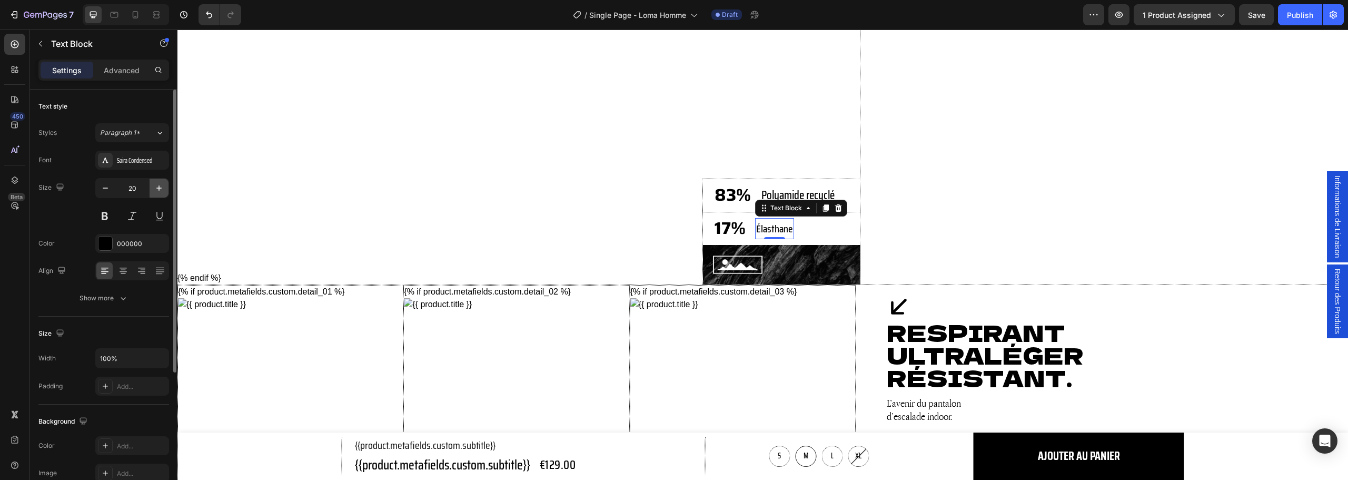
click at [159, 189] on icon "button" at bounding box center [158, 187] width 5 height 5
type input "22"
click at [719, 232] on p "17%" at bounding box center [729, 228] width 31 height 31
click at [129, 158] on div "Saira" at bounding box center [141, 160] width 49 height 9
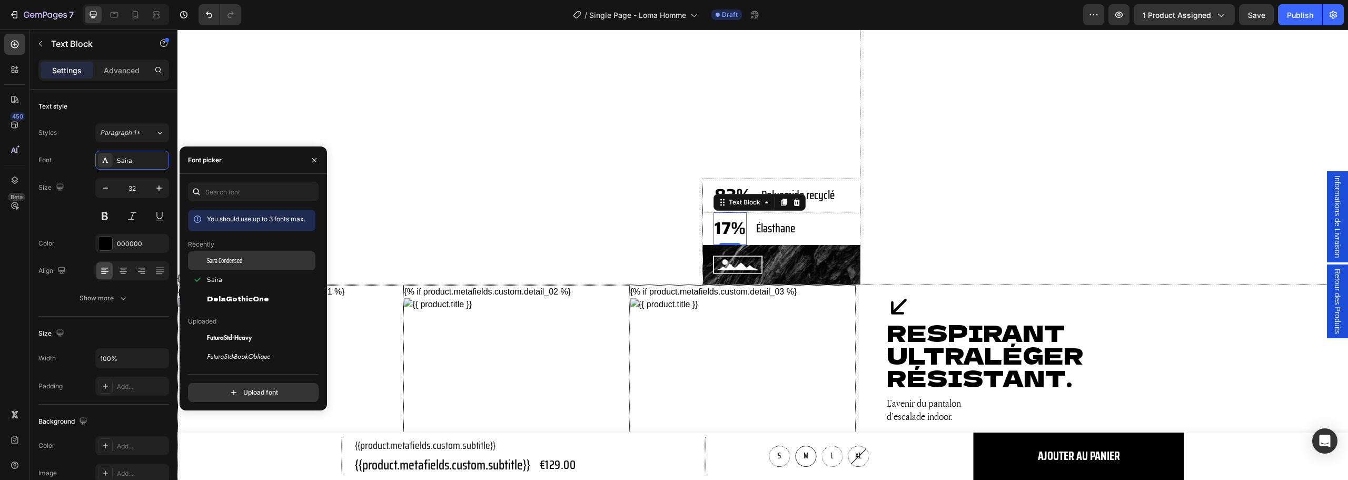
click at [229, 260] on span "Saira Condensed" at bounding box center [224, 260] width 35 height 9
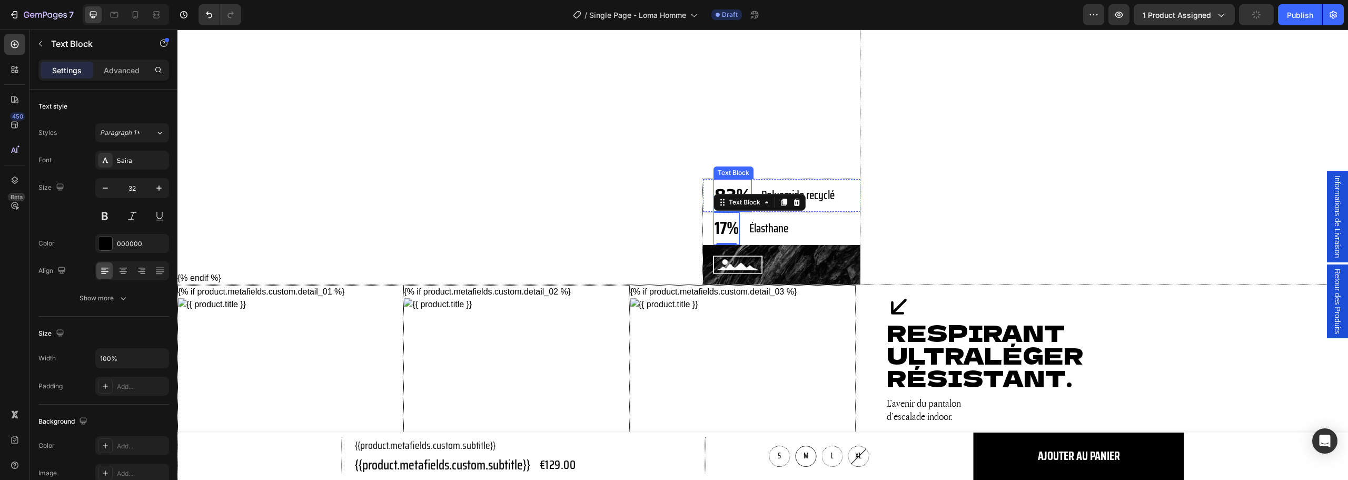
click at [721, 192] on p "83%" at bounding box center [732, 195] width 36 height 31
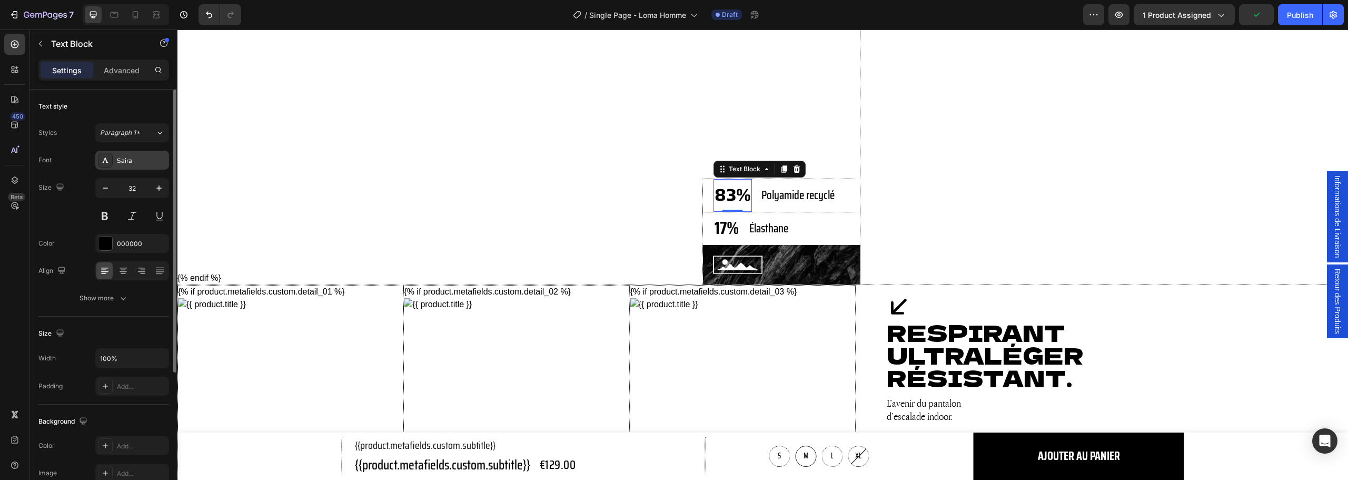
click at [135, 160] on div "Saira" at bounding box center [141, 160] width 49 height 9
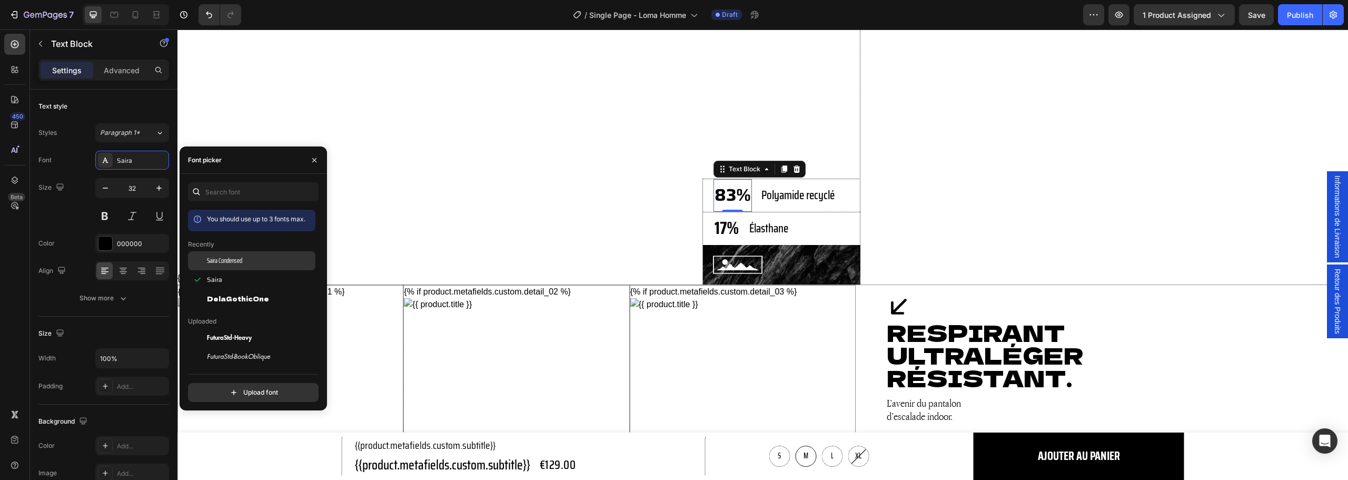
drag, startPoint x: 235, startPoint y: 267, endPoint x: 467, endPoint y: 199, distance: 241.9
click at [235, 328] on div "Saira Condensed" at bounding box center [251, 337] width 127 height 19
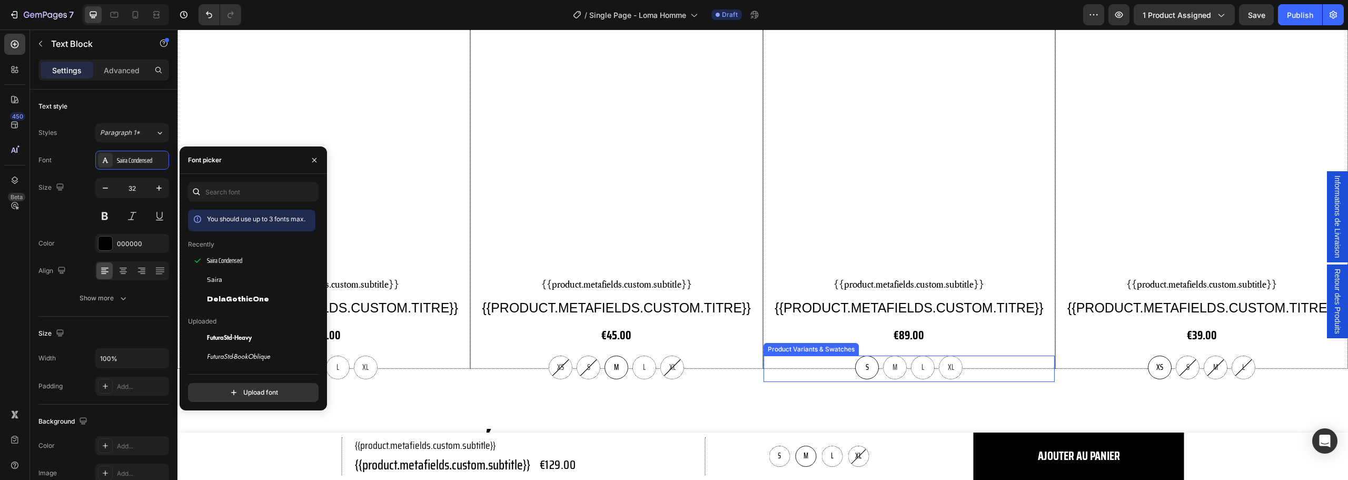
scroll to position [1897, 0]
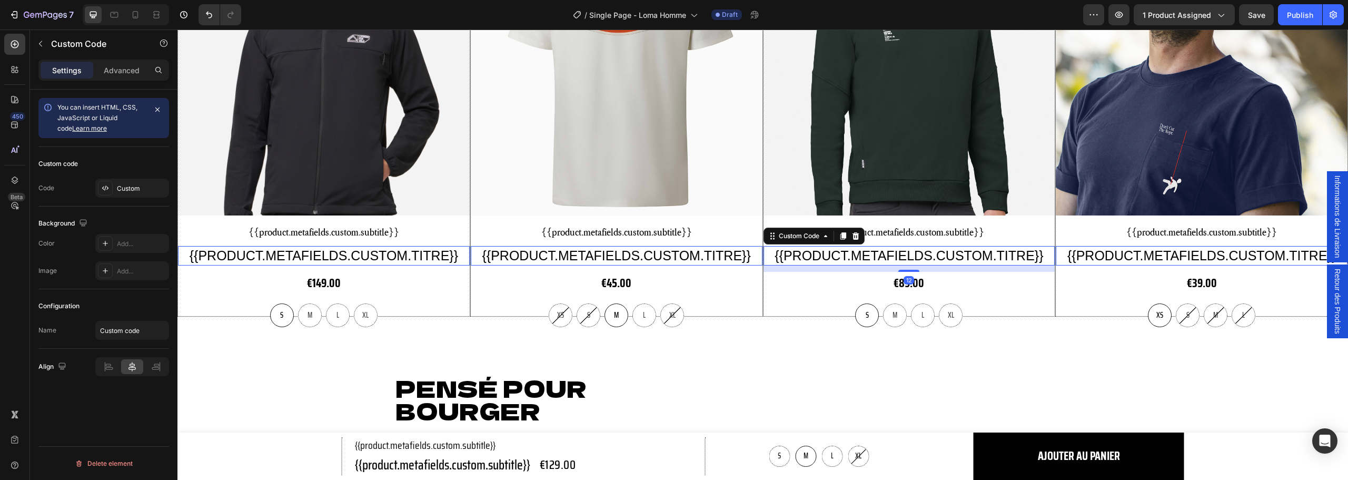
click at [470, 251] on h5 "{{product.metafields.custom.titre}}" at bounding box center [324, 256] width 292 height 20
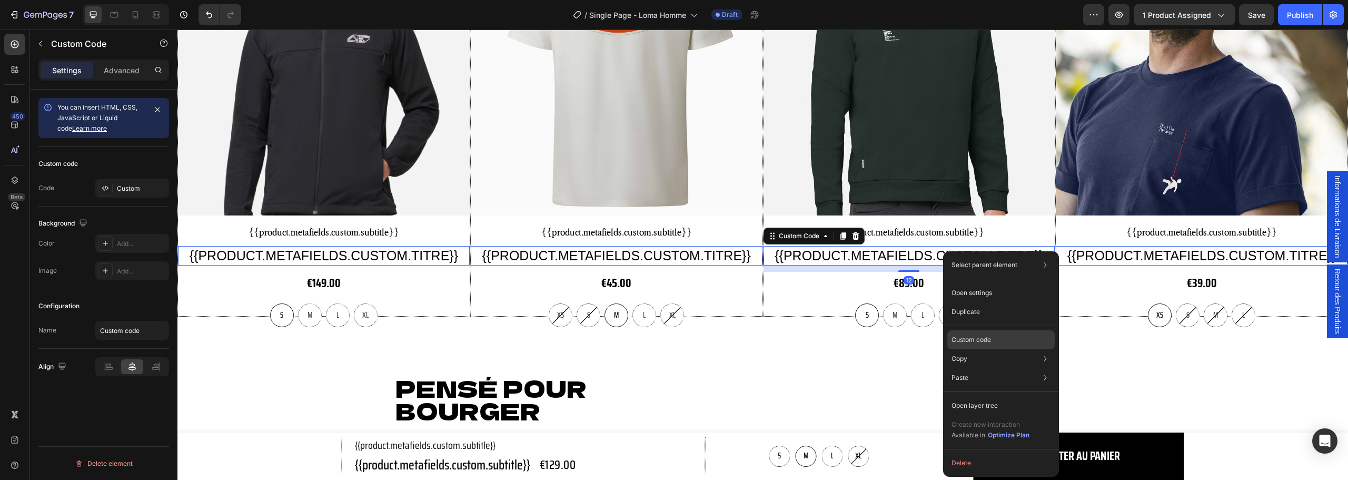
click at [996, 368] on div "Custom code" at bounding box center [1000, 377] width 107 height 19
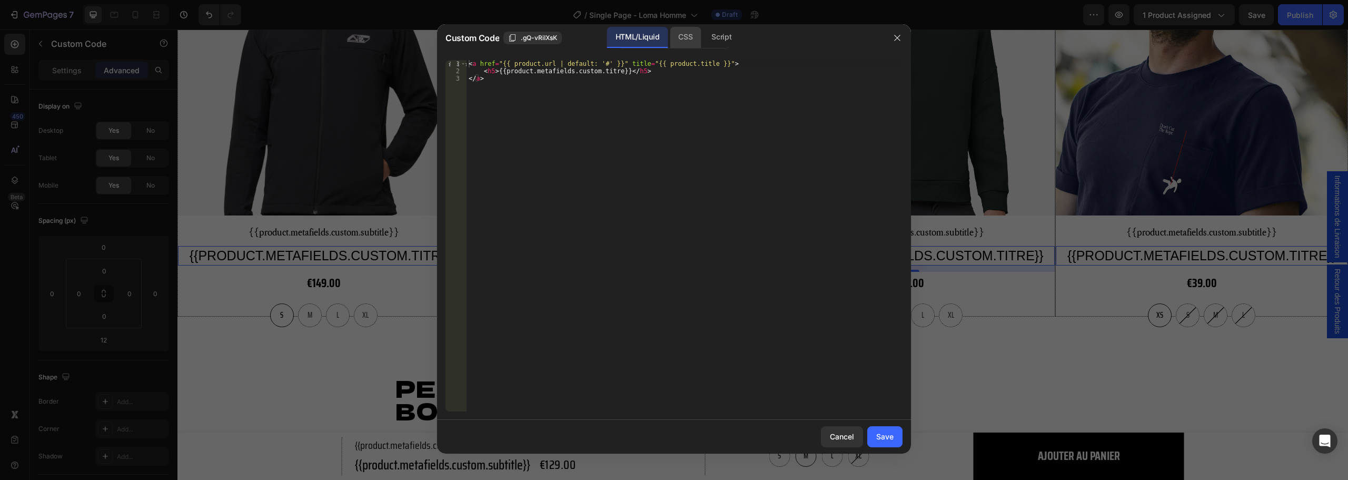
click at [703, 38] on div "CSS" at bounding box center [721, 37] width 37 height 21
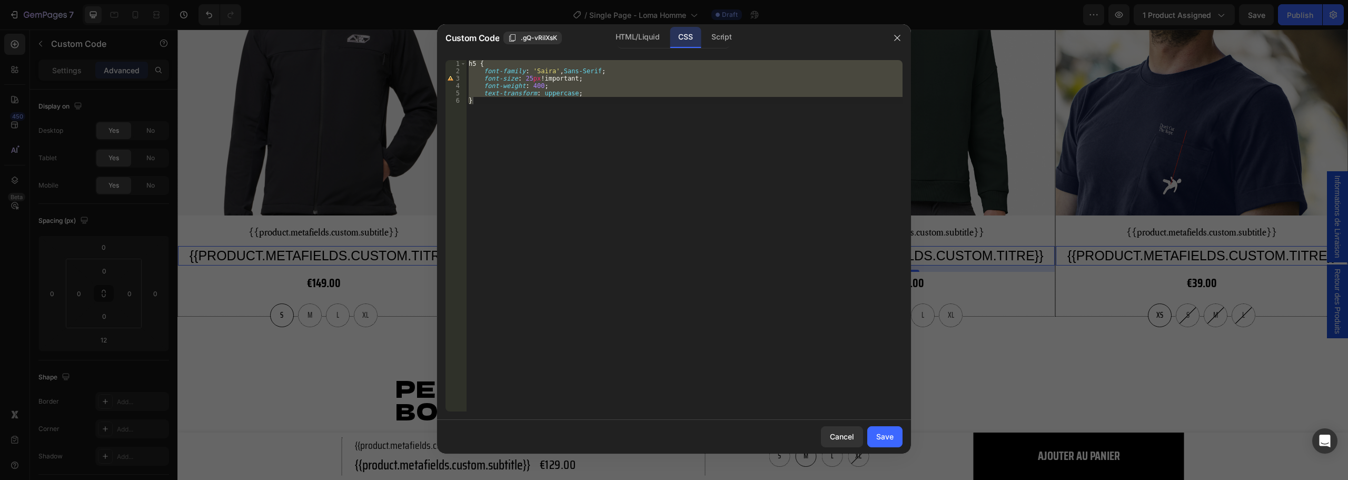
click at [559, 80] on div "h5 { font-family : ' Saira ' , Sans-Serif ; font-size : 25 px !important ; font…" at bounding box center [684, 235] width 436 height 351
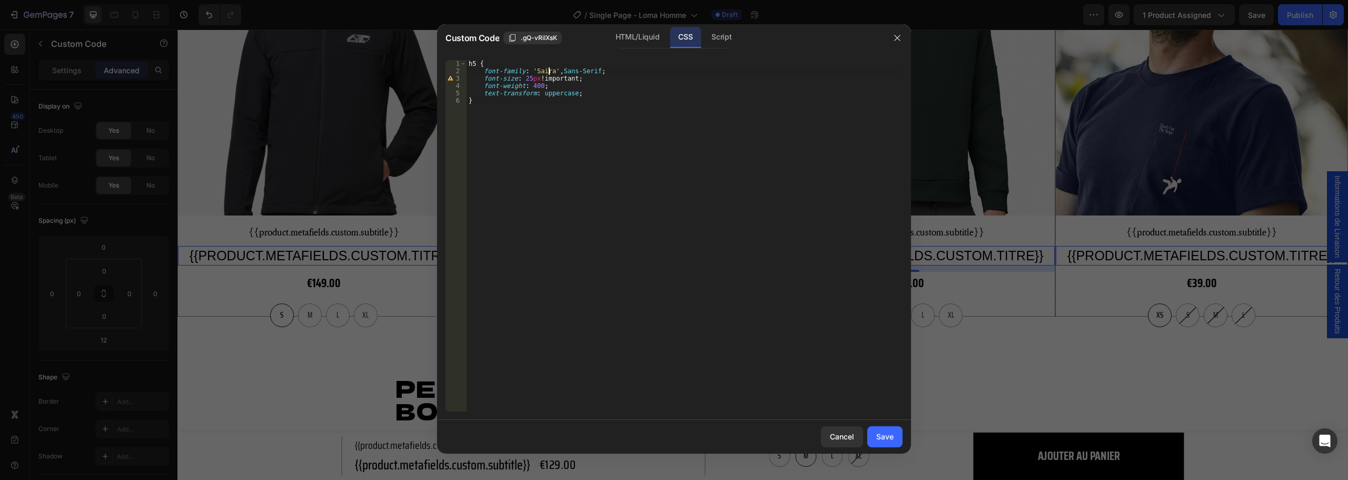
drag, startPoint x: 549, startPoint y: 69, endPoint x: 611, endPoint y: 65, distance: 62.2
click at [549, 69] on div "h5 { font-family : ' Saira ' , Sans-Serif ; font-size : 25 px !important ; font…" at bounding box center [684, 243] width 436 height 366
click at [528, 85] on div "h5 { font-family : ' Saira Condensed ' , Sans-Serif ; font-size : 25 px !import…" at bounding box center [684, 243] width 436 height 366
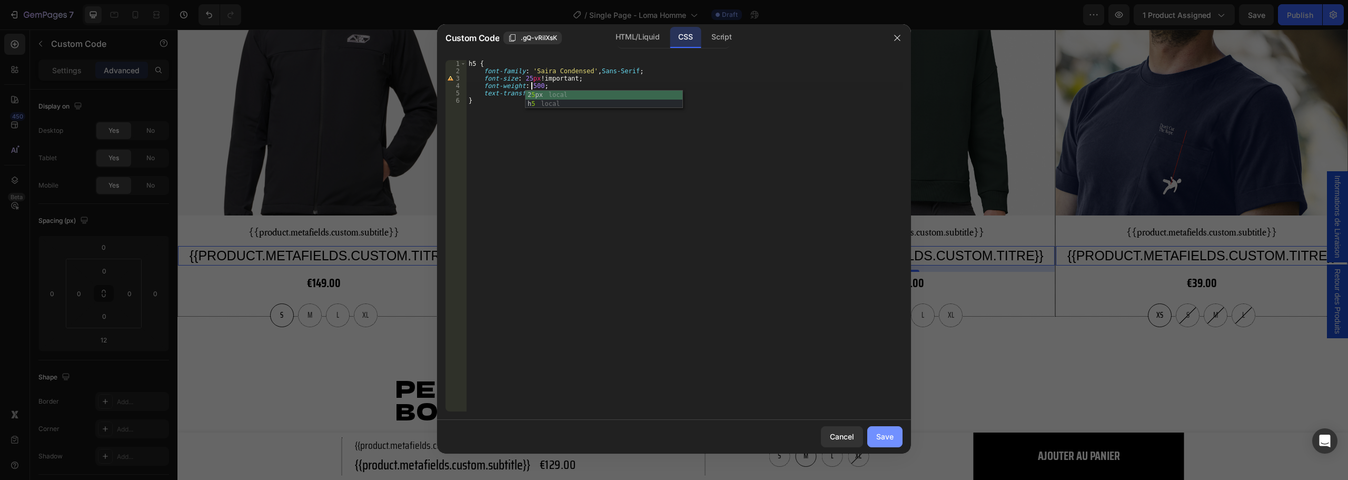
type textarea "font-weight: 500;"
click at [879, 435] on div "Save" at bounding box center [884, 436] width 17 height 11
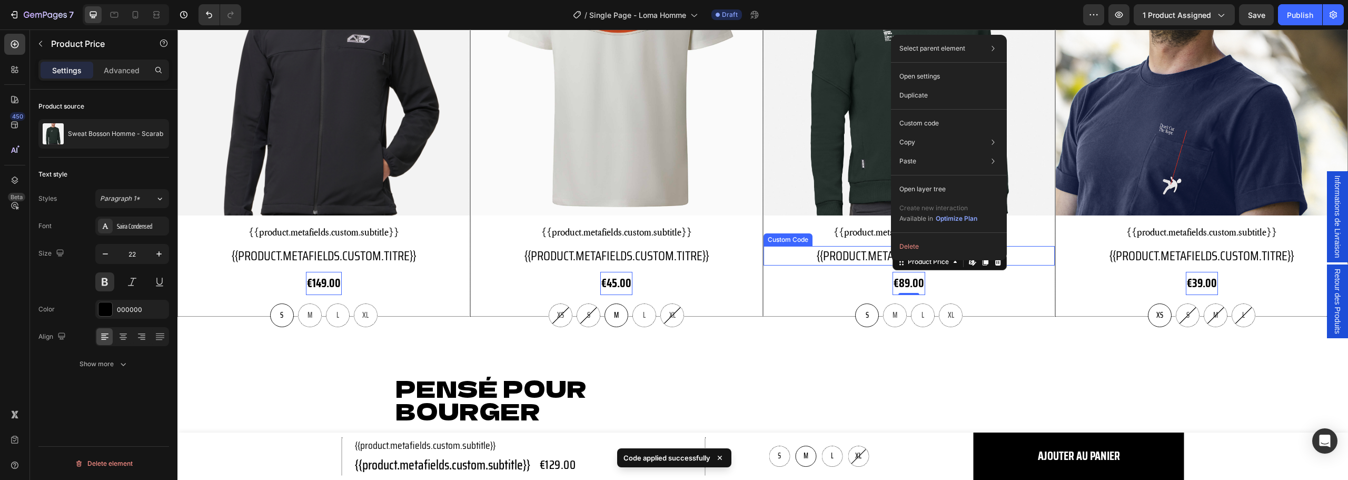
click at [470, 248] on h5 "{{product.metafields.custom.titre}}" at bounding box center [324, 256] width 292 height 20
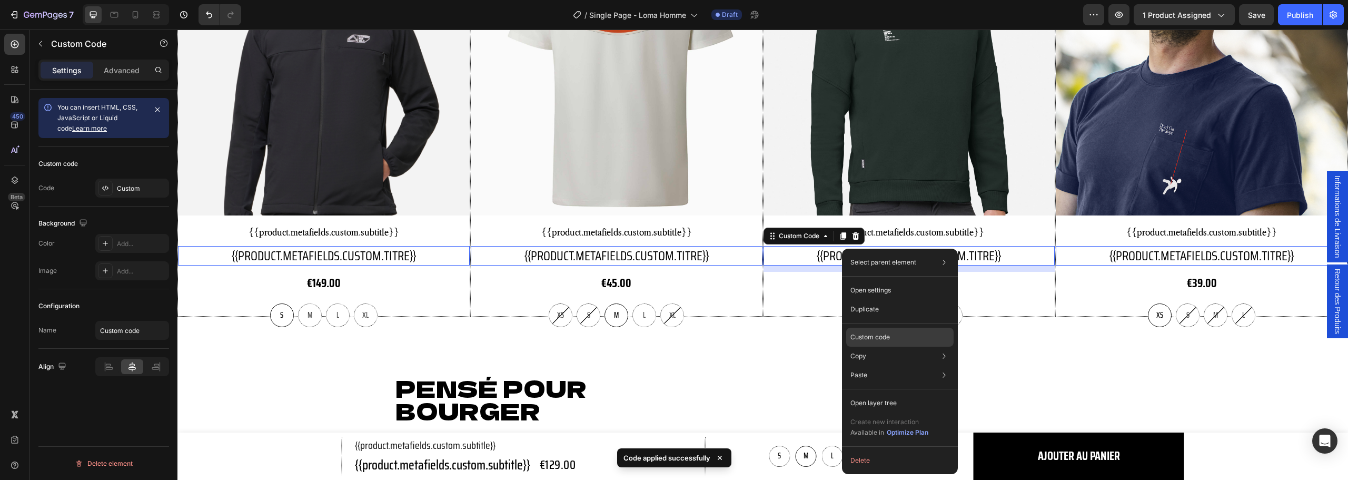
click at [880, 337] on p "Custom code" at bounding box center [869, 336] width 39 height 9
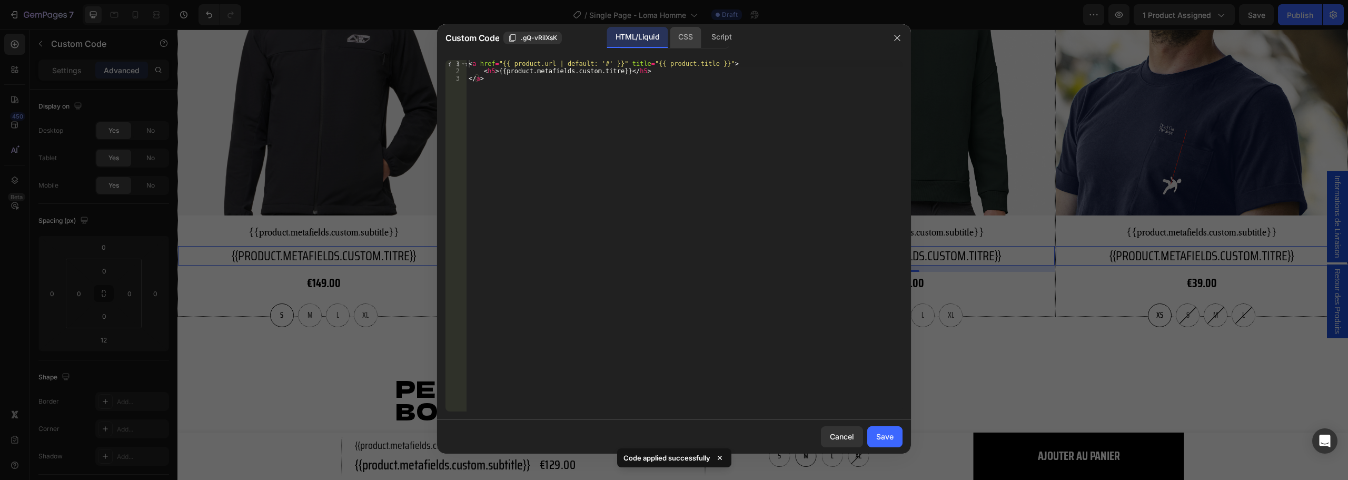
click at [703, 39] on div "CSS" at bounding box center [721, 37] width 37 height 21
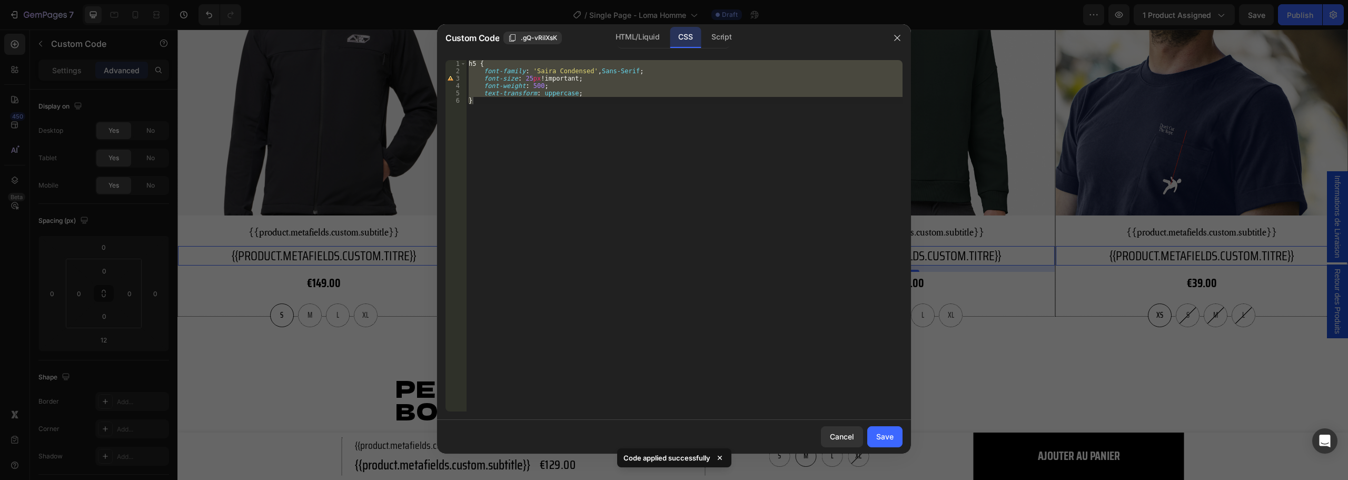
click at [571, 89] on div "h5 { font-family : ' Saira Condensed ' , Sans-Serif ; font-size : 25 px !import…" at bounding box center [684, 235] width 436 height 351
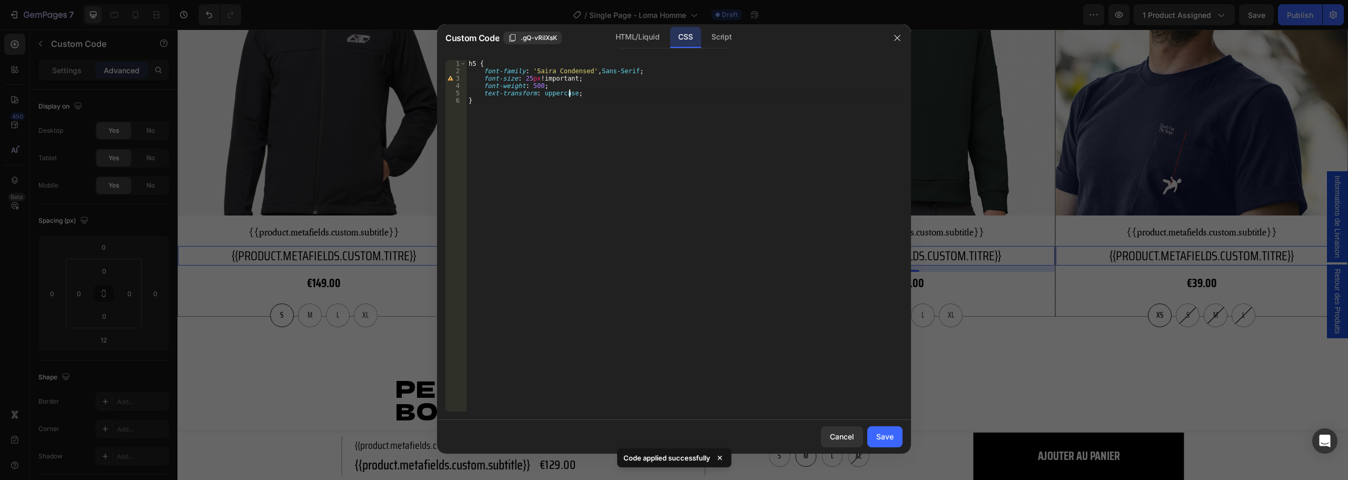
drag, startPoint x: 538, startPoint y: 86, endPoint x: 548, endPoint y: 91, distance: 11.1
click at [538, 86] on div "h5 { font-family : ' Saira Condensed ' , Sans-Serif ; font-size : 25 px !import…" at bounding box center [684, 243] width 436 height 366
type textarea "font-weight: 500 !;"
click at [884, 435] on div "Save" at bounding box center [884, 436] width 17 height 11
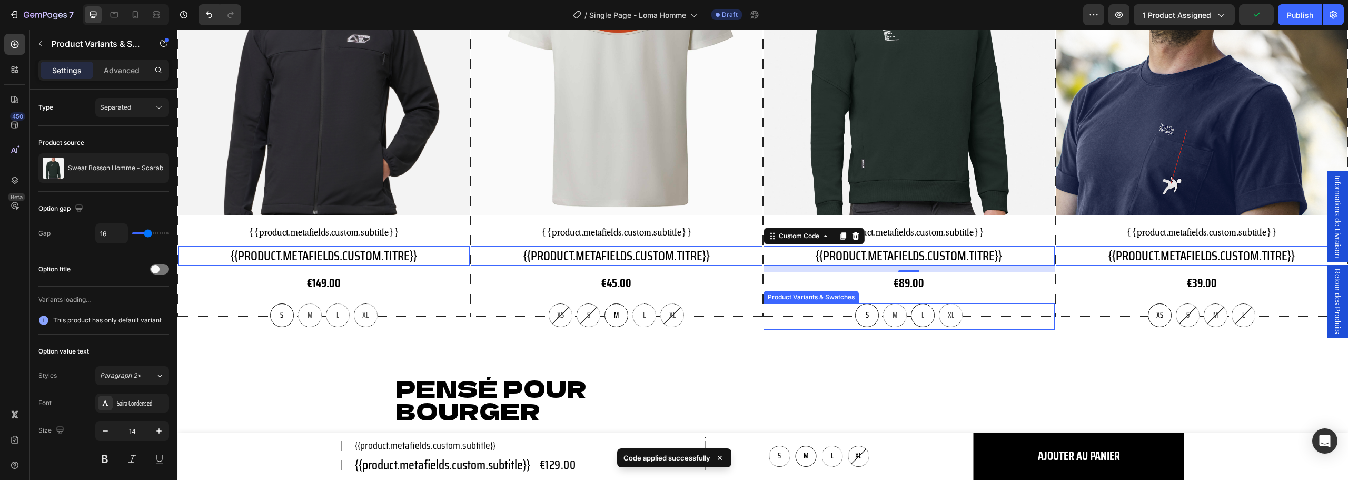
click at [927, 313] on div "L" at bounding box center [923, 315] width 24 height 24
click at [923, 303] on input "L L L" at bounding box center [922, 303] width 1 height 1
radio input "true"
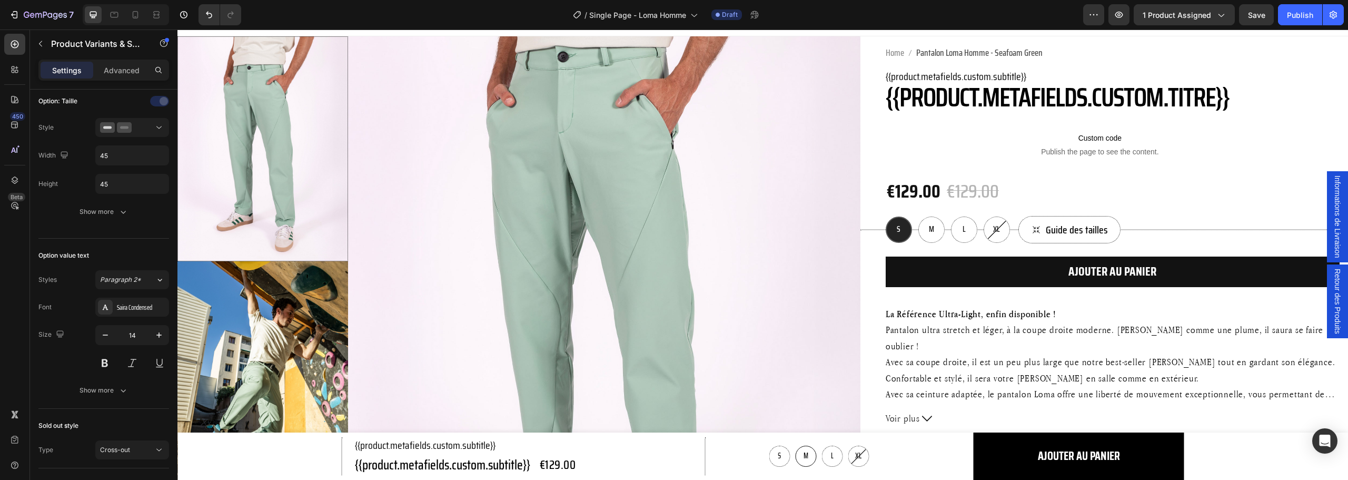
scroll to position [0, 0]
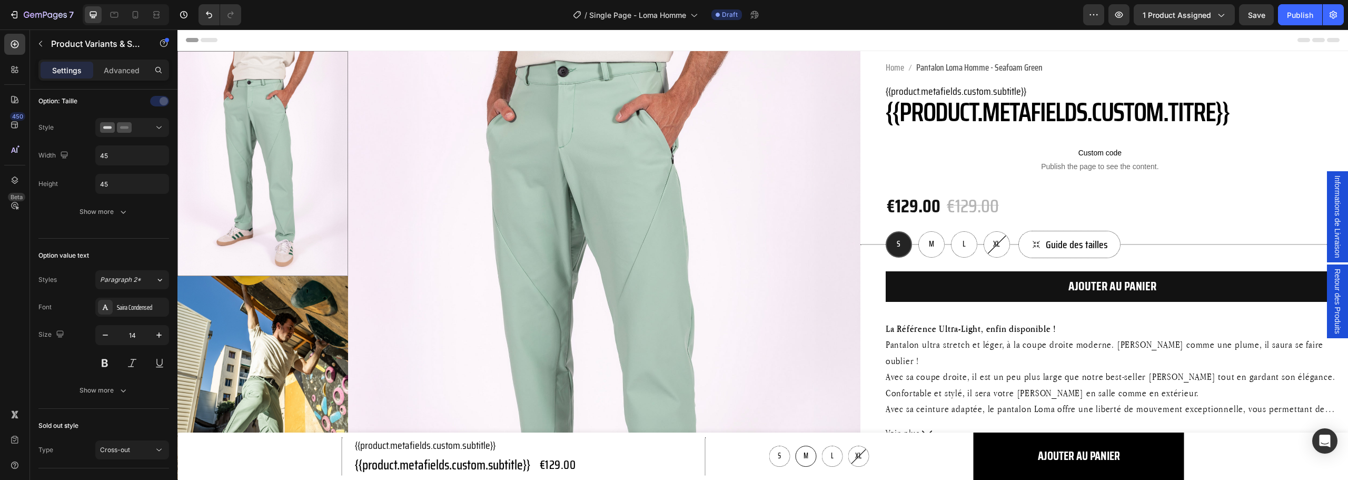
click at [1332, 189] on span "Informations de Livraison" at bounding box center [1337, 216] width 11 height 82
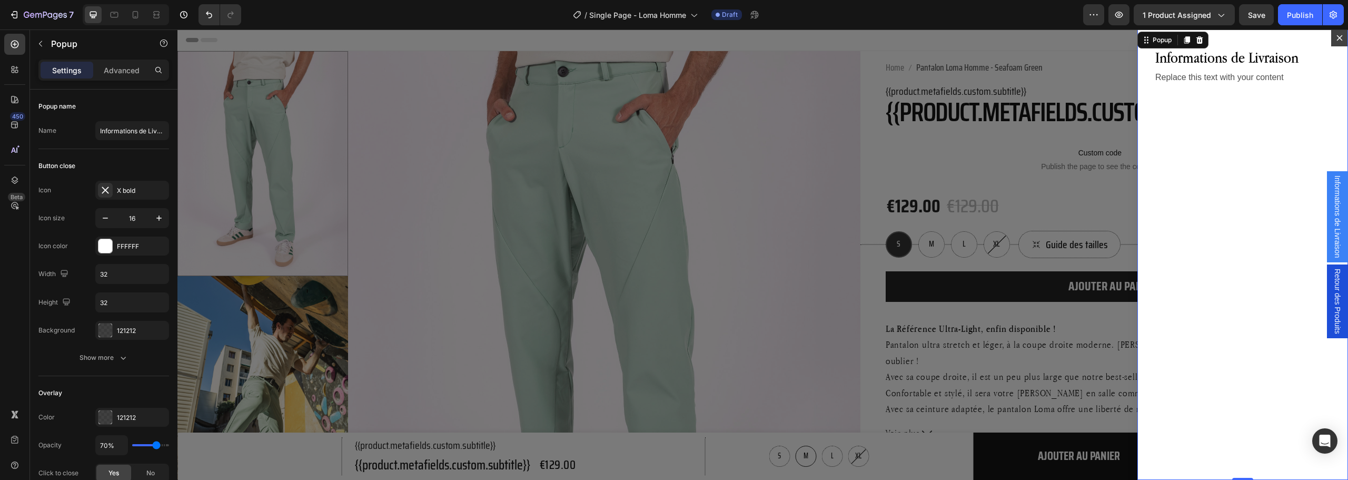
click at [1335, 38] on icon "Dialog content" at bounding box center [1339, 38] width 8 height 8
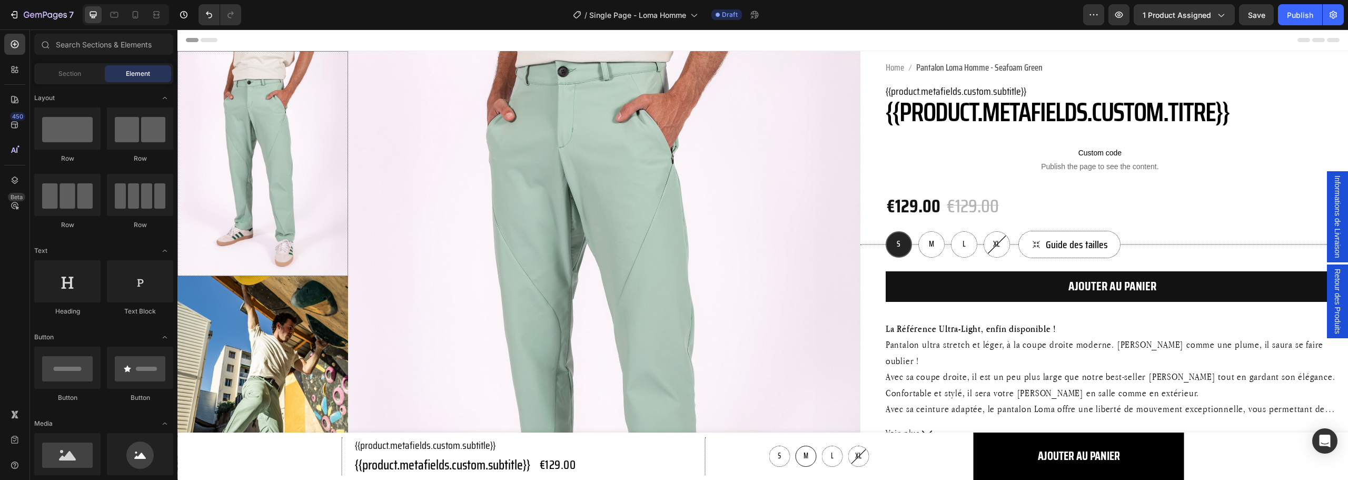
click at [1327, 295] on div "Retour des Produits" at bounding box center [1337, 301] width 21 height 74
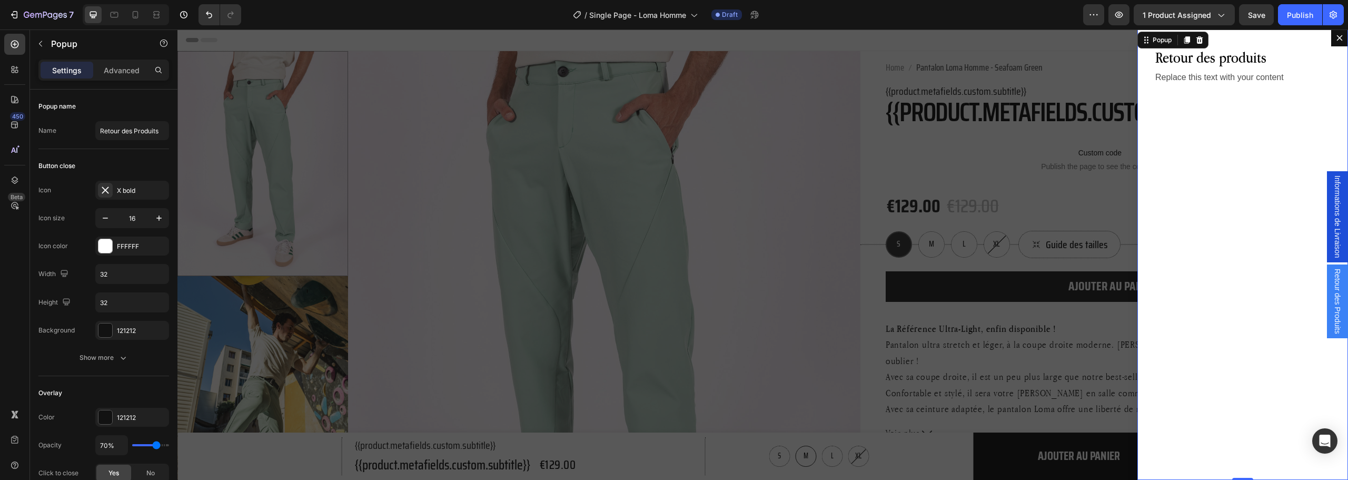
click at [1331, 42] on button "Dialog content" at bounding box center [1339, 37] width 17 height 17
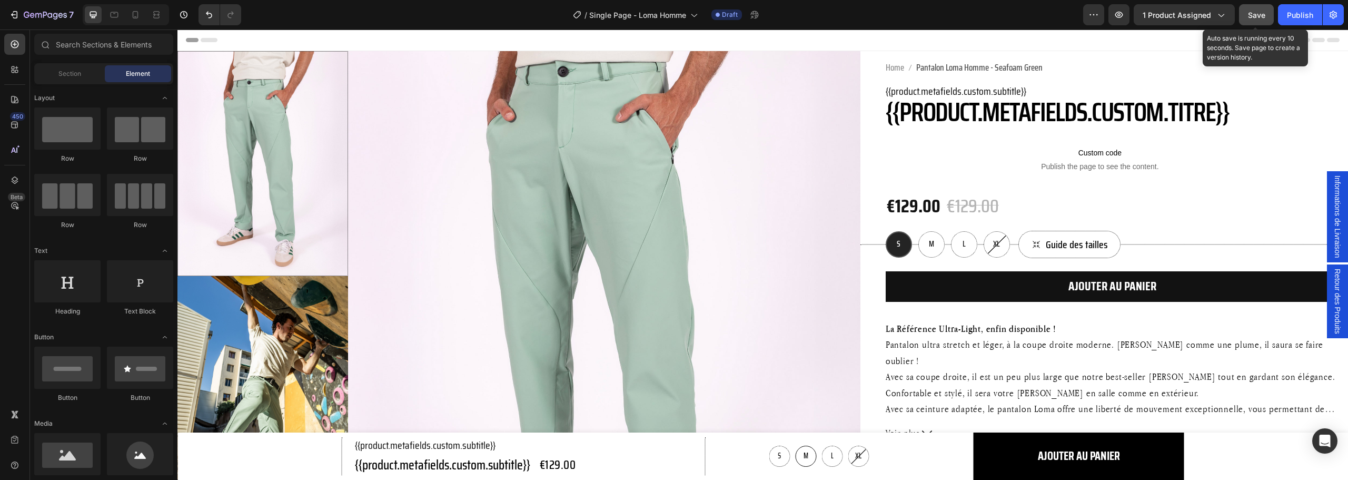
click at [1256, 18] on span "Save" at bounding box center [1256, 15] width 17 height 9
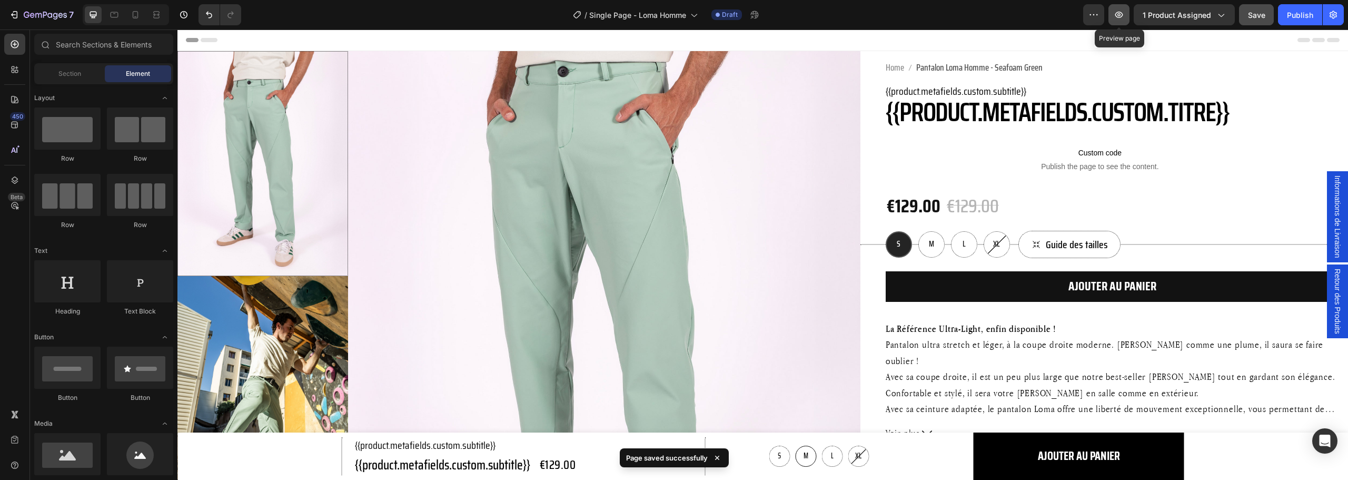
click at [1125, 15] on button "button" at bounding box center [1118, 14] width 21 height 21
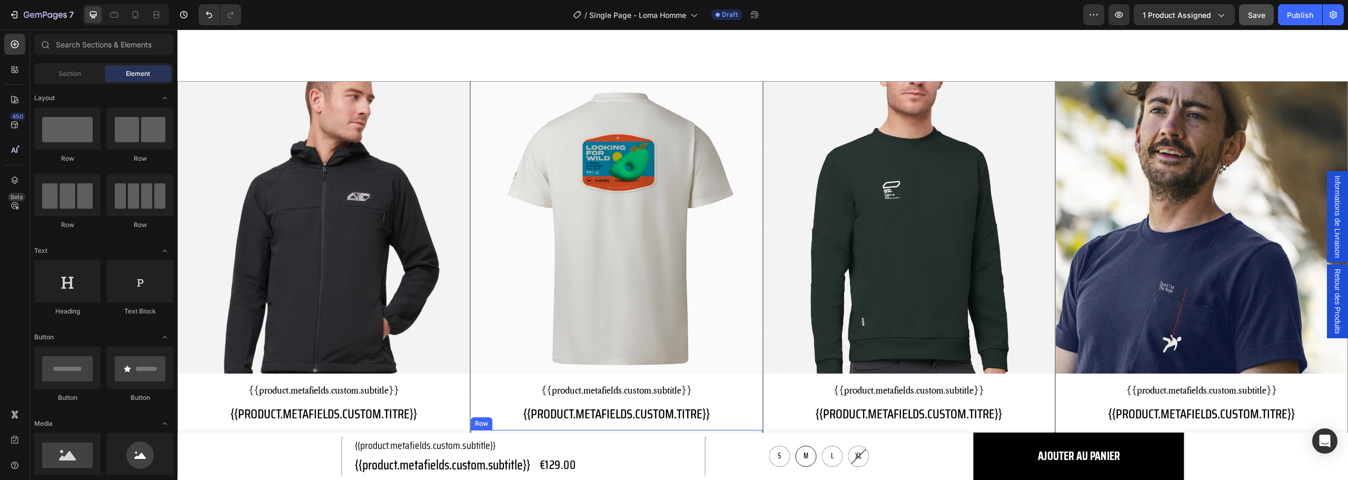
scroll to position [1949, 0]
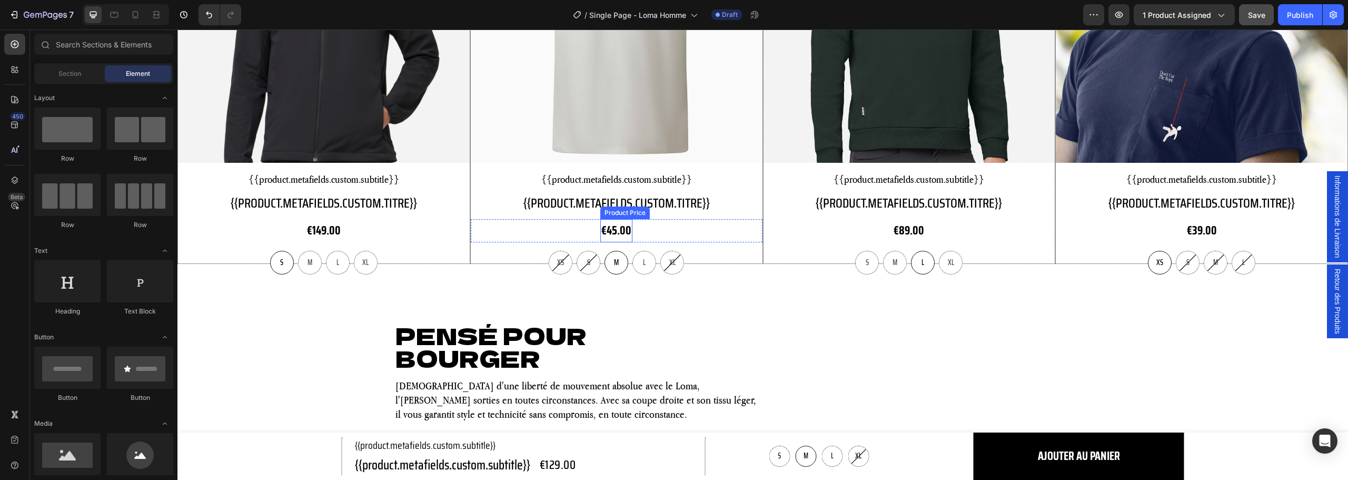
click at [342, 229] on div "€45.00" at bounding box center [324, 230] width 36 height 23
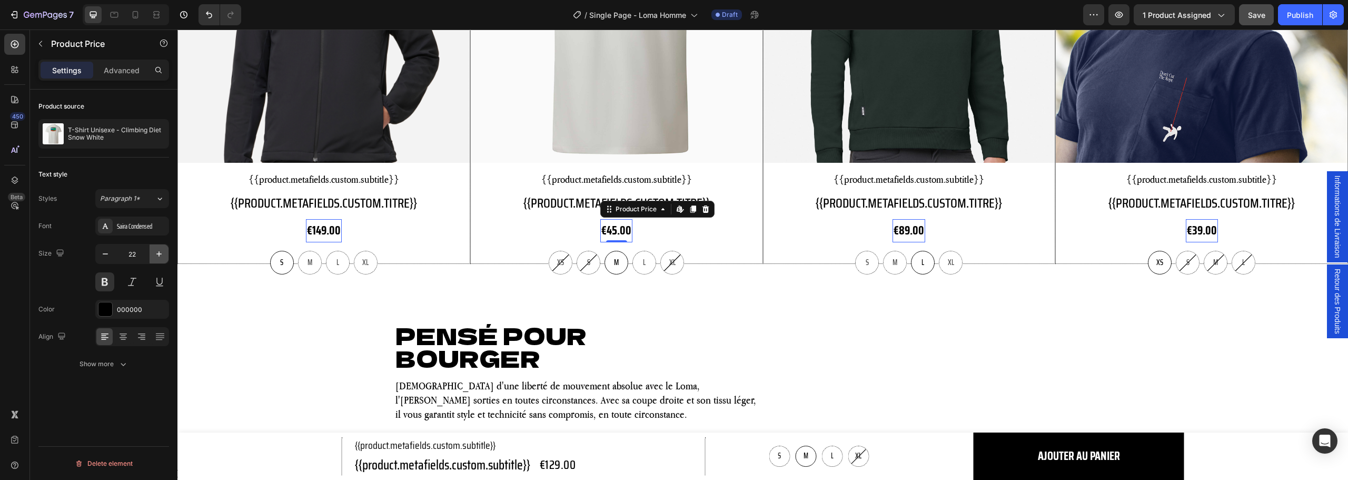
click at [156, 251] on icon "button" at bounding box center [159, 253] width 11 height 11
type input "24"
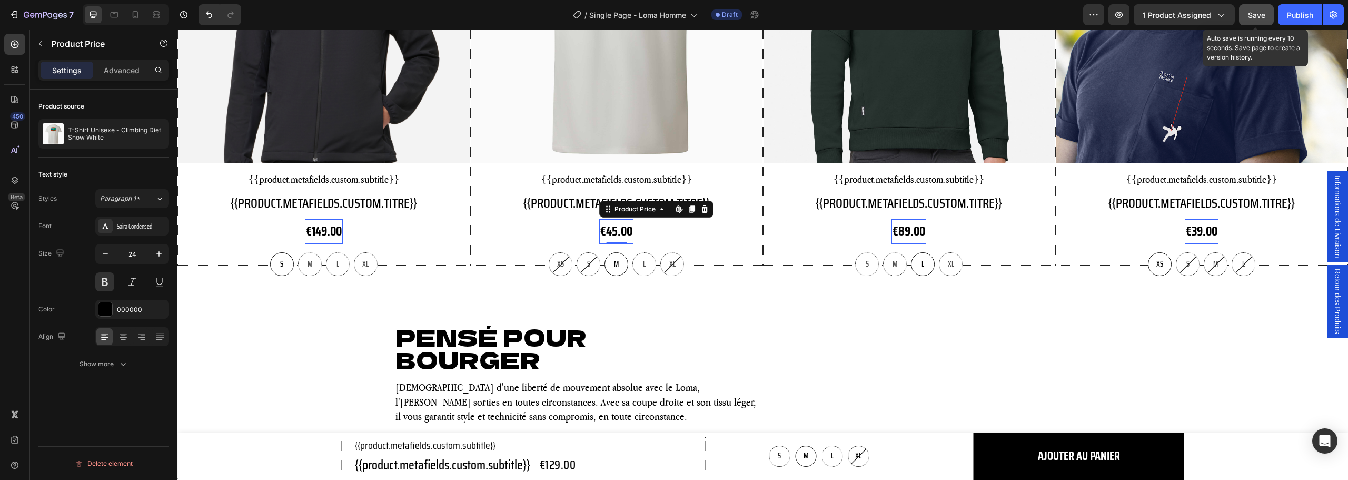
click at [1257, 8] on button "Save" at bounding box center [1256, 14] width 35 height 21
